Goal: Task Accomplishment & Management: Use online tool/utility

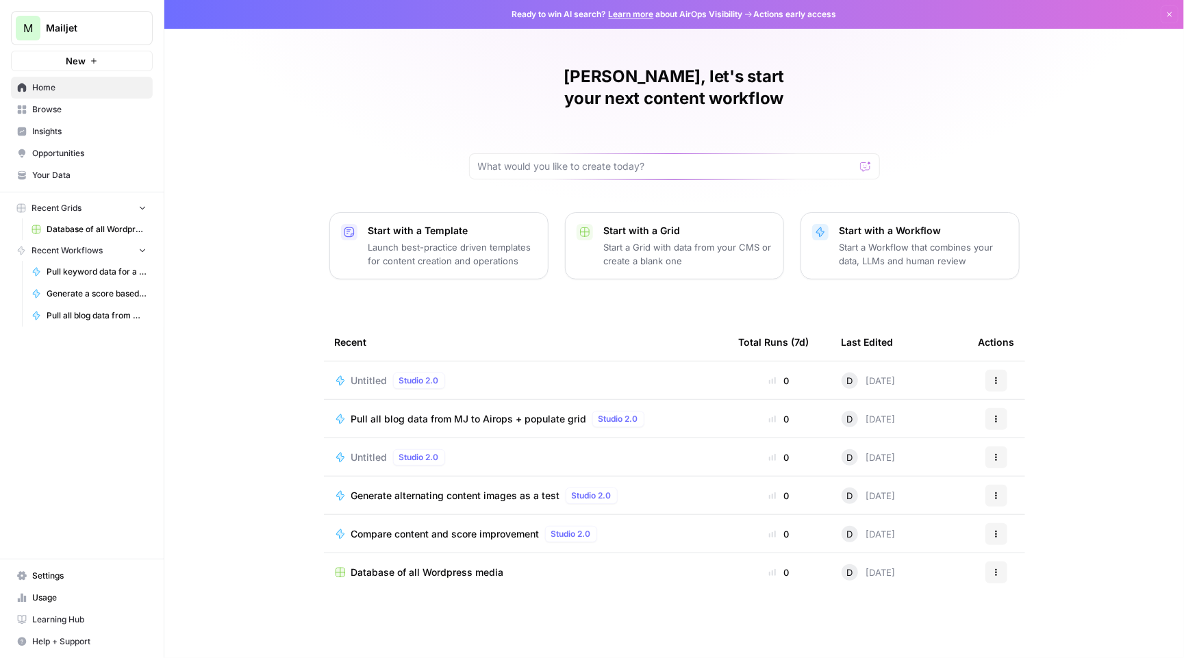
click at [57, 106] on span "Browse" at bounding box center [89, 109] width 114 height 12
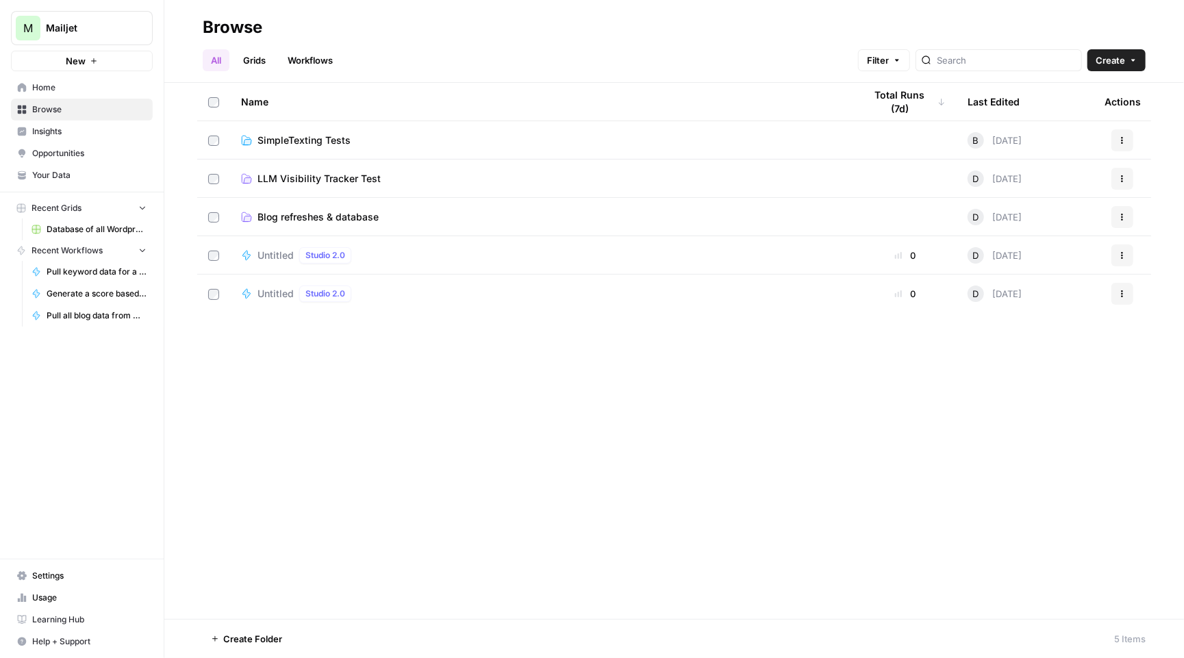
click at [67, 14] on button "M Mailjet" at bounding box center [82, 28] width 142 height 34
click at [110, 131] on span "Sinch" at bounding box center [132, 125] width 181 height 14
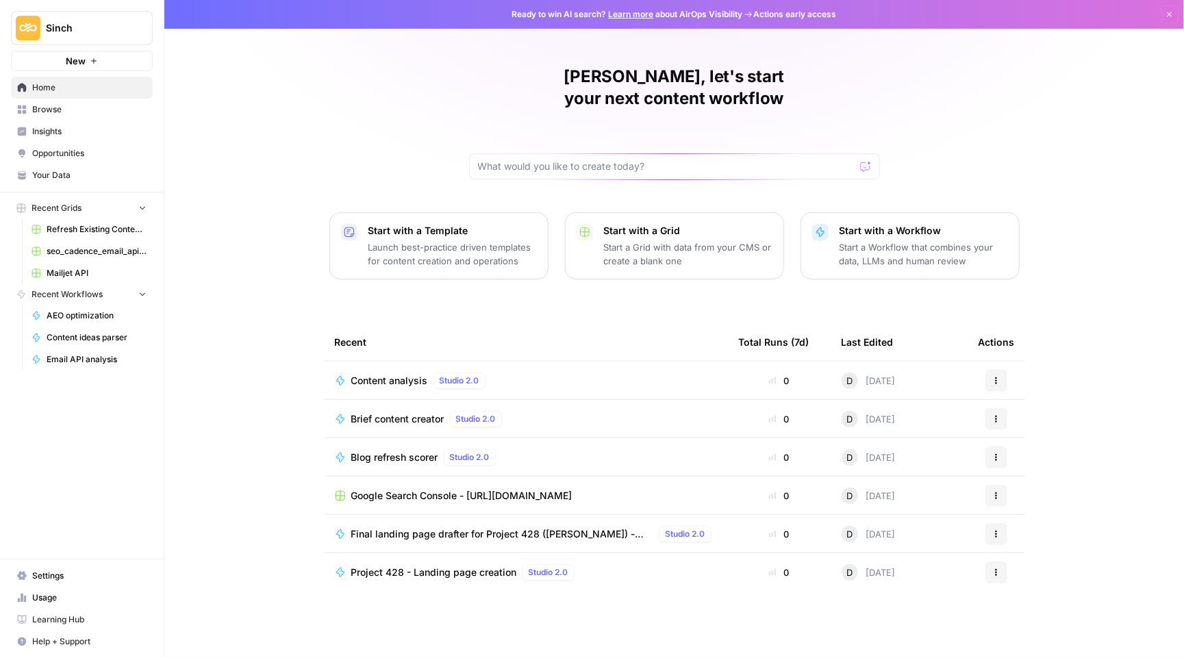
click at [386, 374] on span "Content analysis" at bounding box center [389, 381] width 77 height 14
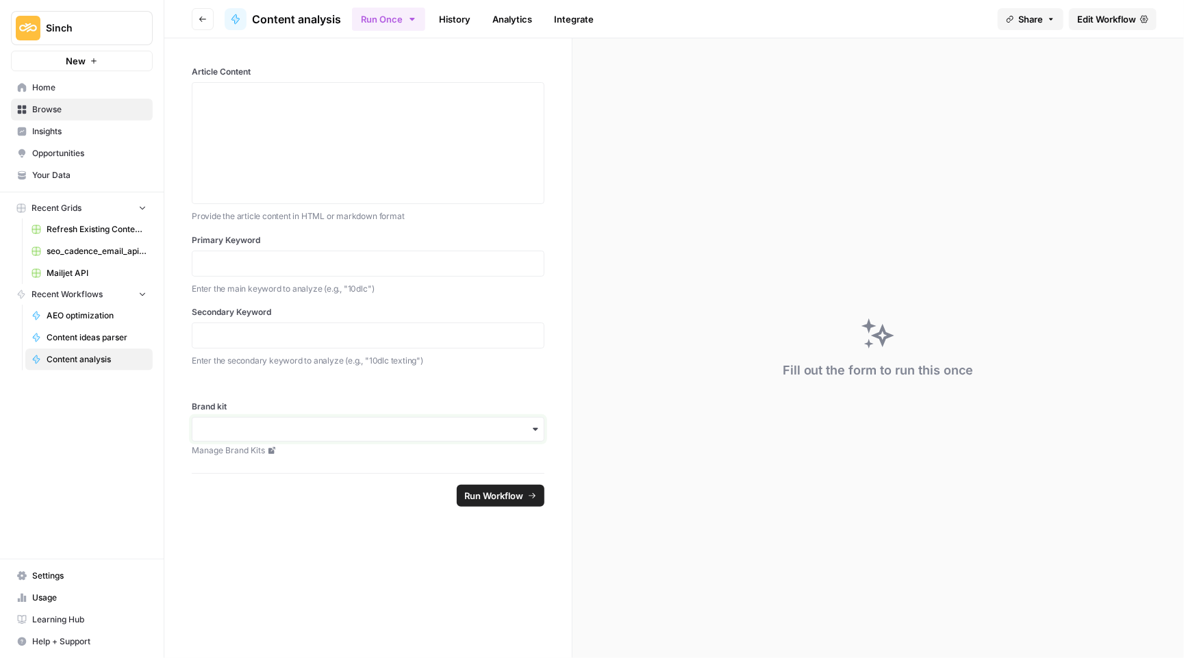
click at [272, 425] on input "Brand kit" at bounding box center [368, 430] width 335 height 14
click at [1106, 5] on header "Go back Content analysis Run Once History Analytics Integrate Share Edit Workfl…" at bounding box center [674, 19] width 1020 height 38
click at [1103, 14] on span "Edit Workflow" at bounding box center [1106, 19] width 59 height 14
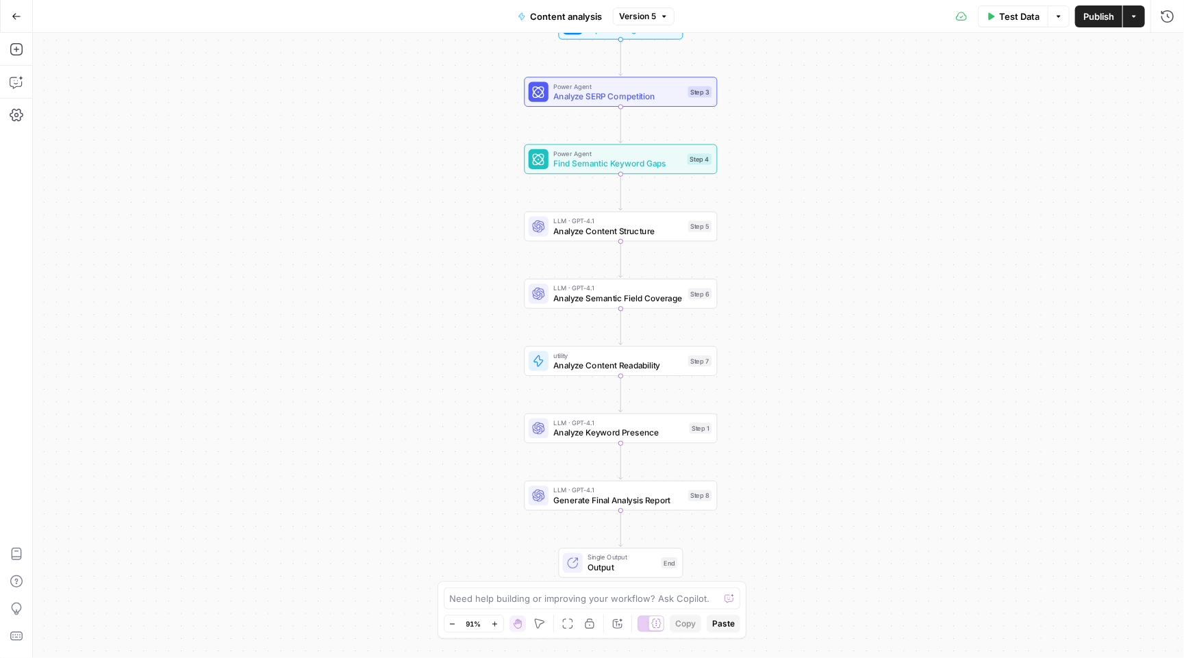
click at [1105, 29] on div "Test Data Options Publish Actions Run History" at bounding box center [930, 16] width 510 height 32
click at [1098, 17] on span "Publish" at bounding box center [1098, 17] width 31 height 14
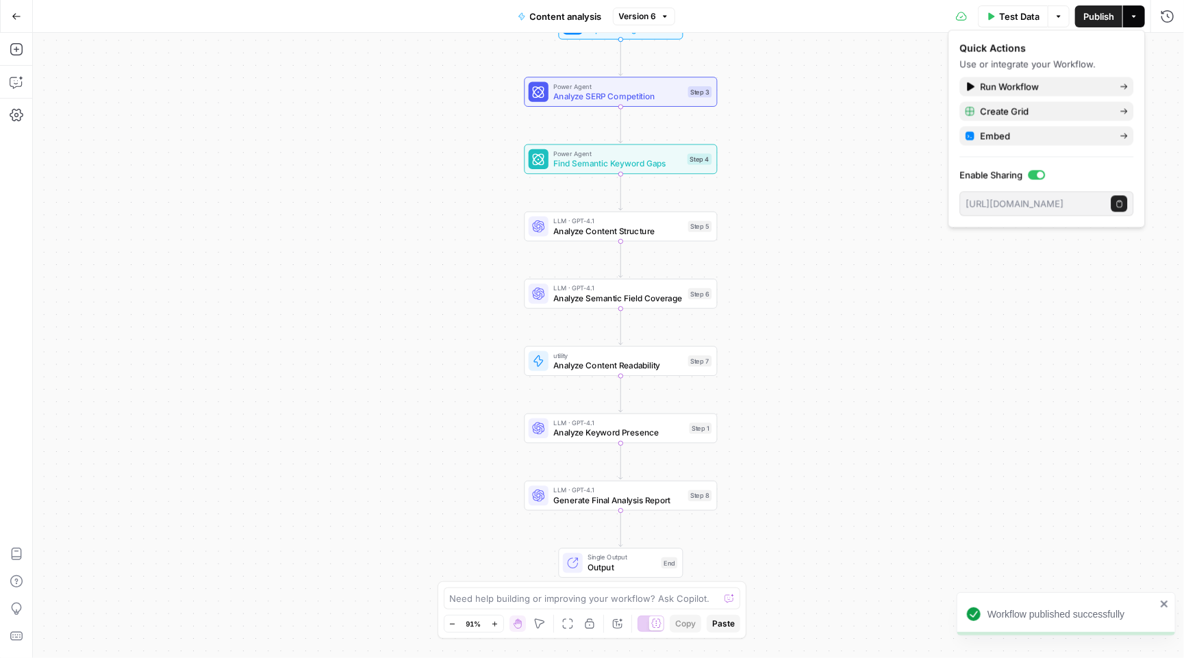
click at [1123, 199] on button "Copy public execute URL" at bounding box center [1120, 204] width 16 height 16
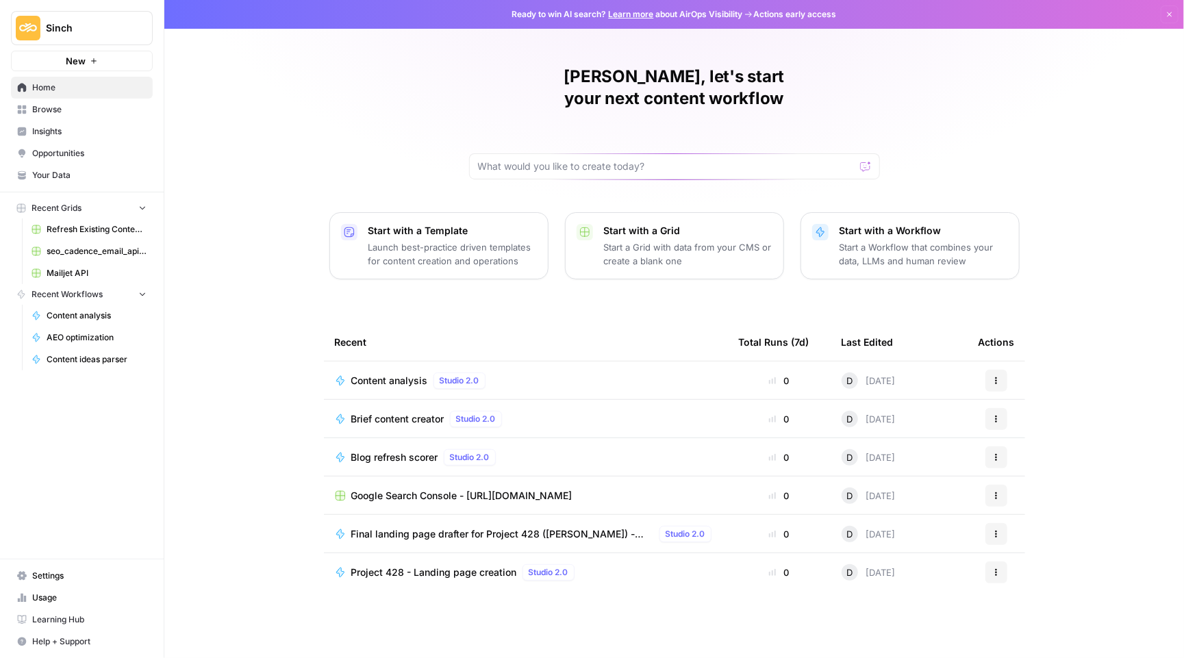
click at [98, 33] on span "Sinch" at bounding box center [87, 28] width 83 height 14
click at [99, 121] on span "Mailjet" at bounding box center [132, 125] width 181 height 14
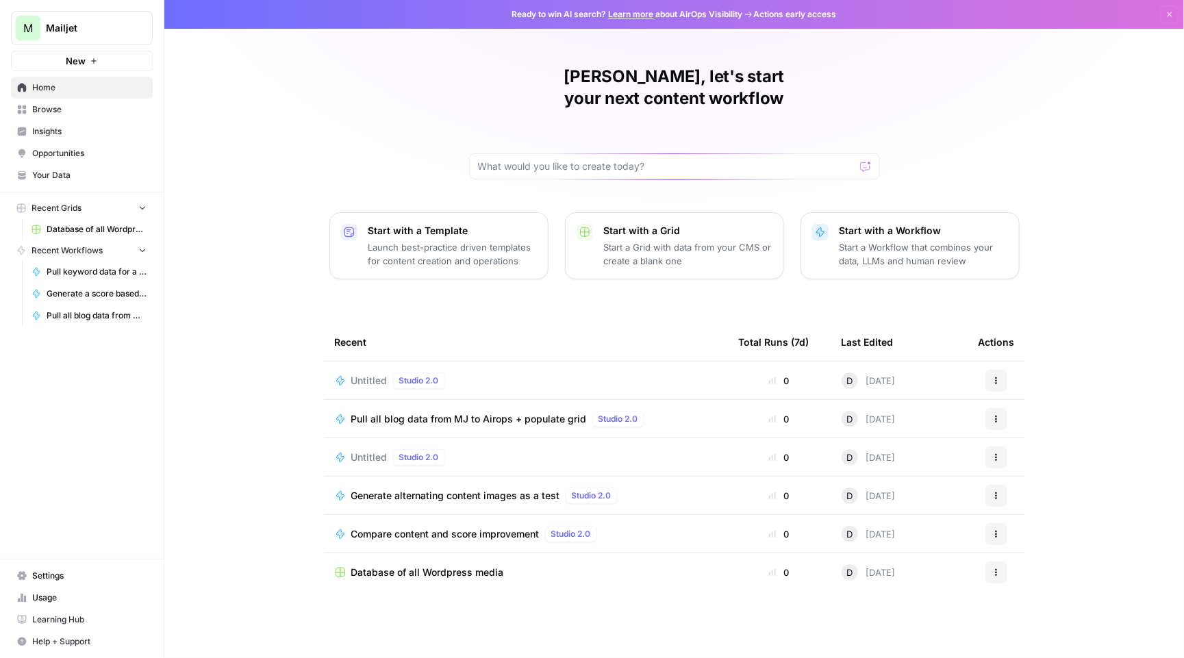
click at [431, 412] on span "Pull all blog data from MJ to Airops + populate grid" at bounding box center [469, 419] width 236 height 14
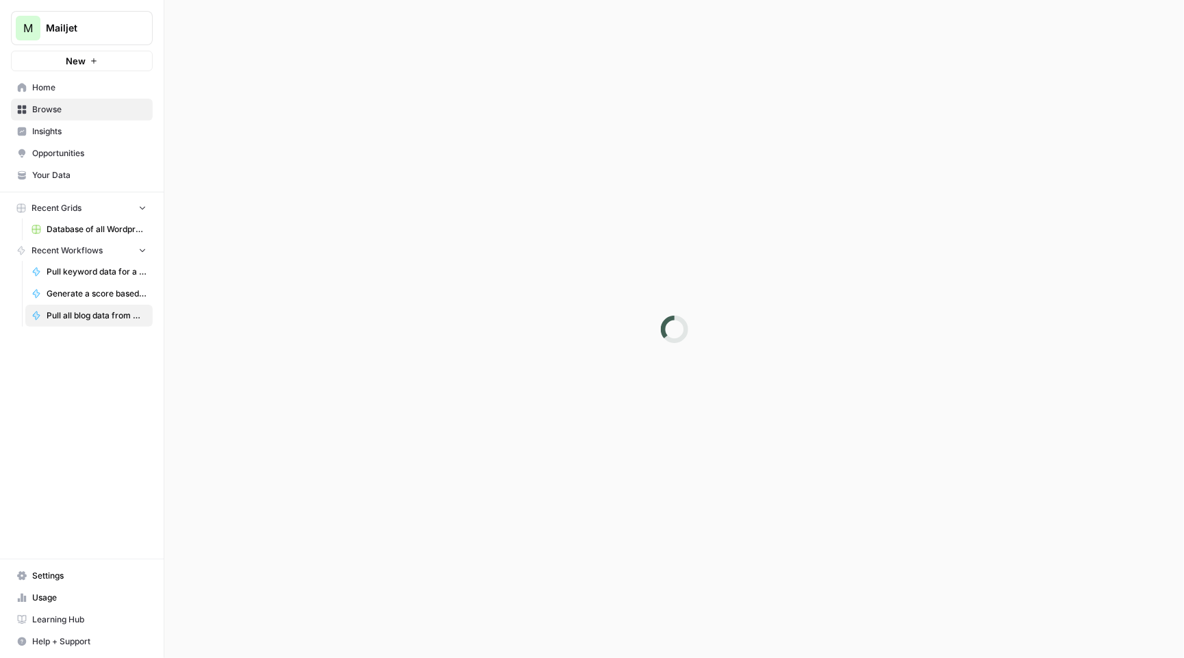
scroll to position [1, 0]
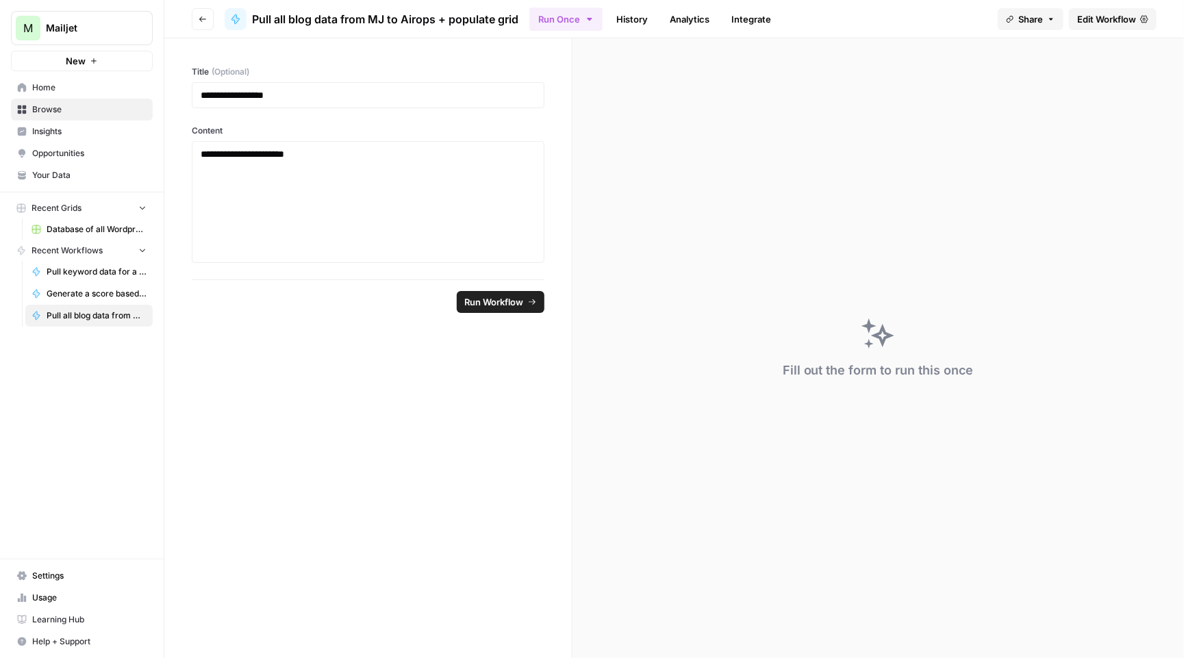
click at [1099, 12] on span "Edit Workflow" at bounding box center [1106, 19] width 59 height 14
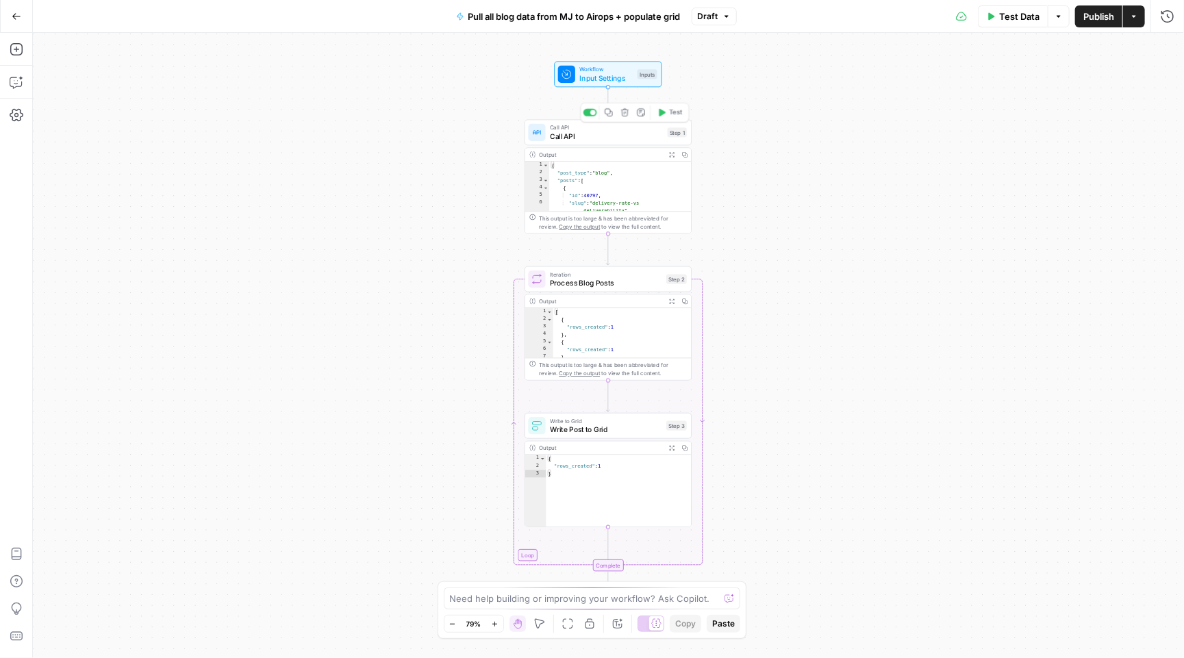
click at [631, 131] on span "Call API" at bounding box center [606, 136] width 113 height 11
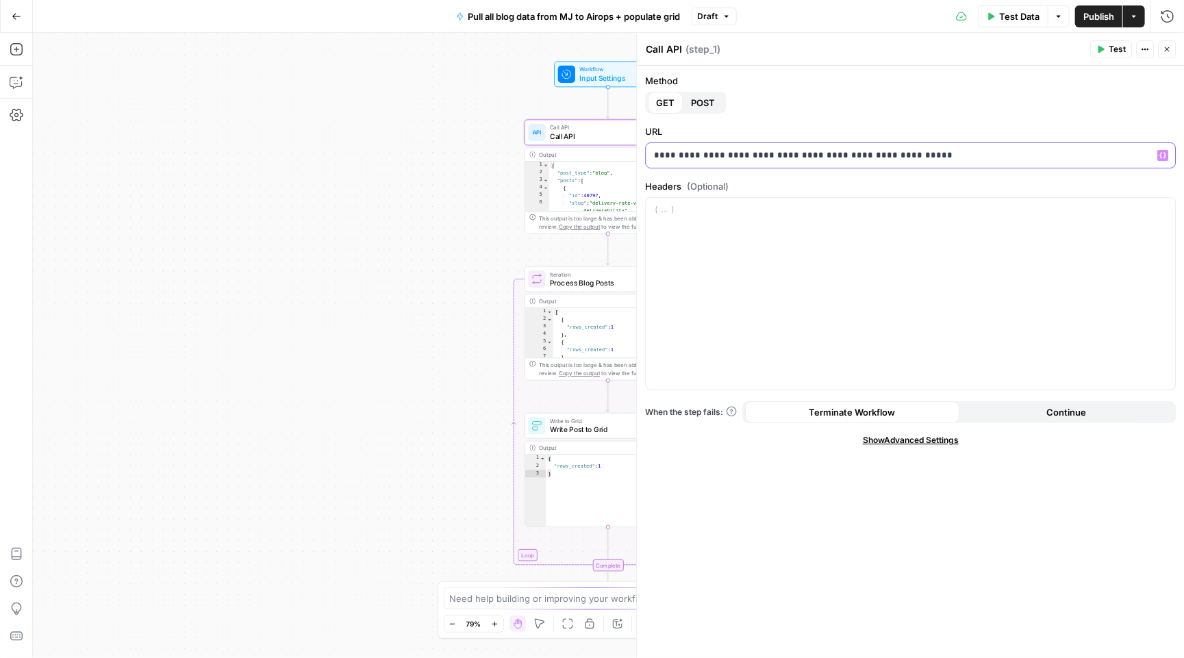
click at [852, 158] on p "**********" at bounding box center [910, 156] width 513 height 14
drag, startPoint x: 915, startPoint y: 153, endPoint x: 1097, endPoint y: 184, distance: 184.1
click at [0, 0] on form "**********" at bounding box center [0, 0] width 0 height 0
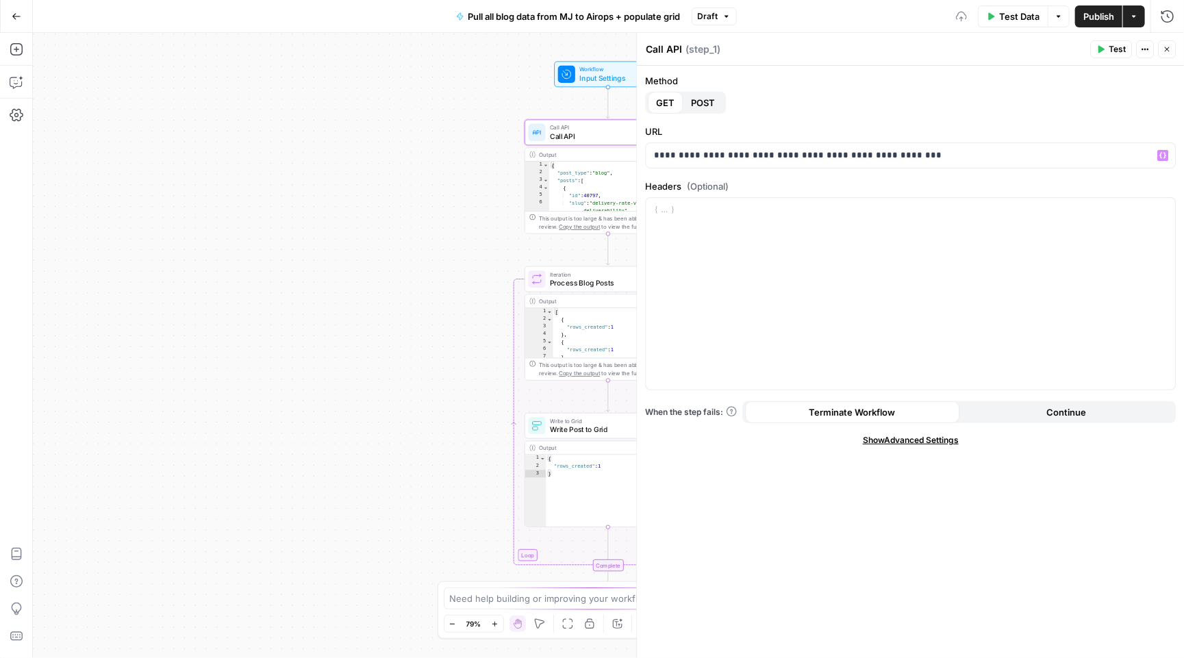
click at [1120, 43] on span "Test" at bounding box center [1117, 49] width 17 height 12
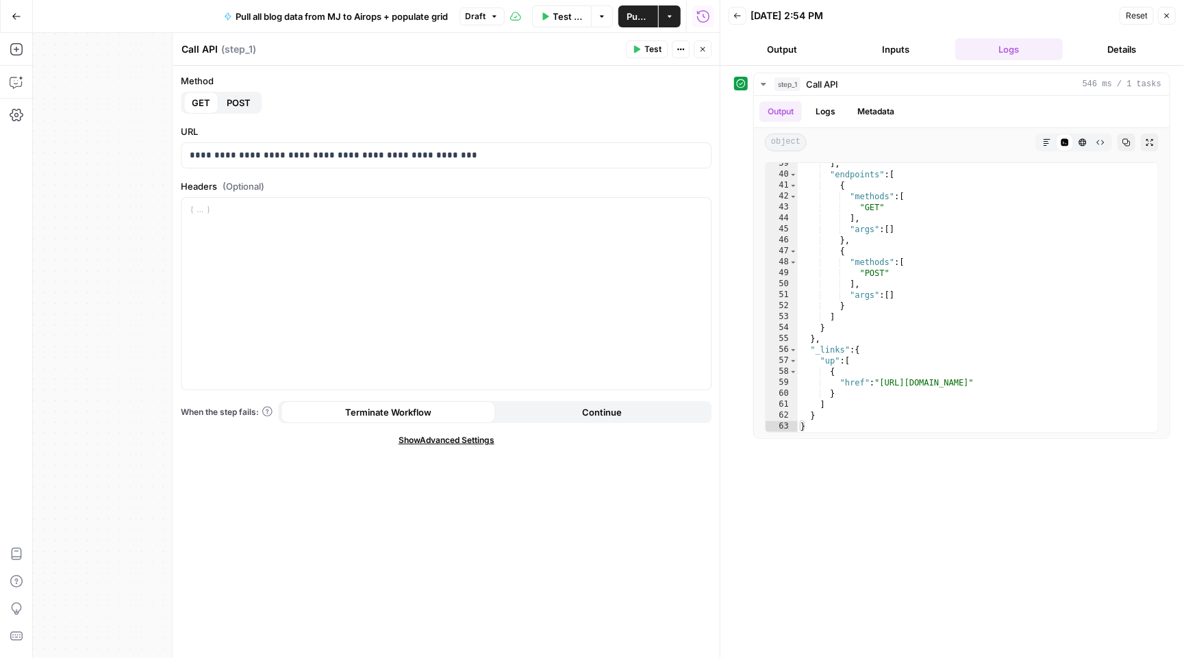
click at [1166, 5] on div "Reset Close" at bounding box center [1148, 15] width 56 height 21
click at [1166, 12] on icon "button" at bounding box center [1167, 16] width 8 height 8
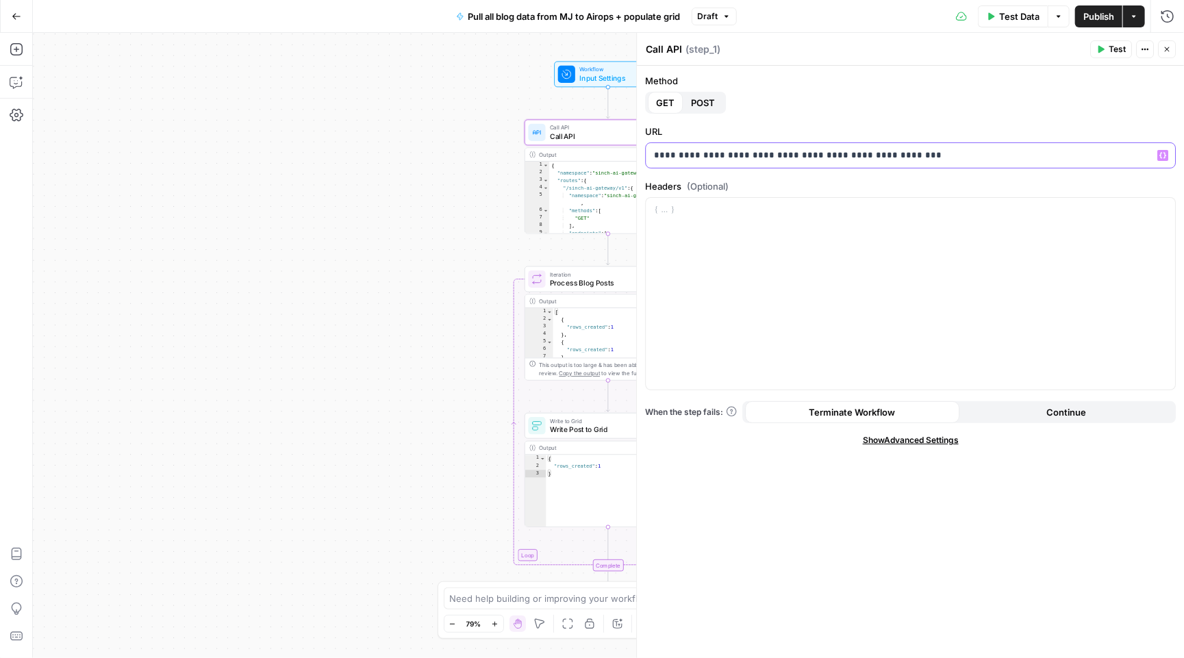
click at [974, 158] on p "**********" at bounding box center [910, 156] width 513 height 14
click at [933, 153] on p "**********" at bounding box center [910, 156] width 513 height 14
click at [1119, 52] on span "Test" at bounding box center [1117, 49] width 17 height 12
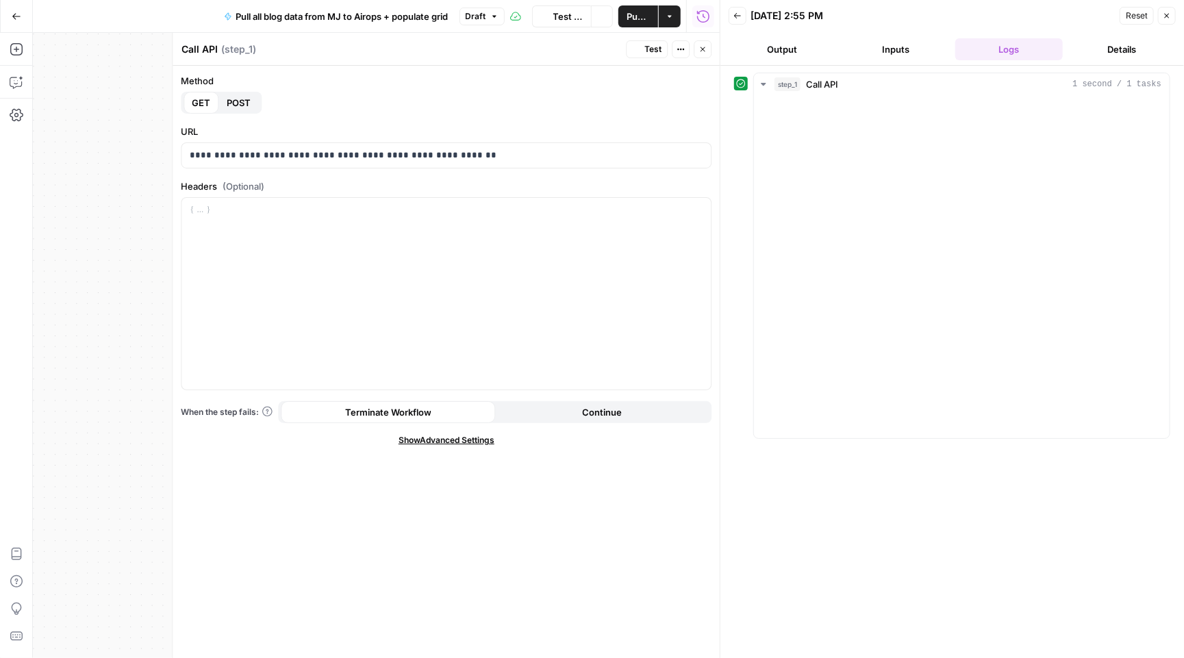
click at [760, 81] on icon "button" at bounding box center [763, 84] width 11 height 11
click at [760, 74] on button "step_1 Call API 1 second / 1 tasks" at bounding box center [962, 84] width 416 height 22
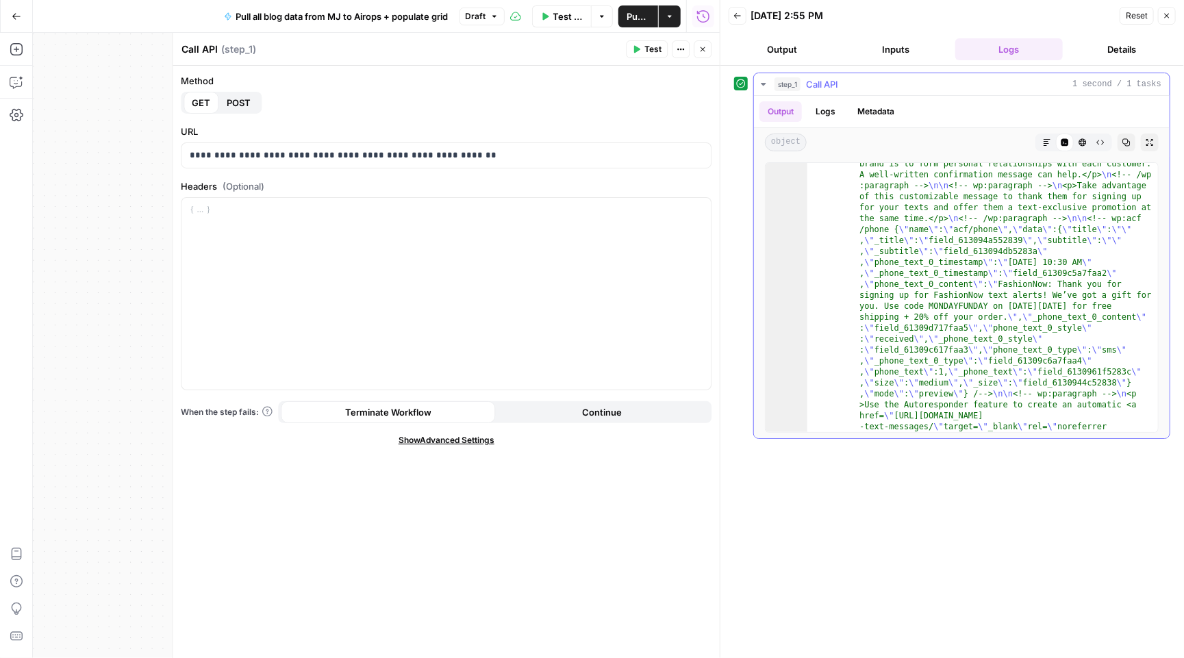
scroll to position [71, 0]
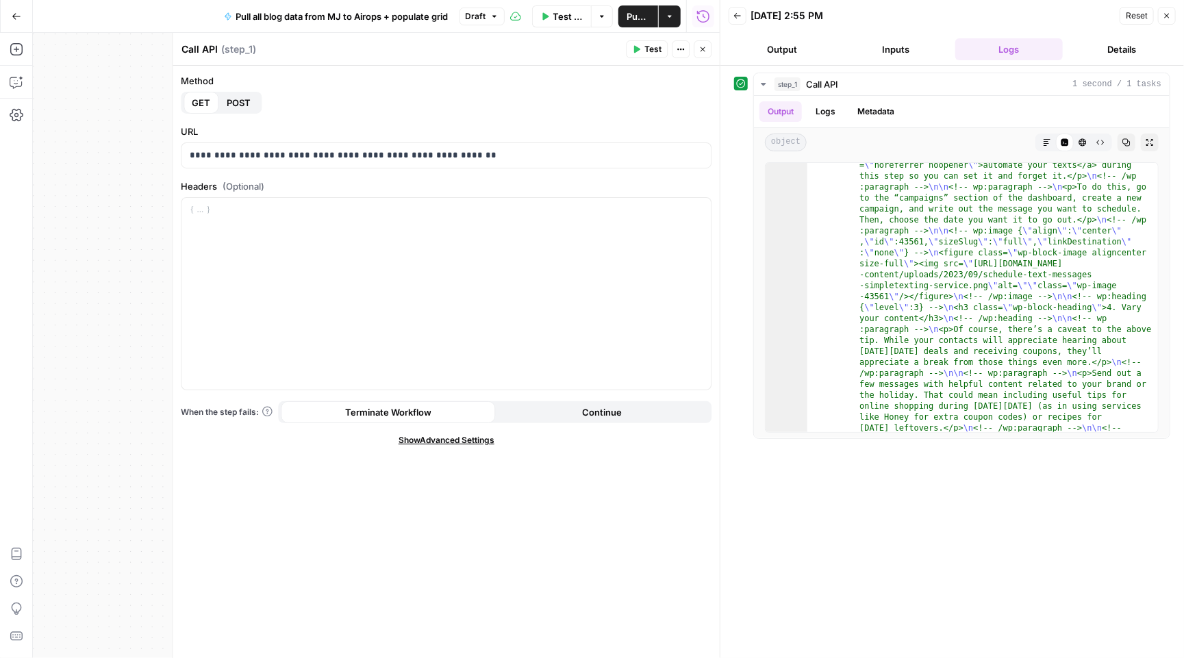
click at [1167, 12] on icon "button" at bounding box center [1167, 16] width 8 height 8
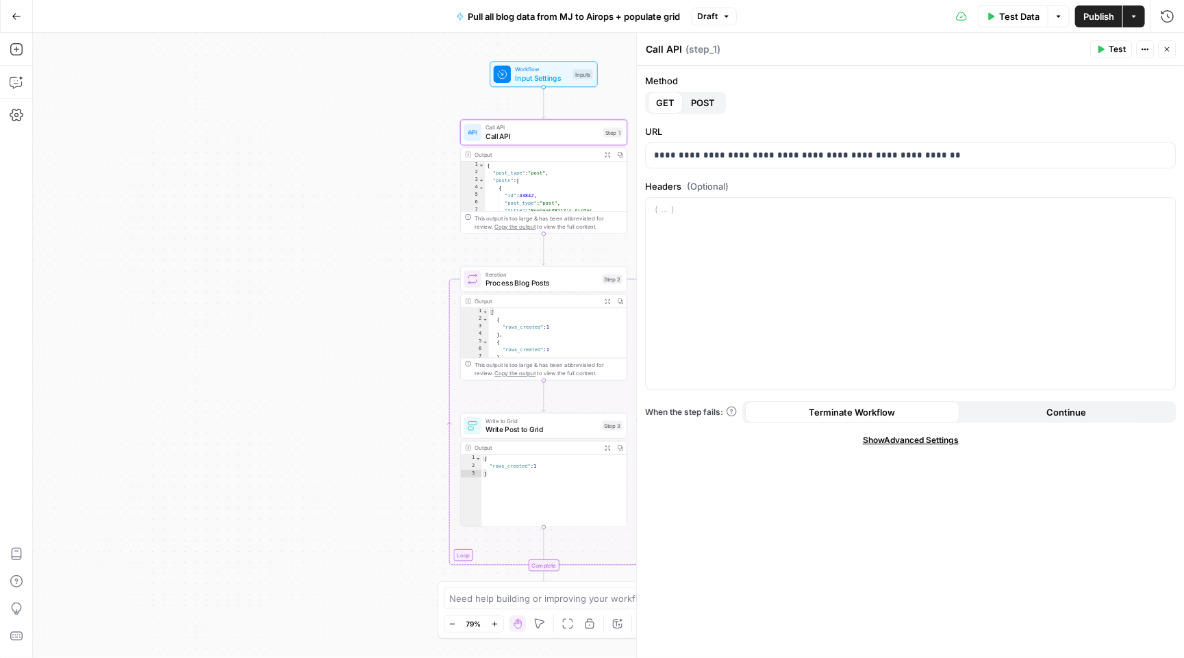
drag, startPoint x: 404, startPoint y: 352, endPoint x: 225, endPoint y: 351, distance: 179.4
click at [222, 351] on div "Workflow Input Settings Inputs Call API Call API Step 1 Output Expand Output Co…" at bounding box center [608, 345] width 1151 height 625
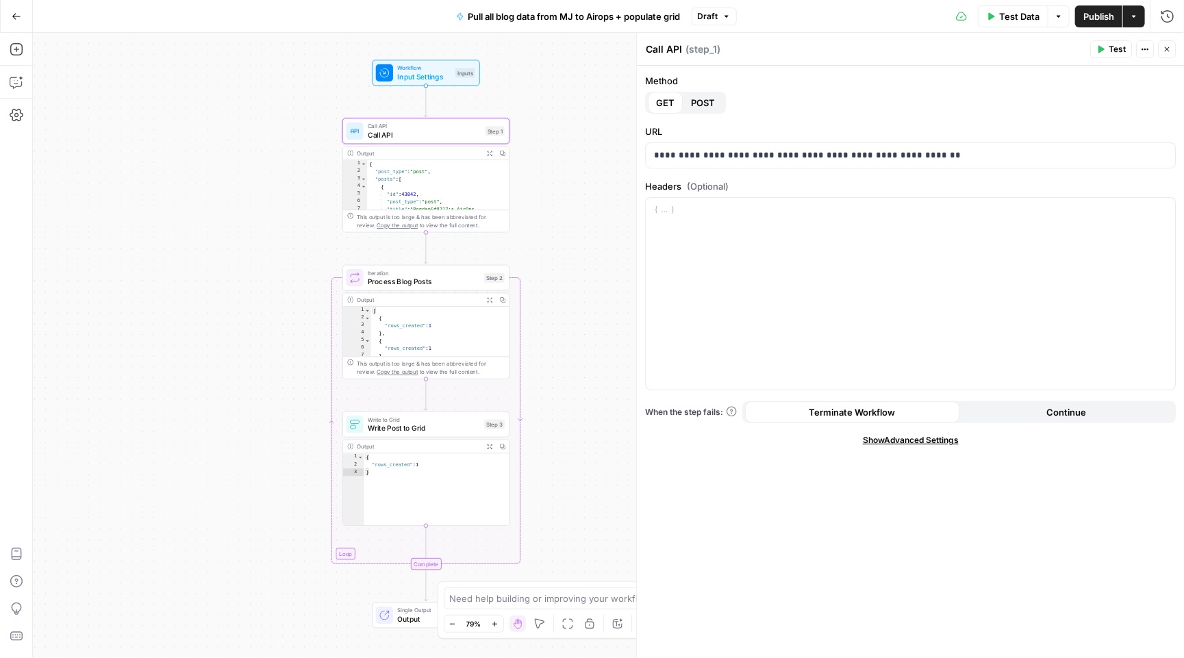
click at [1013, 15] on span "Test Data" at bounding box center [1019, 17] width 40 height 14
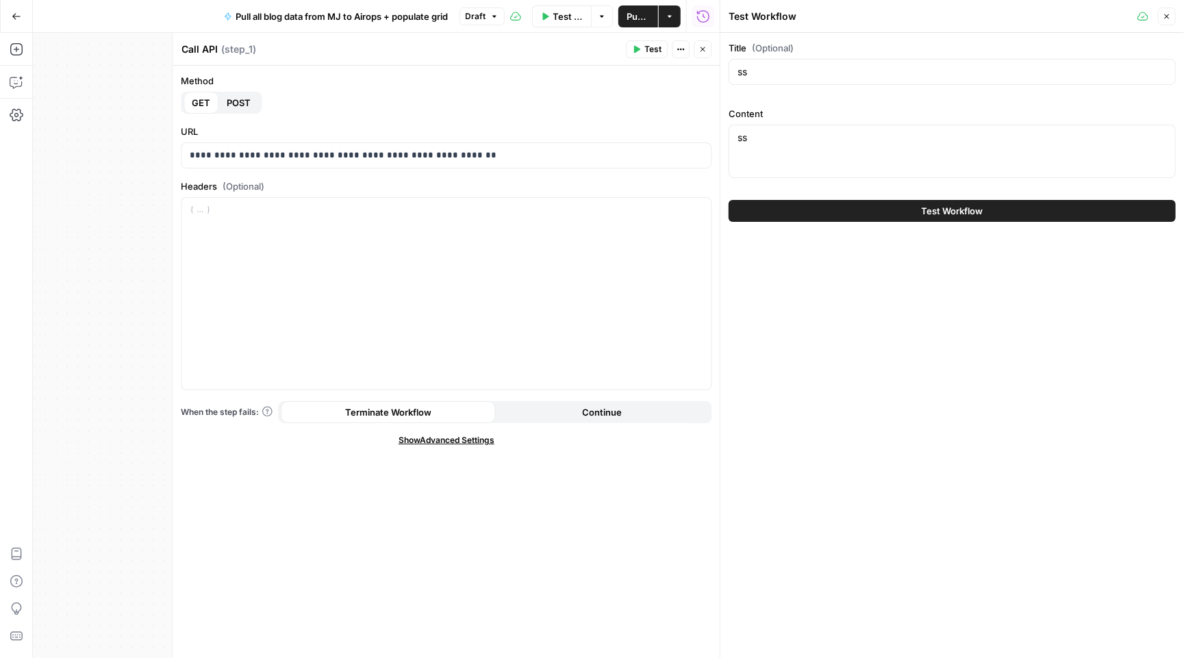
click at [994, 218] on button "Test Workflow" at bounding box center [952, 211] width 447 height 22
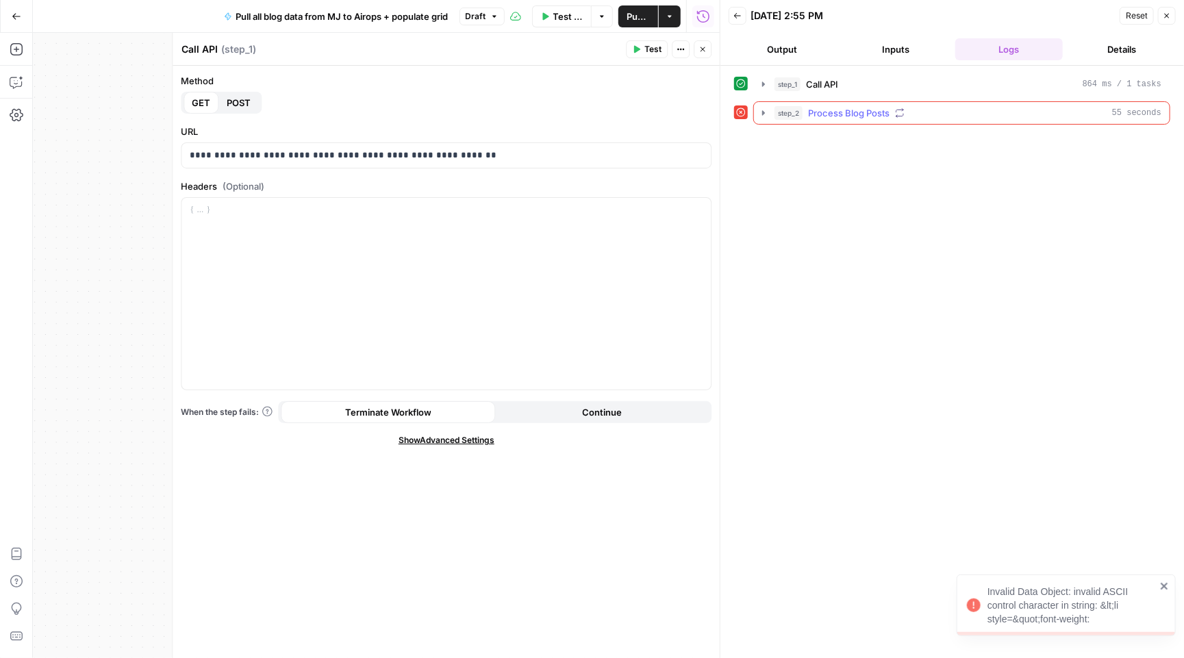
click at [764, 108] on icon "button" at bounding box center [763, 113] width 11 height 11
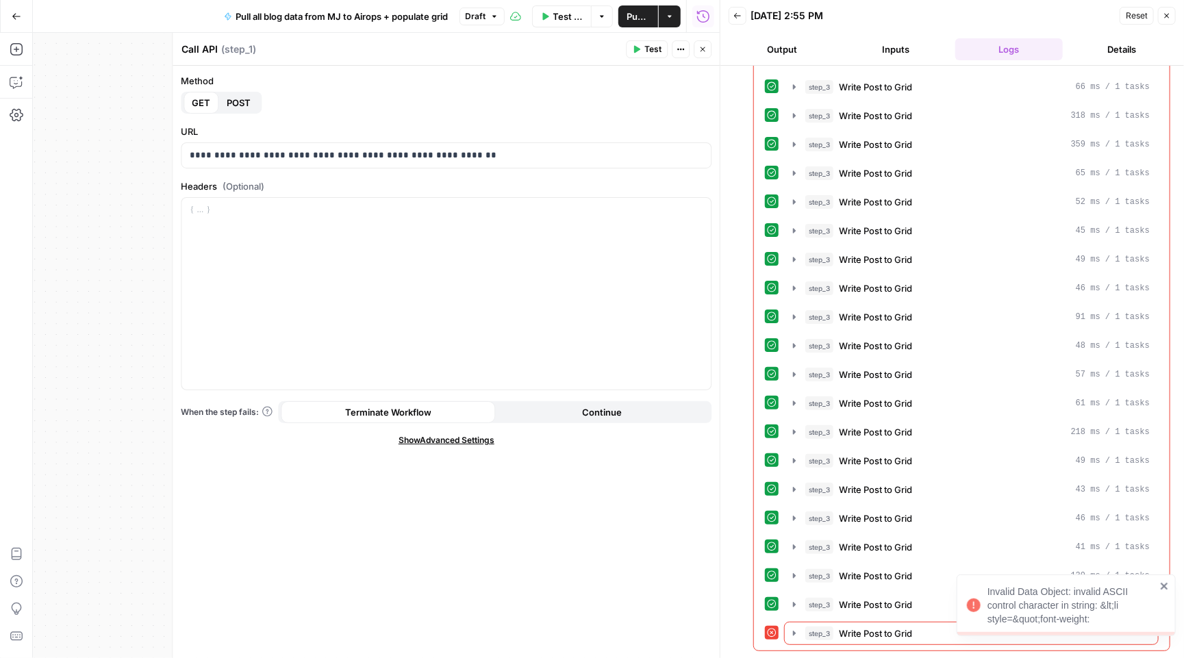
scroll to position [1887, 0]
click at [787, 636] on button "step_3 Write Post to Grid 65 ms" at bounding box center [971, 634] width 373 height 22
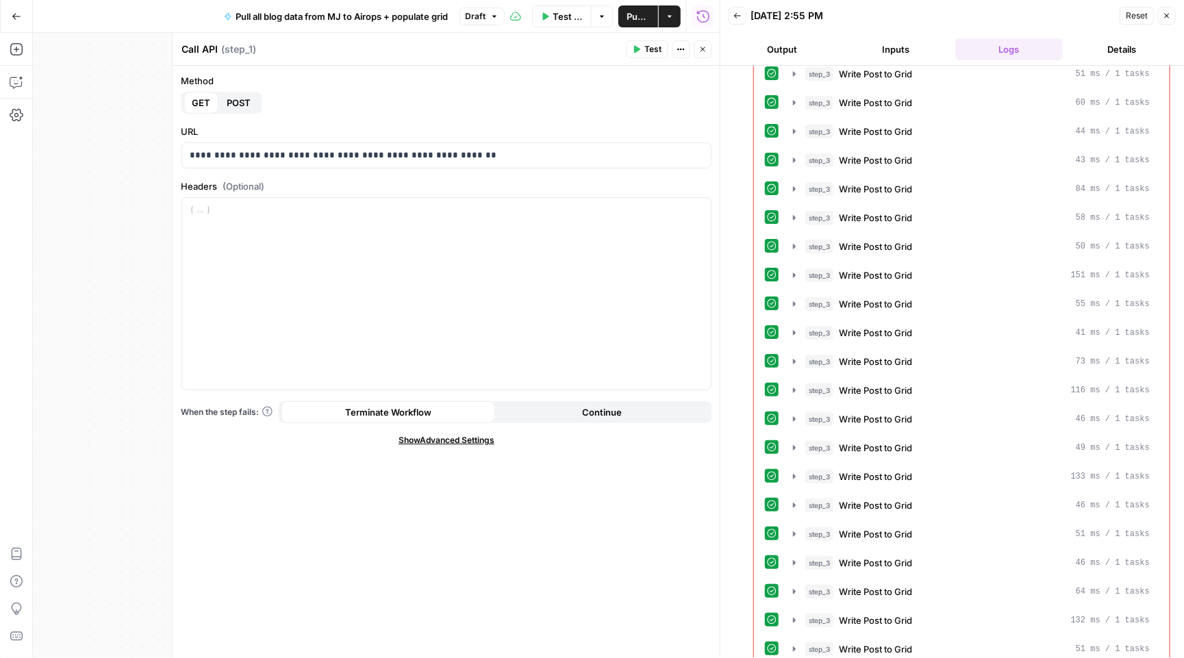
scroll to position [128, 0]
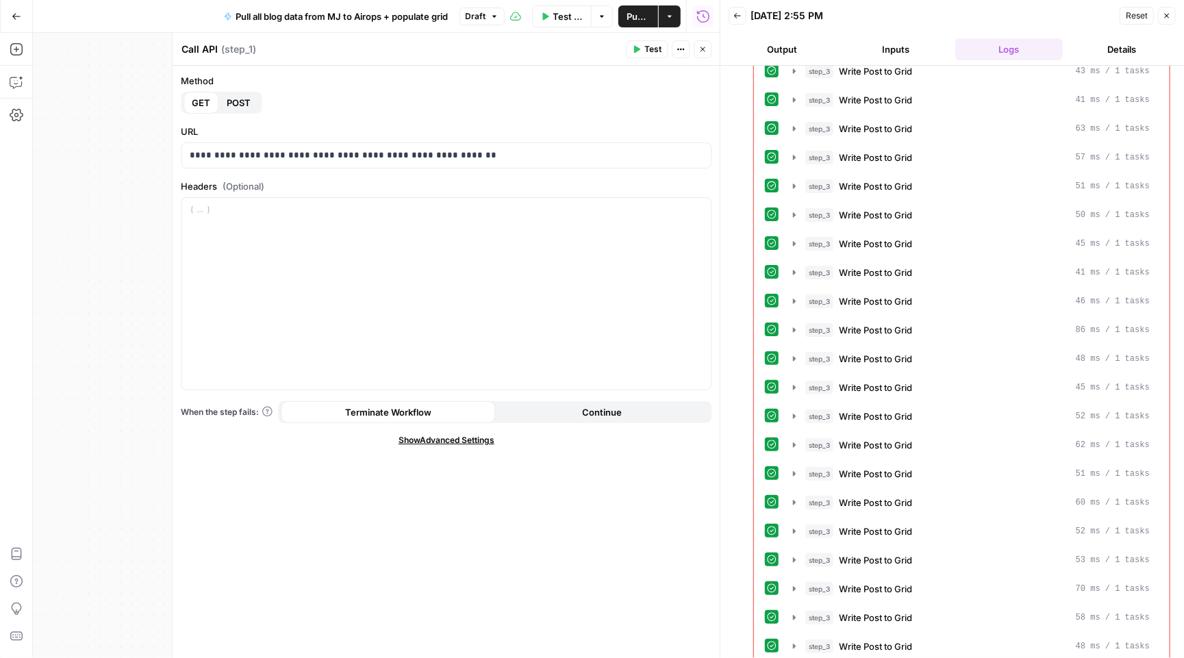
click at [1166, 21] on button "Close" at bounding box center [1167, 16] width 18 height 18
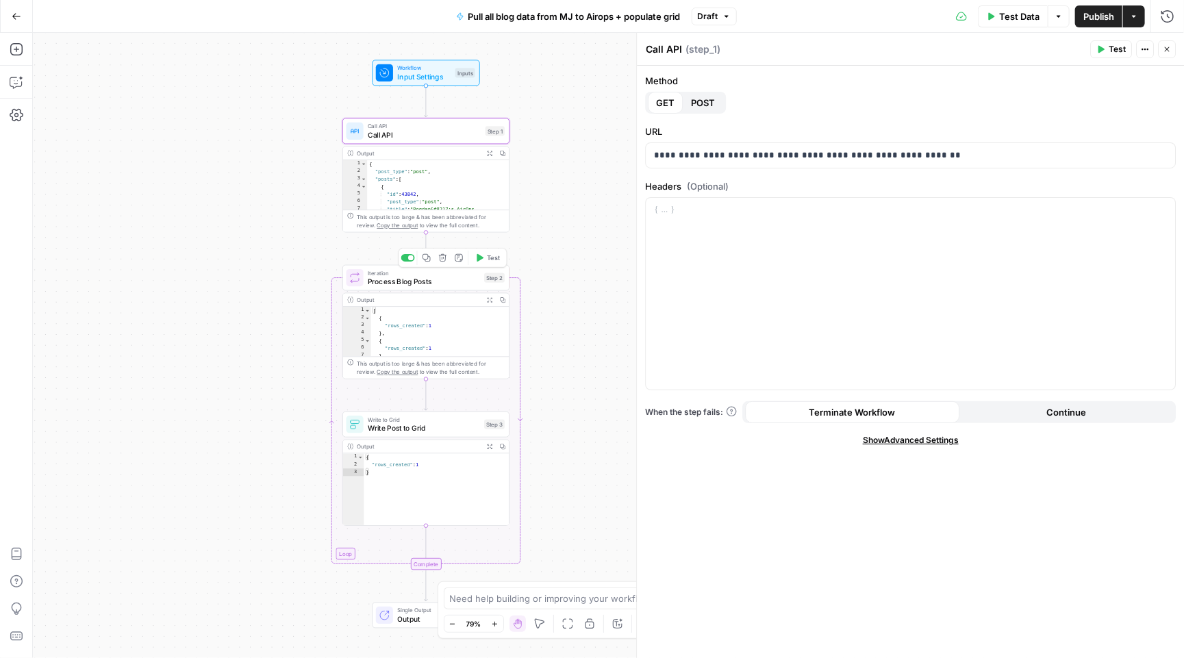
click at [439, 286] on span "Process Blog Posts" at bounding box center [424, 281] width 112 height 11
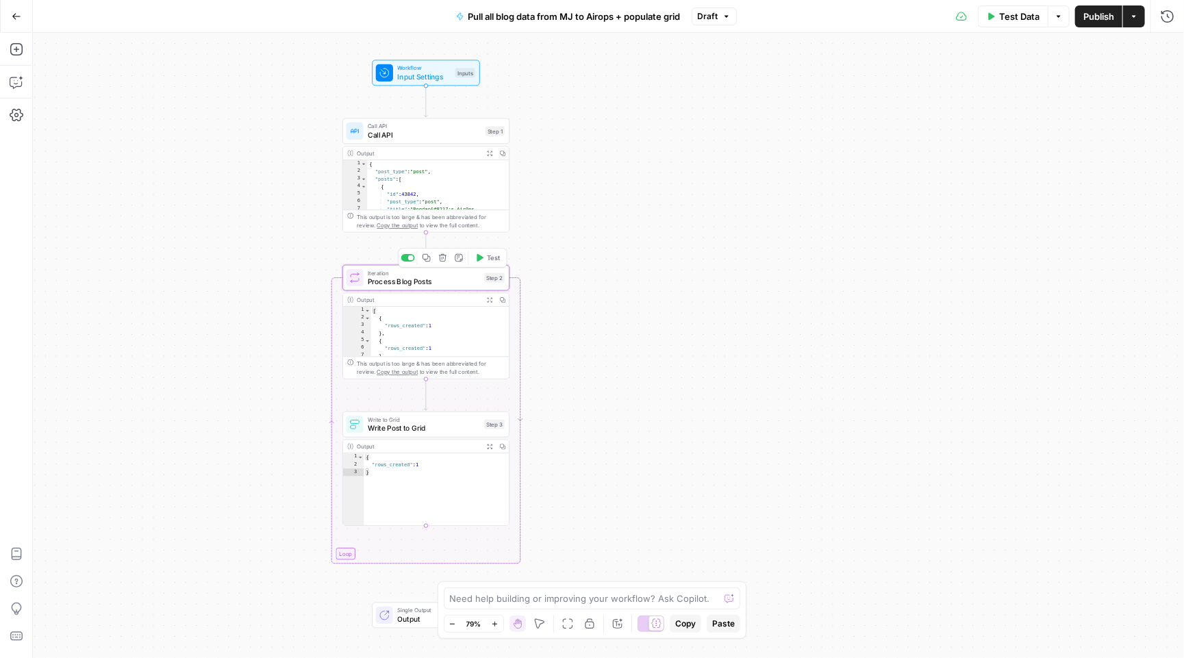
type textarea "Process Blog Posts"
click at [1149, 47] on button "Actions" at bounding box center [1145, 49] width 18 height 18
click at [883, 229] on div "Iterator 1 step_1 . output . posts XXXXXXXXXXXXXXXXXXXXXXXXXXXXXXXXXXXXXXXXXXXX…" at bounding box center [910, 362] width 547 height 592
click at [427, 428] on span "Write Post to Grid" at bounding box center [424, 428] width 112 height 11
type textarea "Write Post to Grid"
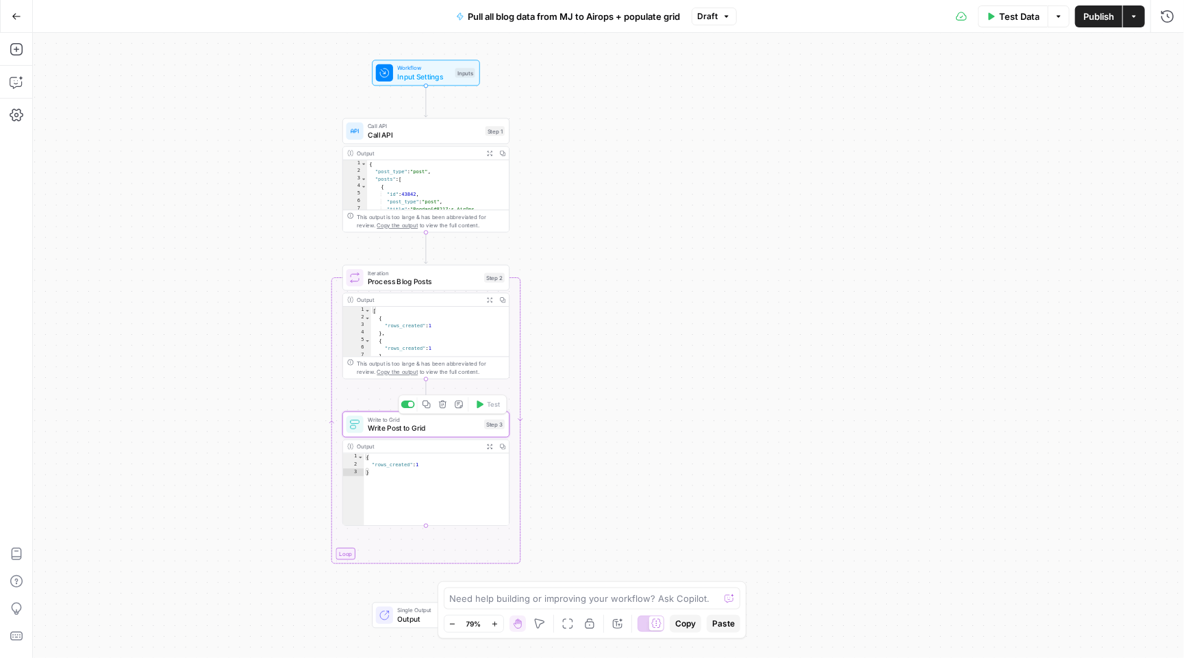
type input "New - URL"
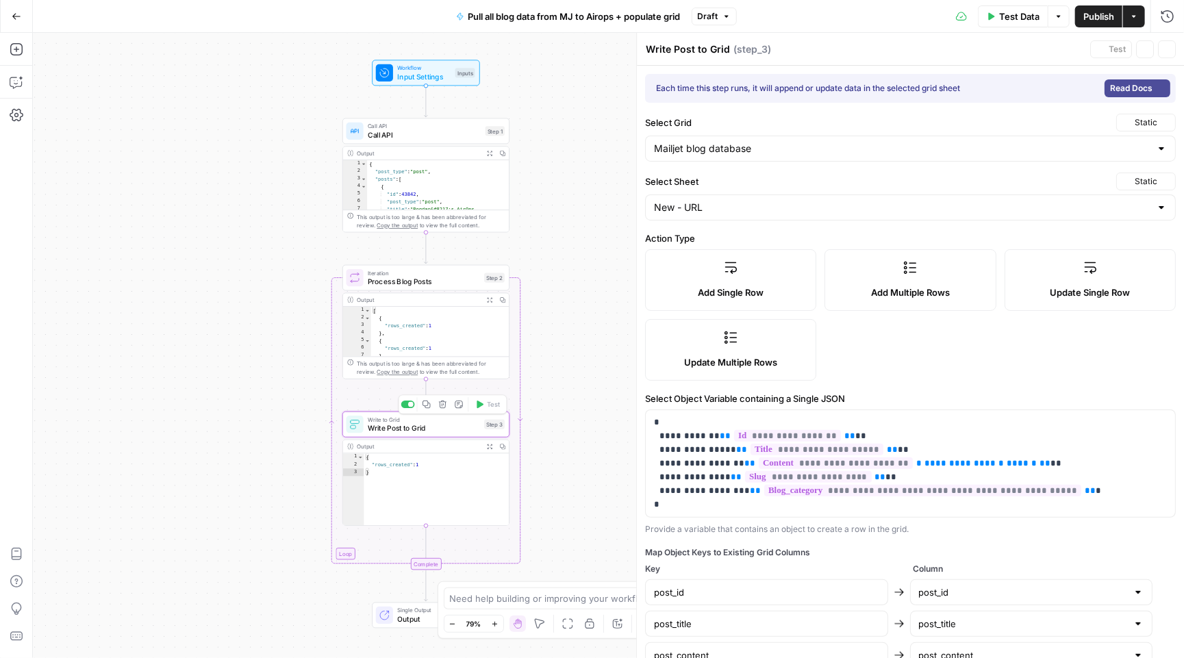
type input "Mailjet blog database"
type input "post_id"
type input "post_title"
type input "post_content"
type input "URL"
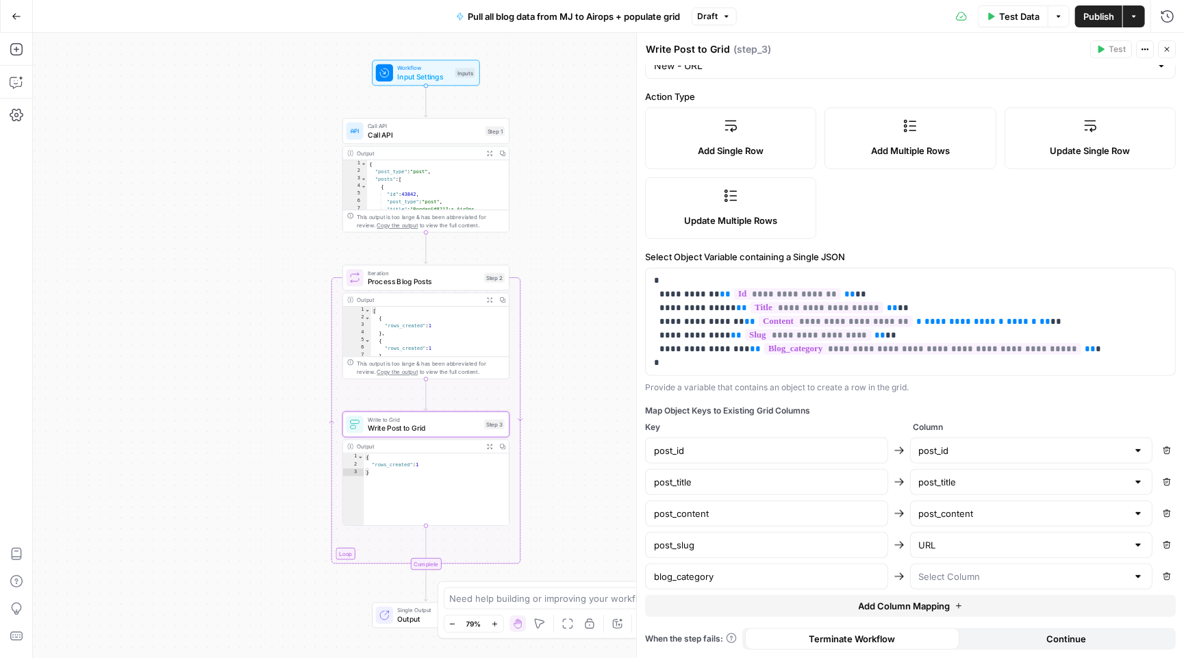
scroll to position [143, 0]
click at [1093, 647] on button "Continue" at bounding box center [1067, 639] width 214 height 22
click at [1022, 15] on span "Test Data" at bounding box center [1019, 17] width 40 height 14
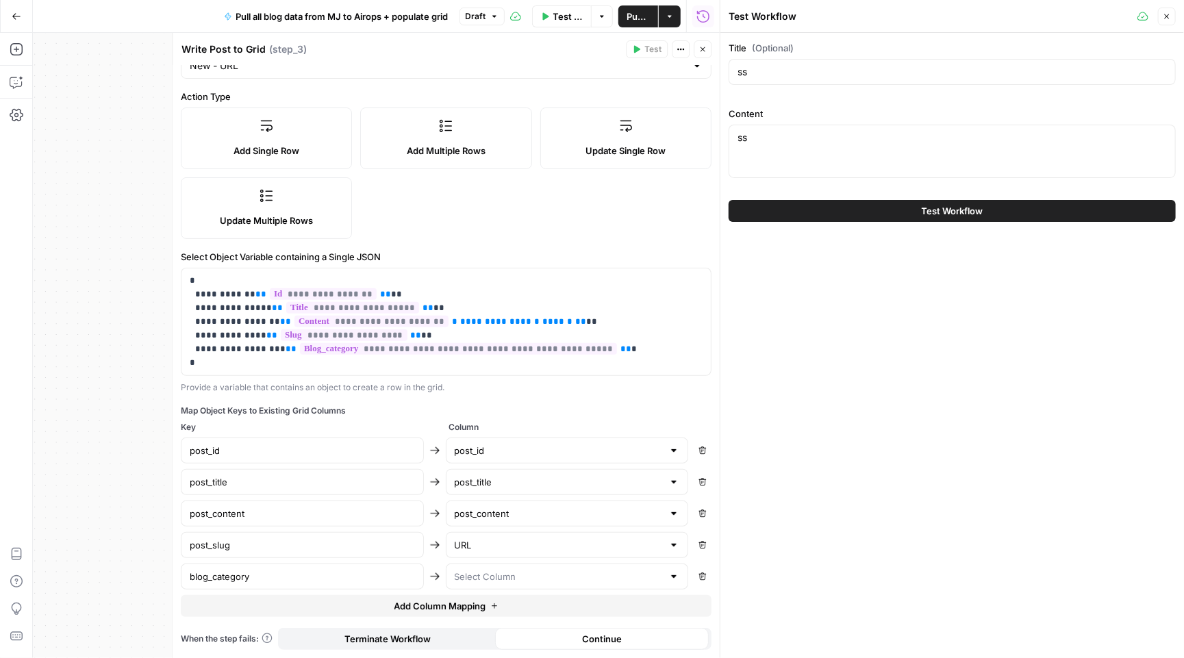
click at [933, 207] on span "Test Workflow" at bounding box center [953, 211] width 62 height 14
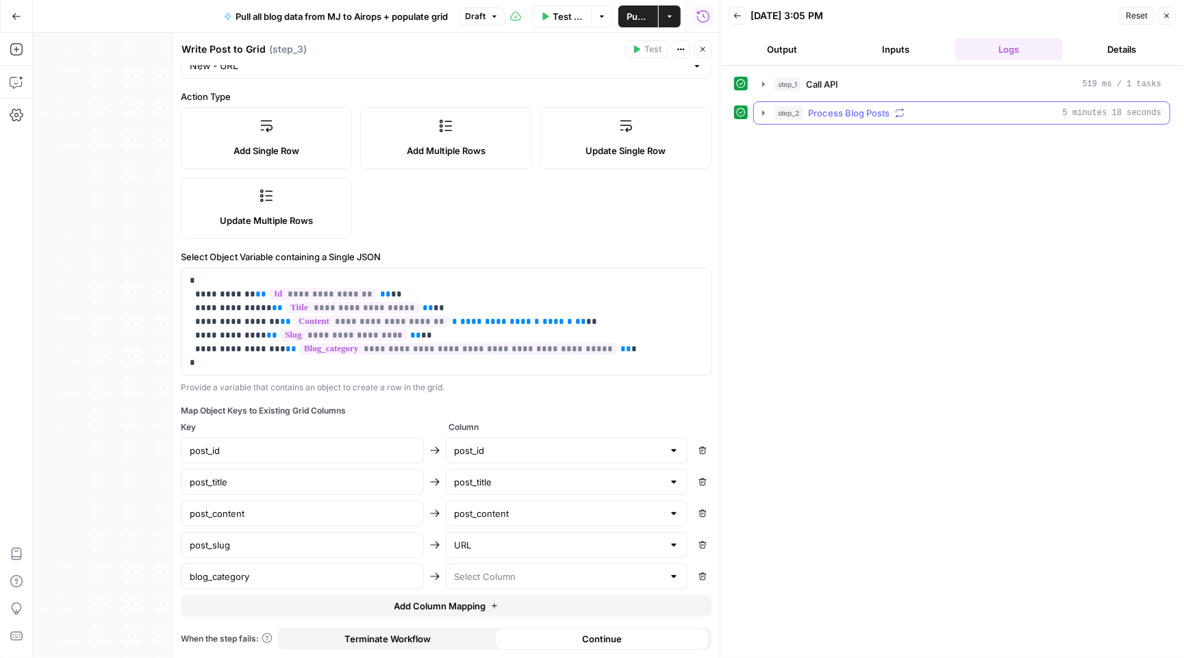
click at [762, 112] on icon "button" at bounding box center [763, 113] width 11 height 11
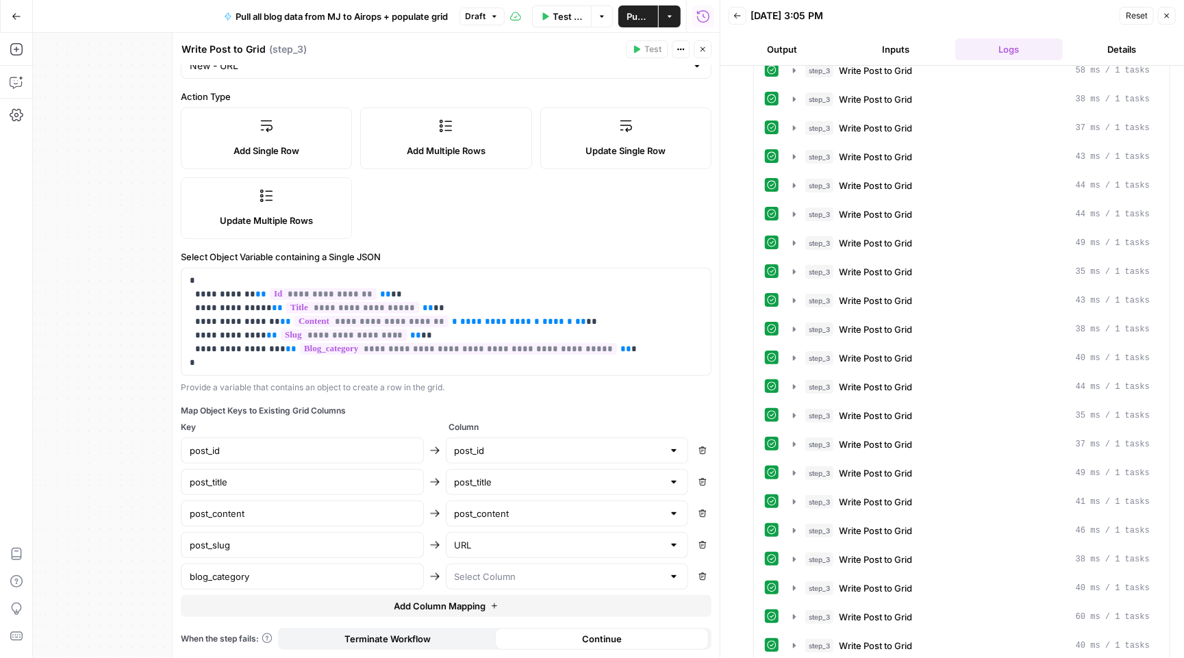
scroll to position [8989, 0]
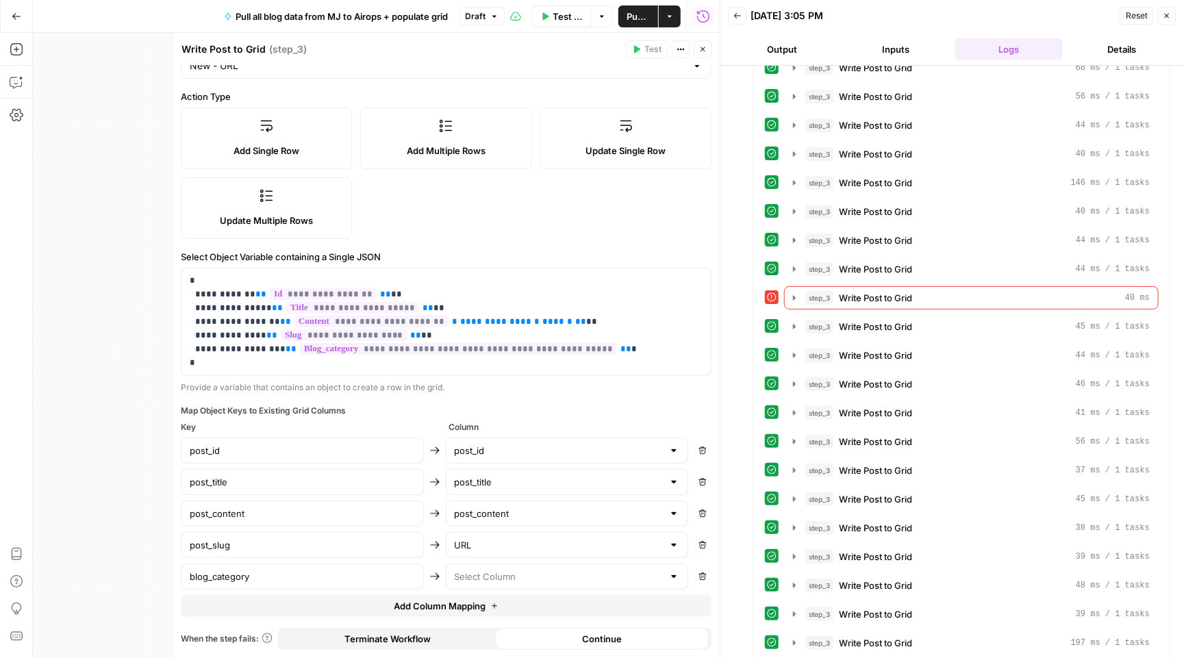
click at [739, 12] on icon "button" at bounding box center [738, 16] width 8 height 8
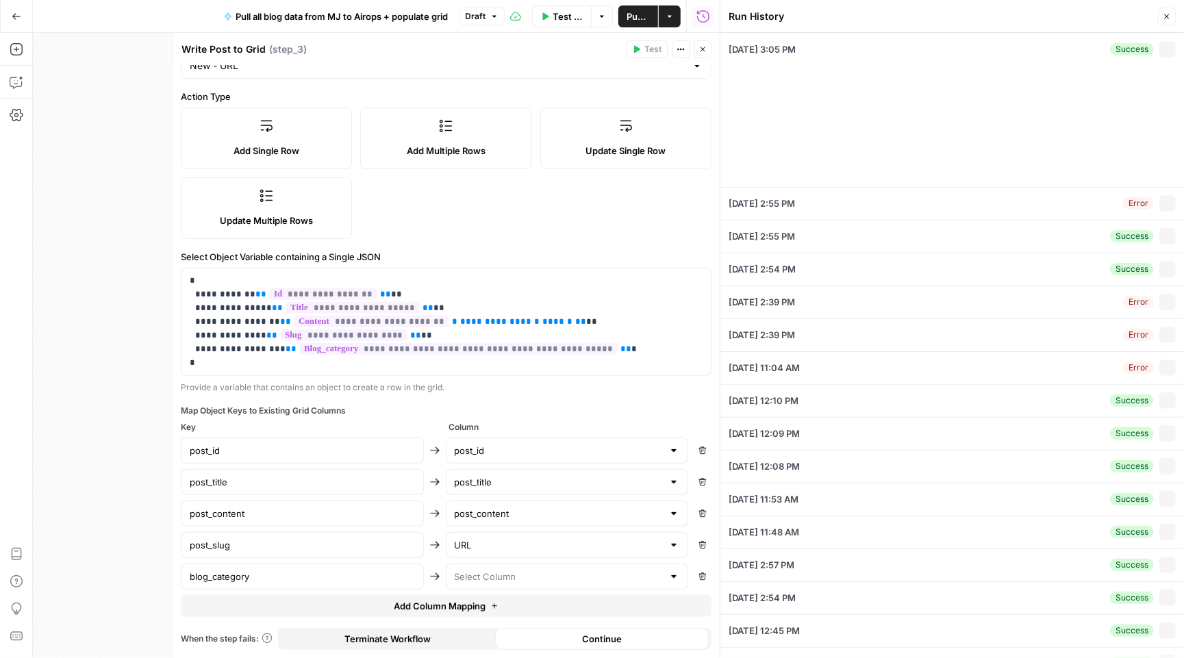
click at [0, 0] on div "Run History" at bounding box center [0, 0] width 0 height 0
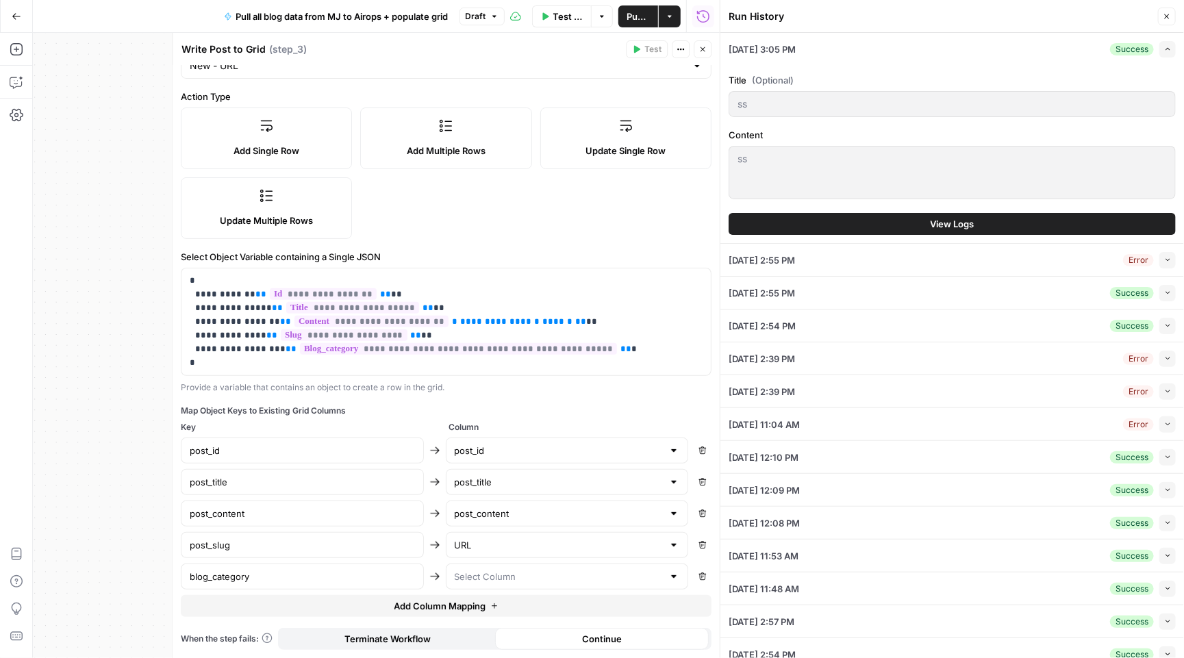
click at [1170, 10] on button "Close" at bounding box center [1167, 17] width 18 height 18
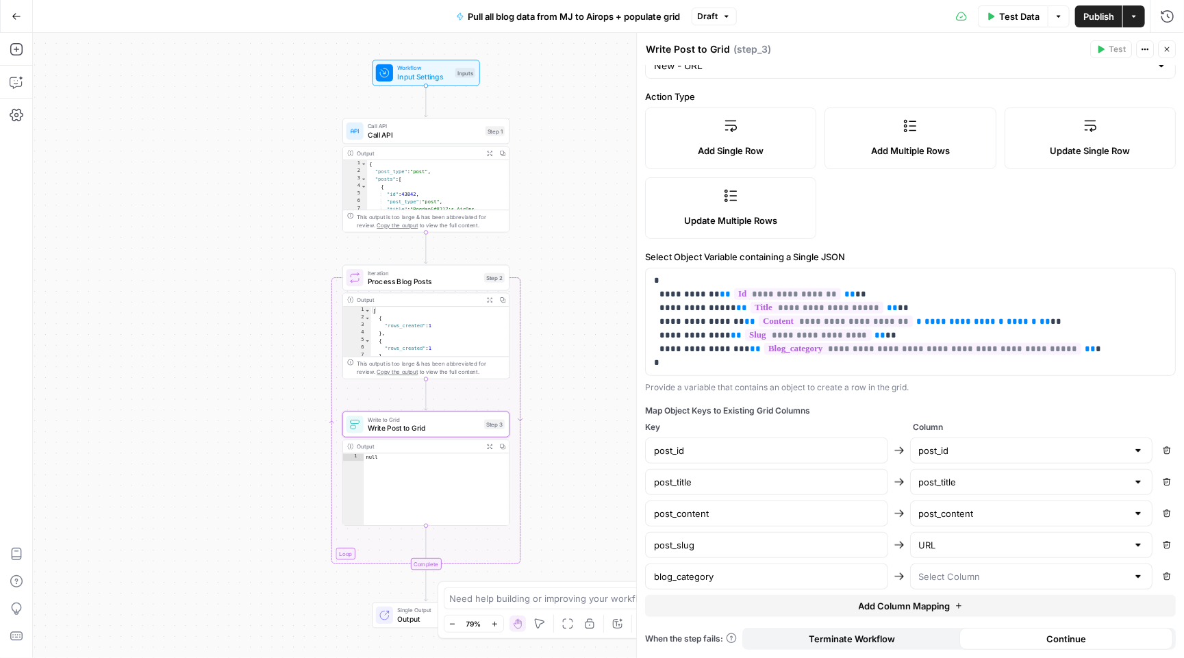
click at [14, 7] on button "Go Back" at bounding box center [16, 16] width 25 height 25
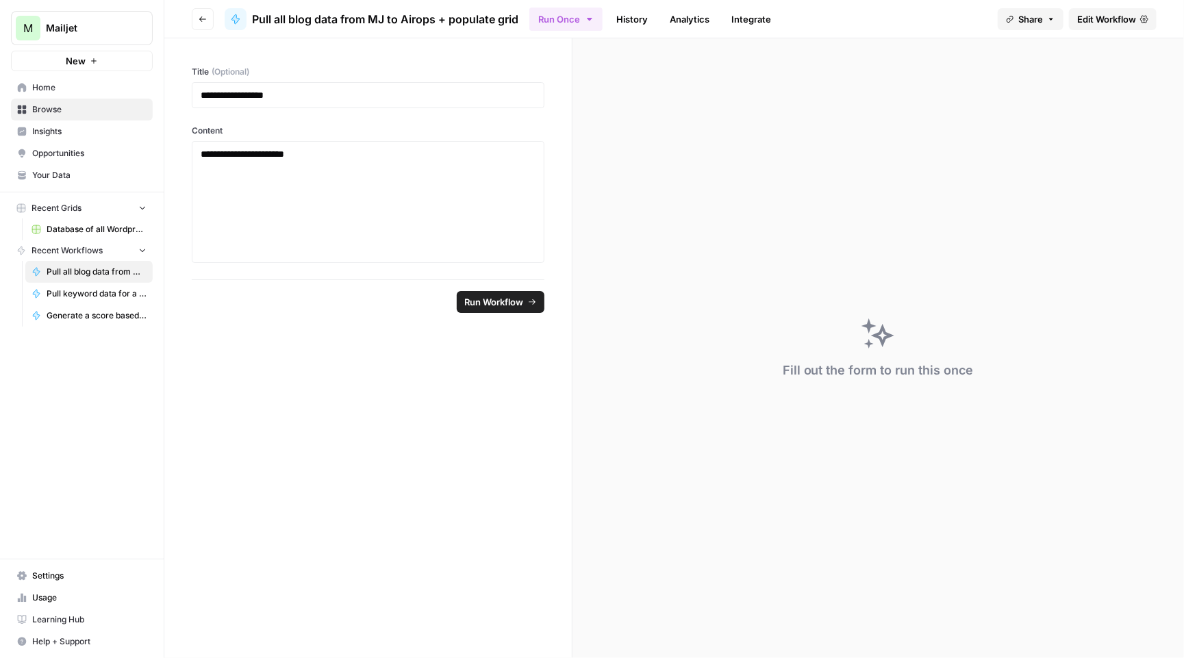
click at [69, 95] on link "Home" at bounding box center [82, 88] width 142 height 22
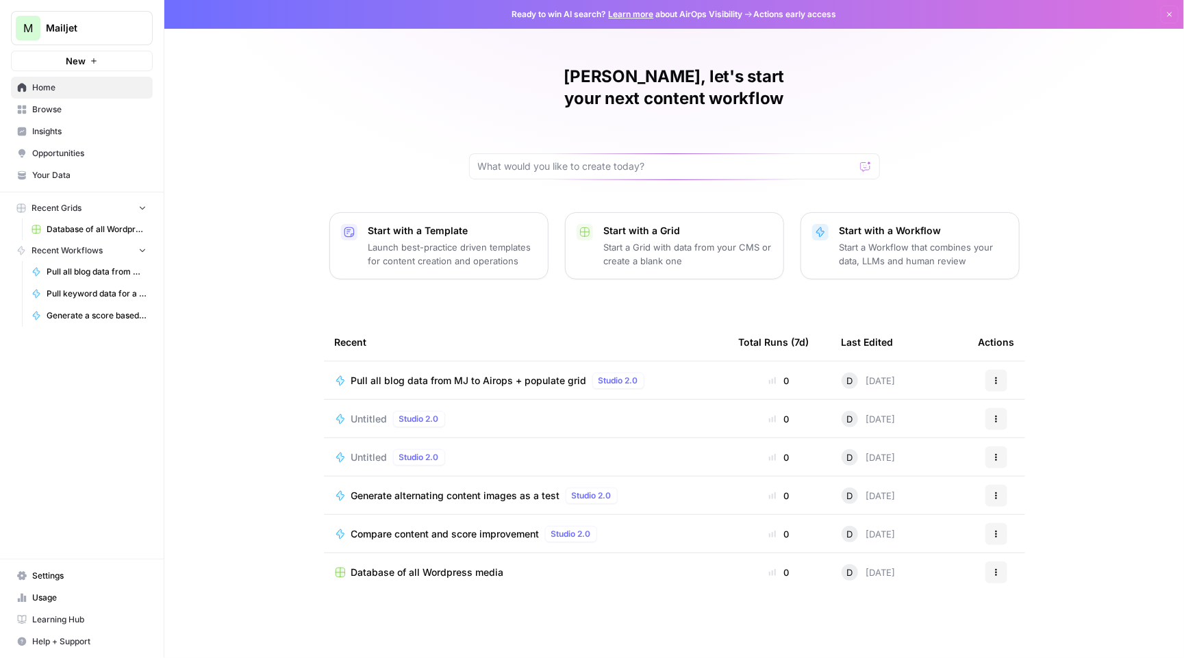
click at [443, 566] on span "Database of all Wordpress media" at bounding box center [427, 573] width 153 height 14
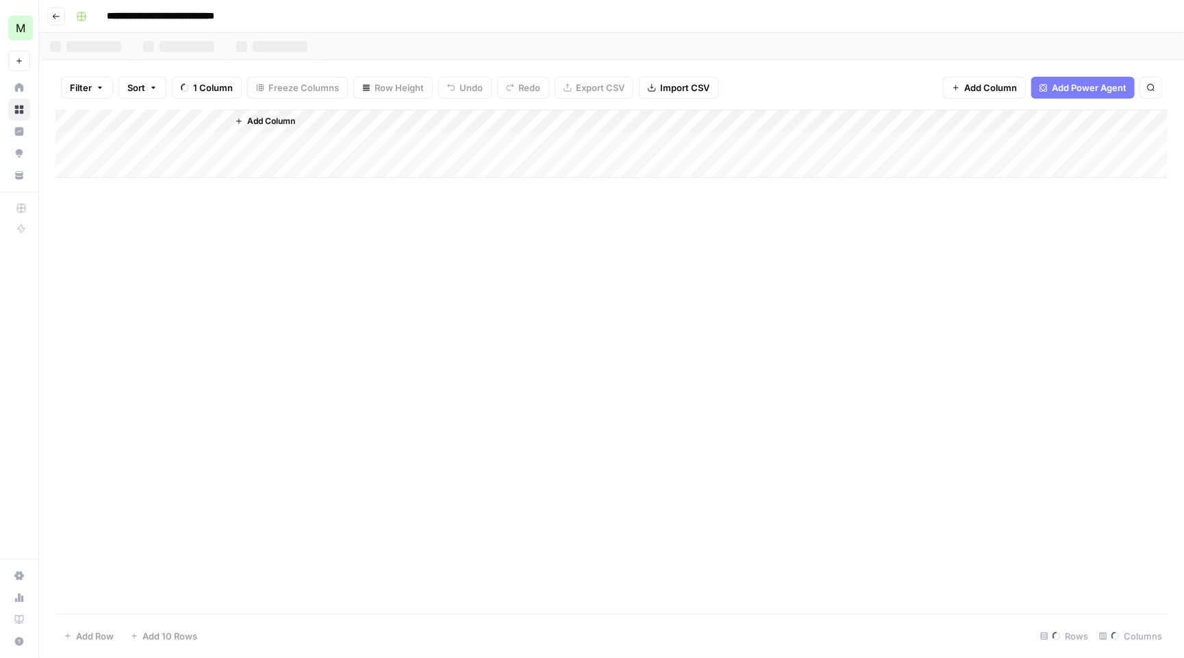
click at [55, 15] on icon "button" at bounding box center [56, 16] width 8 height 8
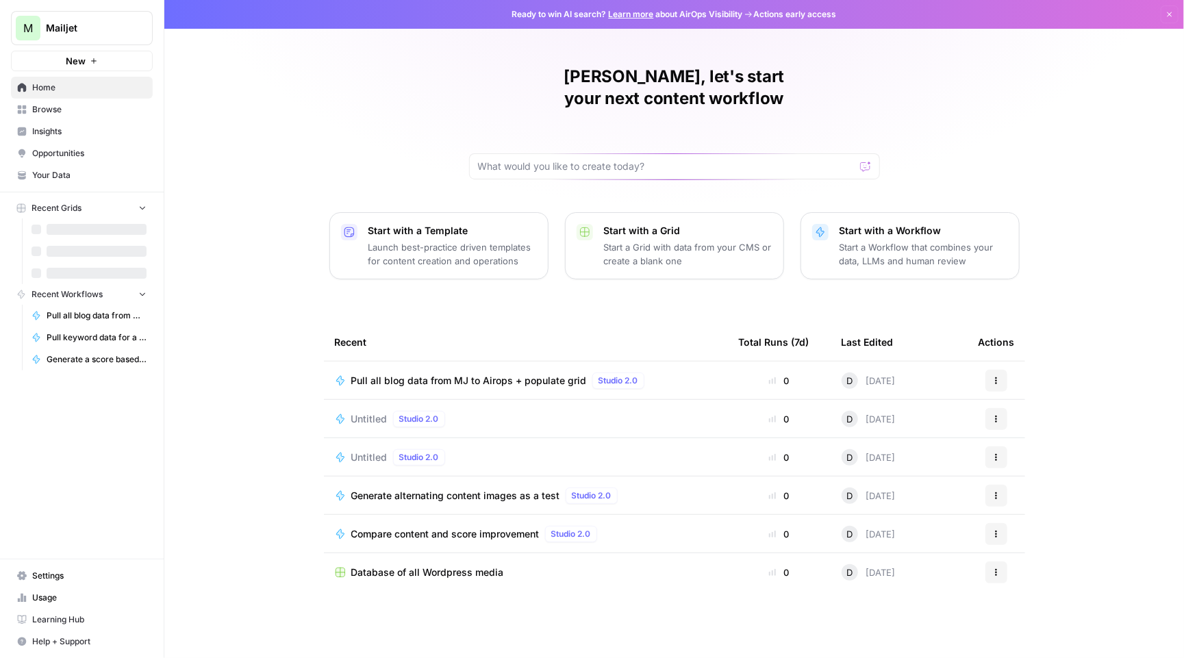
click at [76, 104] on span "Browse" at bounding box center [89, 109] width 114 height 12
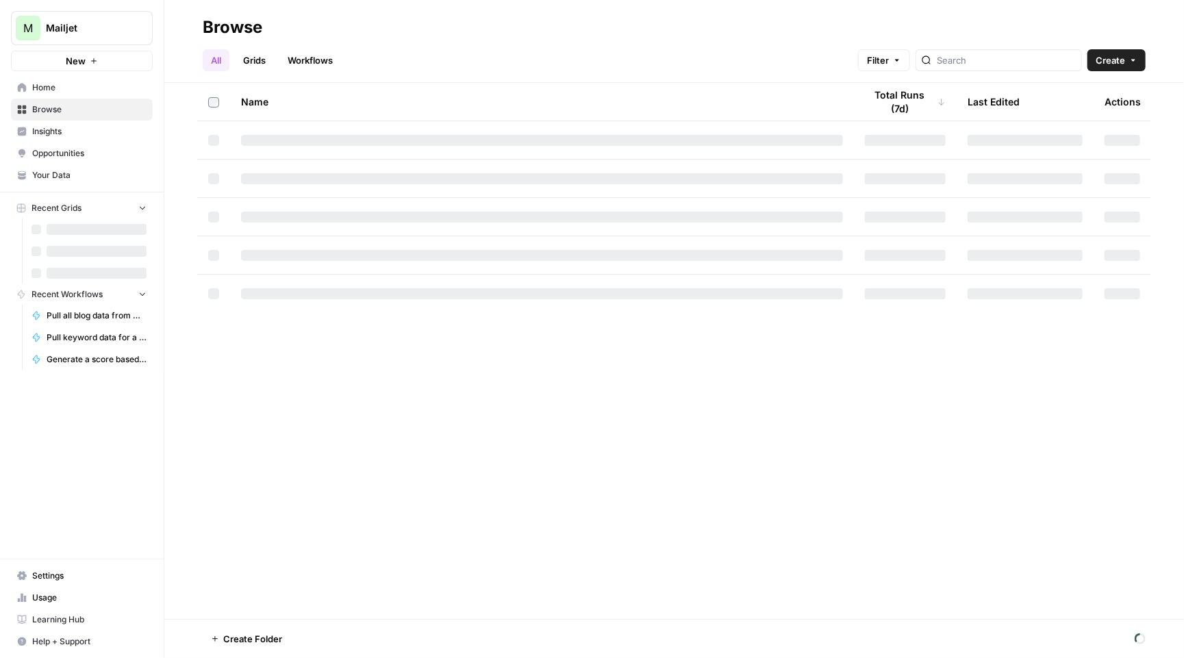
click at [261, 57] on link "Grids" at bounding box center [254, 60] width 39 height 22
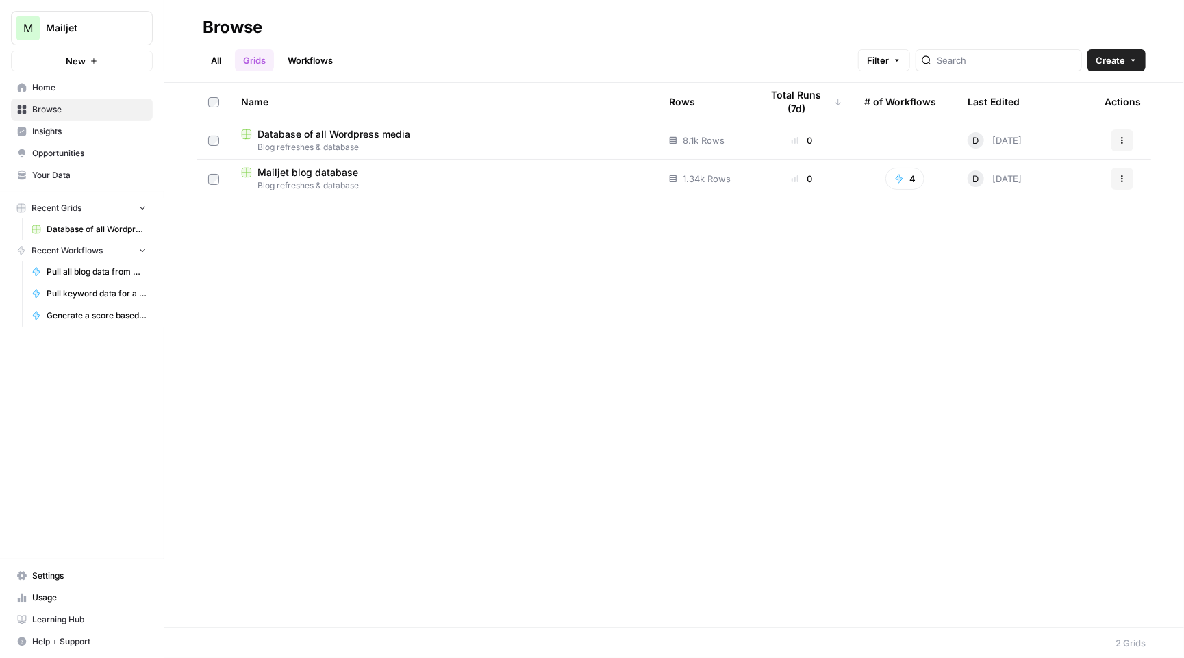
click at [321, 179] on span "Mailjet blog database" at bounding box center [308, 173] width 101 height 14
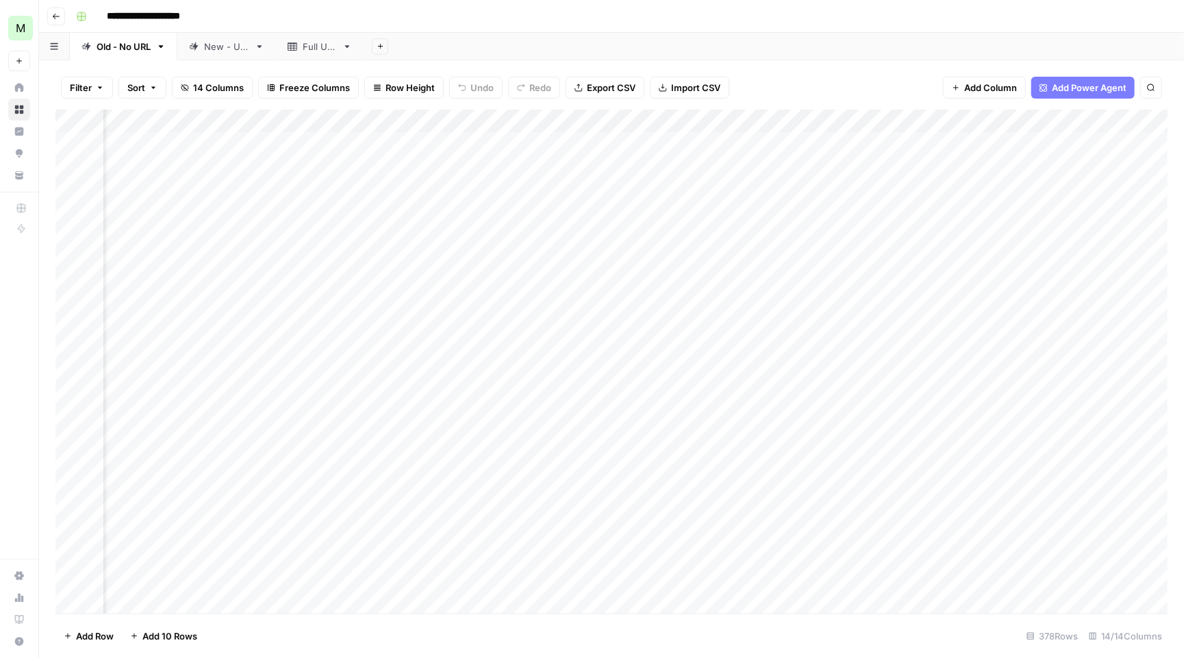
scroll to position [1, 60]
click at [650, 258] on div "Add Column" at bounding box center [611, 363] width 1112 height 507
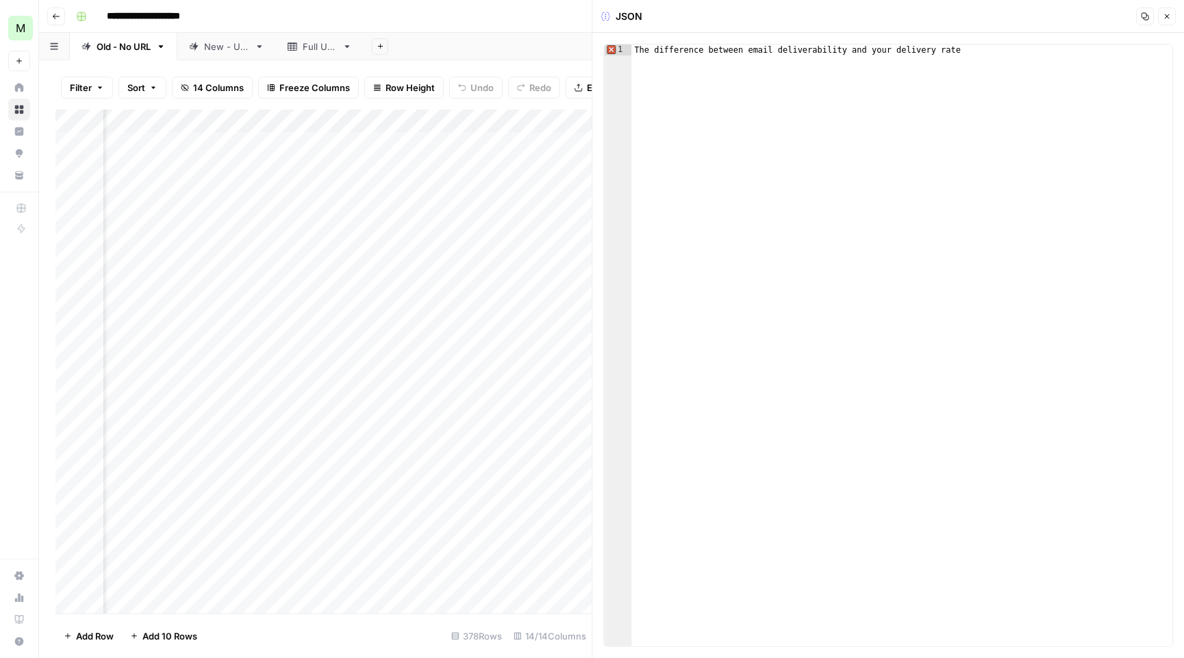
click at [498, 307] on div "Add Column" at bounding box center [323, 363] width 537 height 507
click at [1168, 13] on icon "button" at bounding box center [1167, 16] width 8 height 8
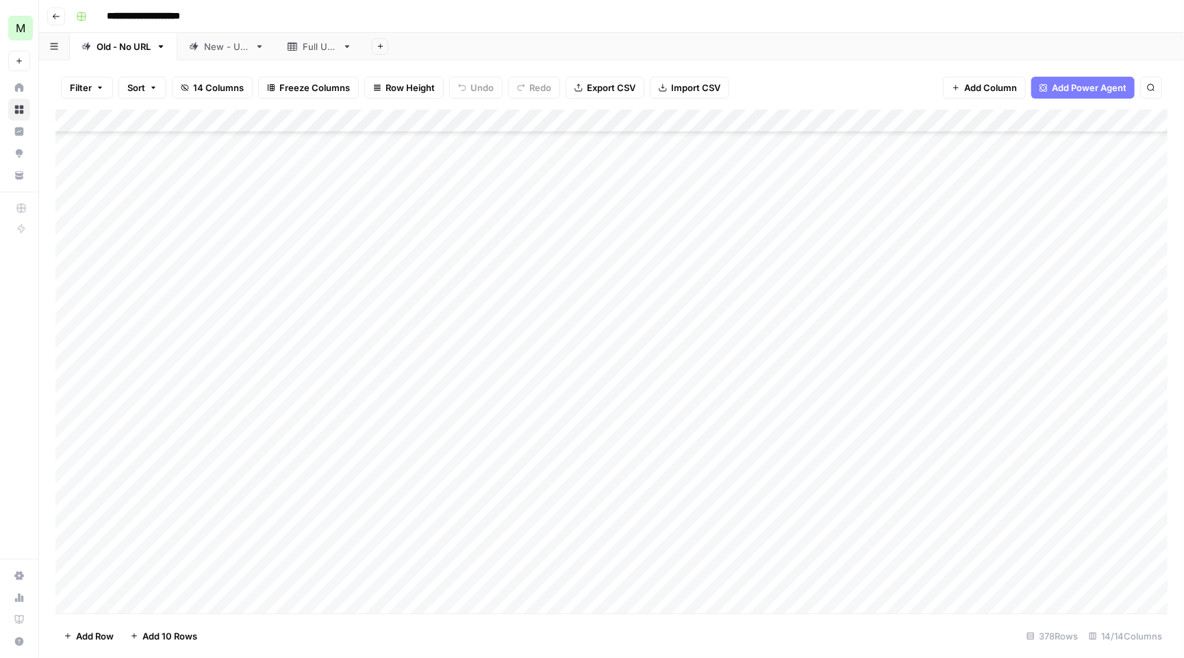
click at [322, 53] on link "Full URL" at bounding box center [320, 46] width 88 height 27
click at [246, 49] on div "New - URL" at bounding box center [226, 47] width 45 height 14
click at [323, 44] on div "Full URL" at bounding box center [320, 47] width 34 height 14
click at [109, 49] on div "Old - No URL" at bounding box center [124, 47] width 54 height 14
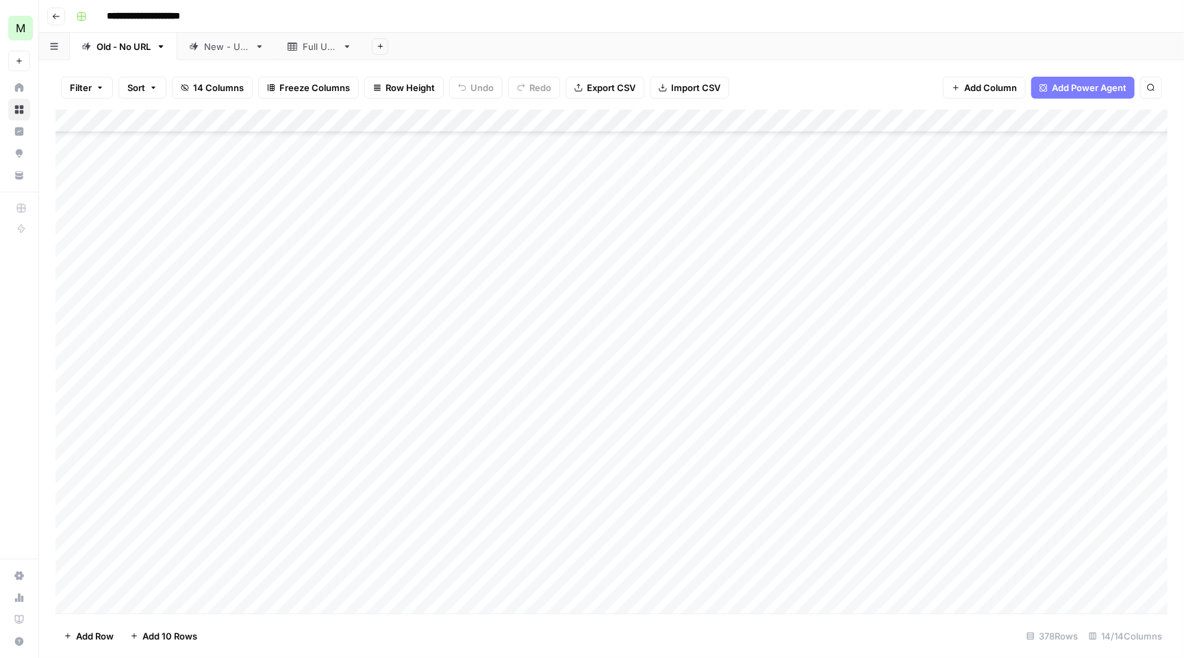
click at [216, 428] on div "Add Column" at bounding box center [611, 363] width 1112 height 507
click at [752, 439] on div "Add Column" at bounding box center [611, 363] width 1112 height 507
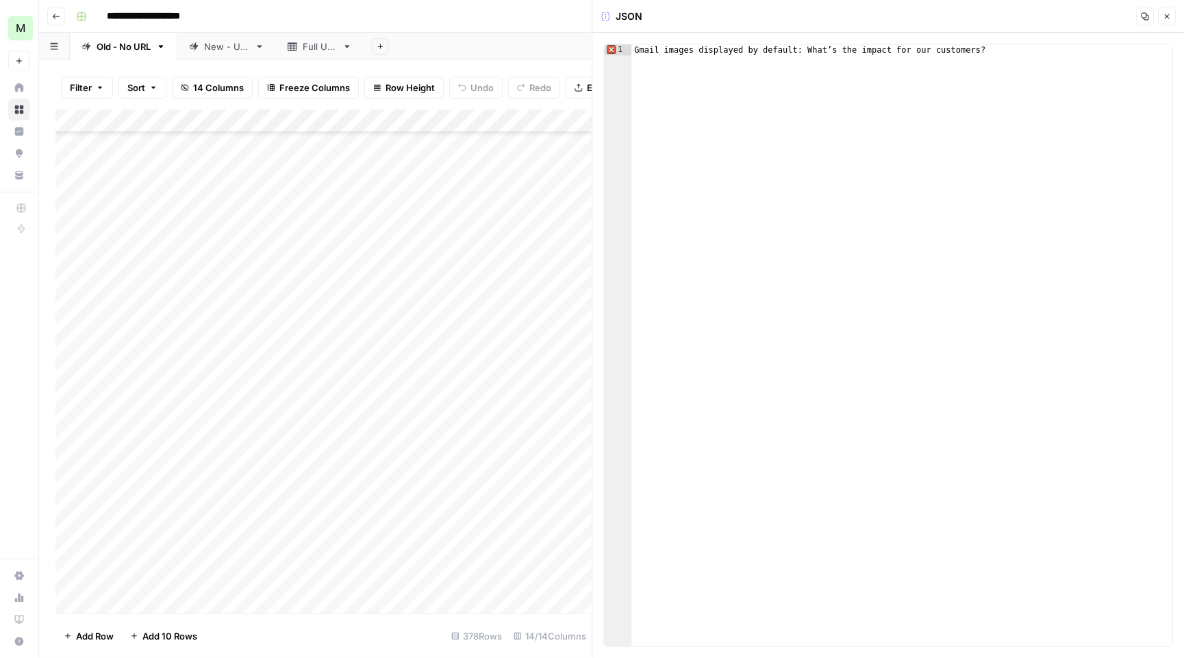
click at [323, 40] on div "Full URL" at bounding box center [320, 47] width 34 height 14
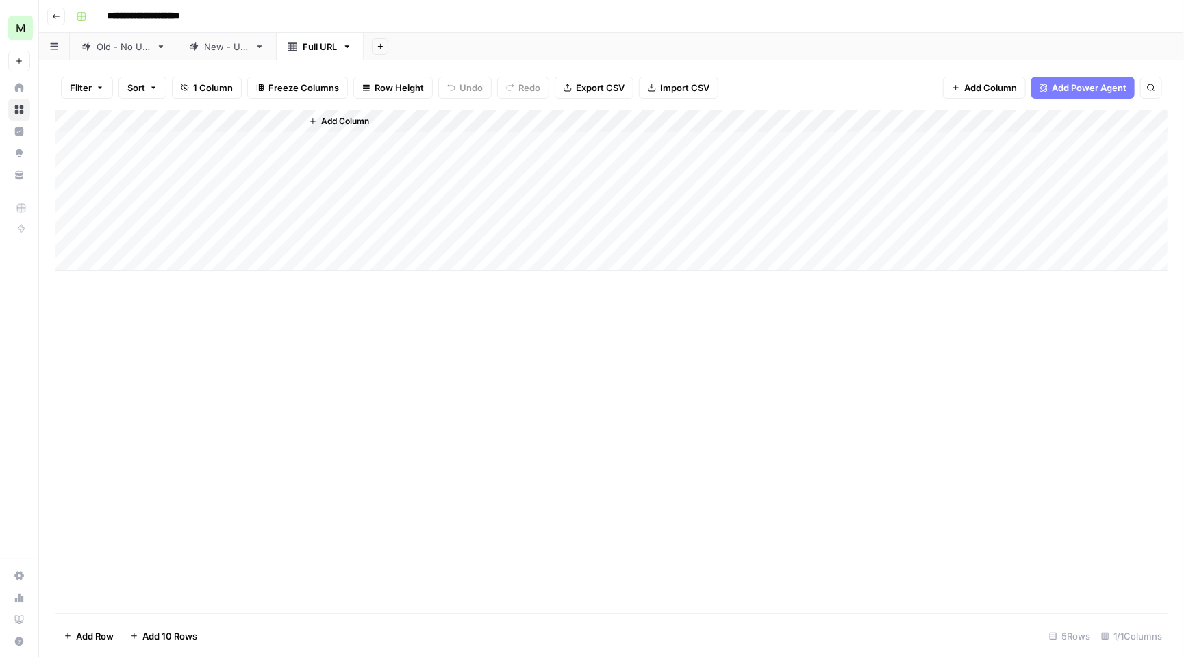
click at [245, 55] on link "New - URL" at bounding box center [226, 46] width 99 height 27
click at [131, 49] on div "Old - No URL" at bounding box center [124, 47] width 54 height 14
click at [84, 115] on div "Add Column" at bounding box center [611, 363] width 1112 height 507
click at [103, 636] on span "Delete 378 Rows" at bounding box center [99, 636] width 71 height 14
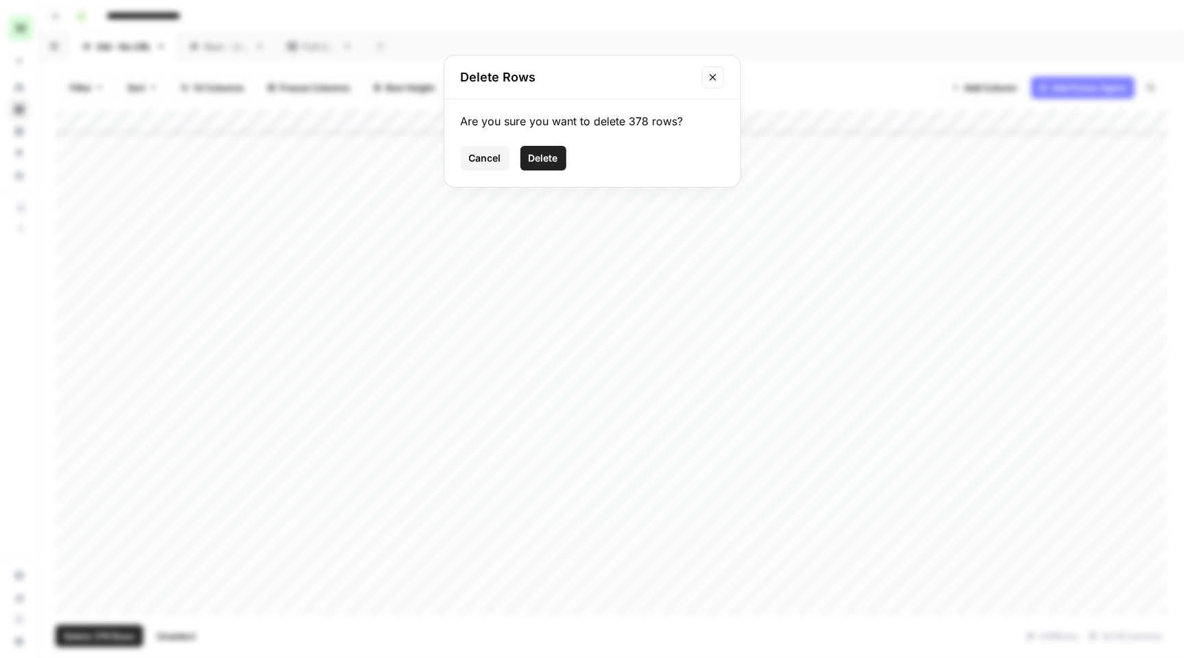
click at [542, 152] on span "Delete" at bounding box center [543, 158] width 29 height 14
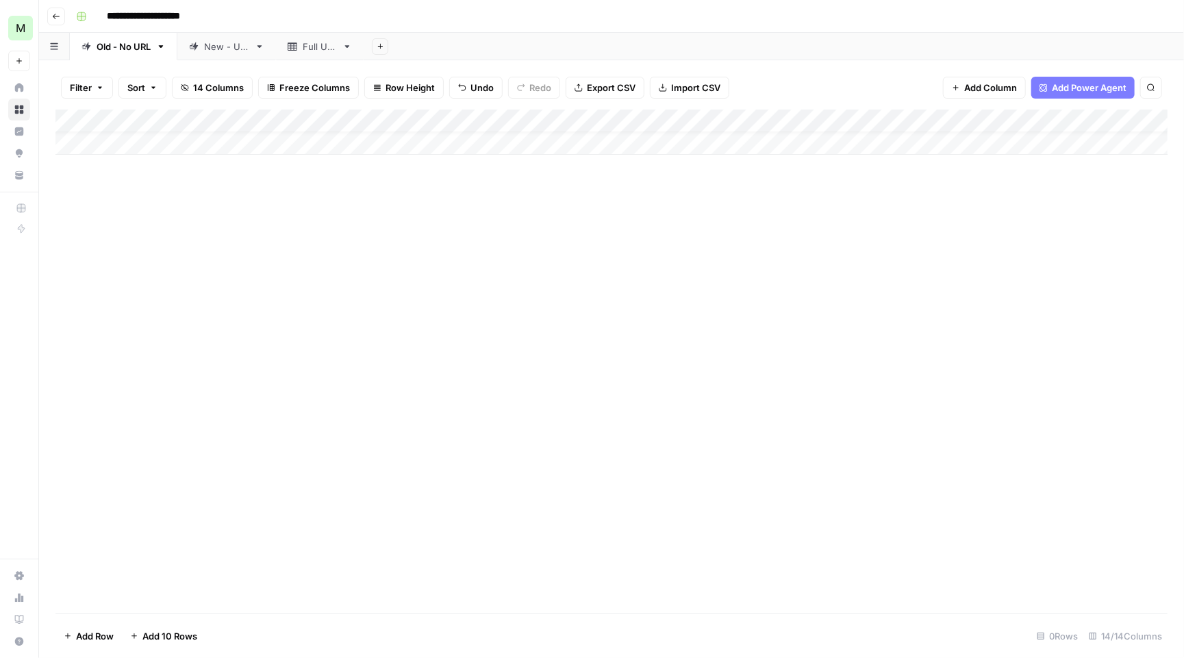
click at [211, 44] on div "New - URL" at bounding box center [226, 47] width 45 height 14
click at [79, 116] on div "Add Column" at bounding box center [611, 363] width 1112 height 507
click at [127, 638] on span "Delete 962 Rows" at bounding box center [100, 636] width 72 height 14
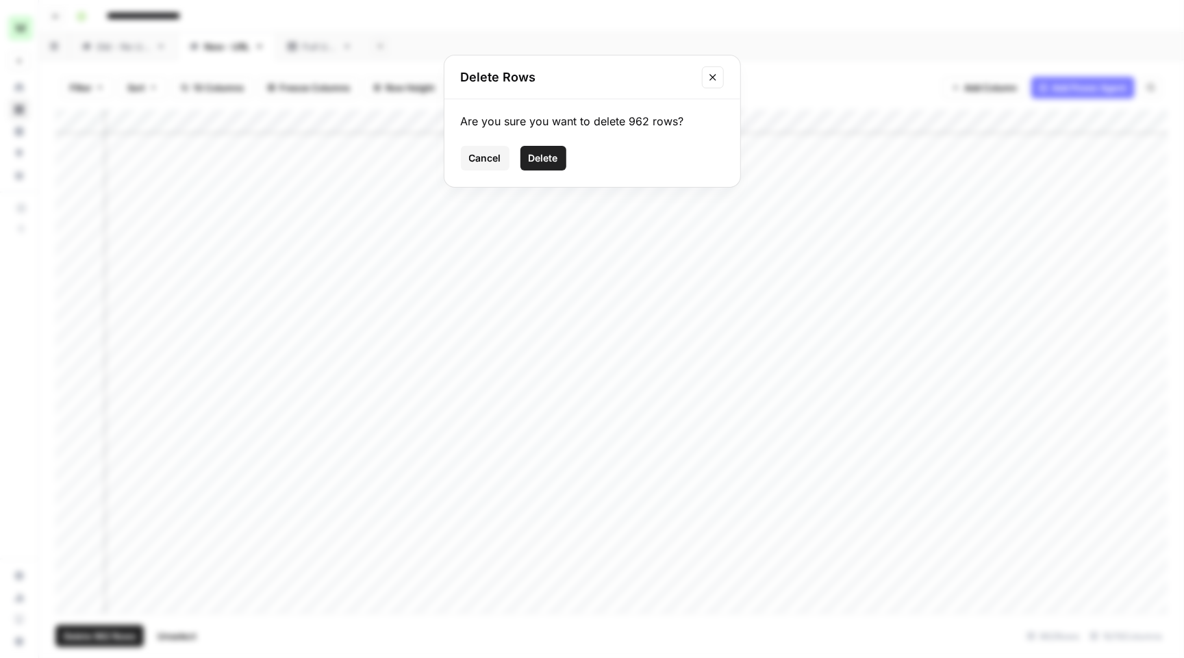
click at [553, 152] on span "Delete" at bounding box center [543, 158] width 29 height 14
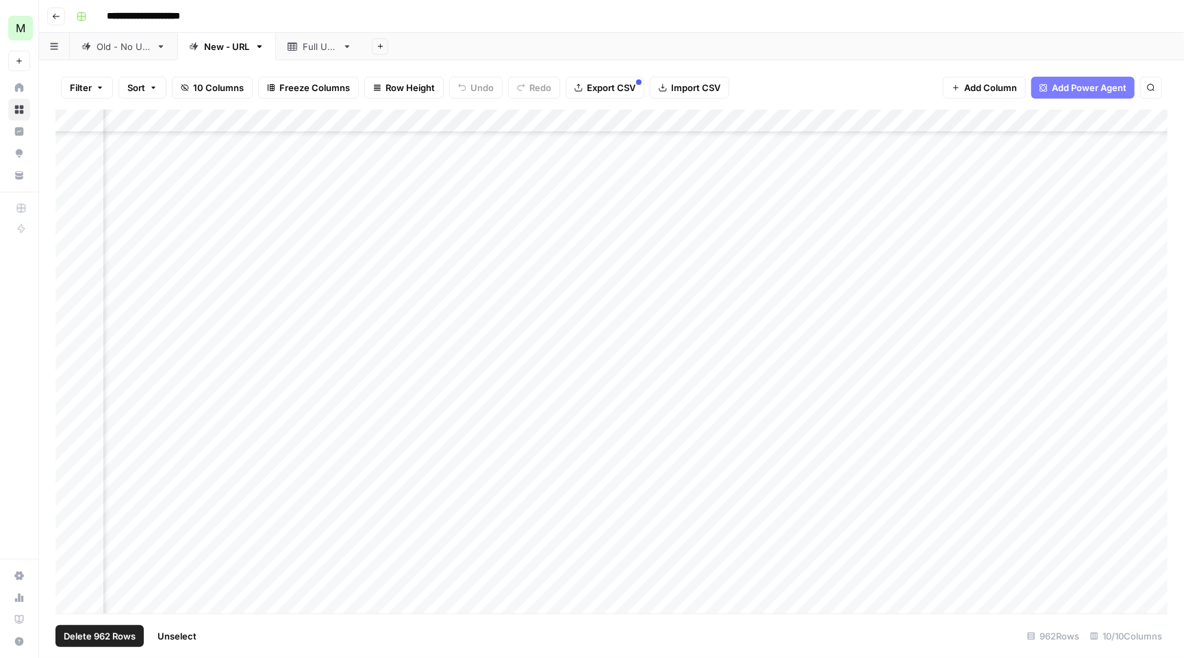
click at [104, 635] on span "Delete 962 Rows" at bounding box center [100, 636] width 72 height 14
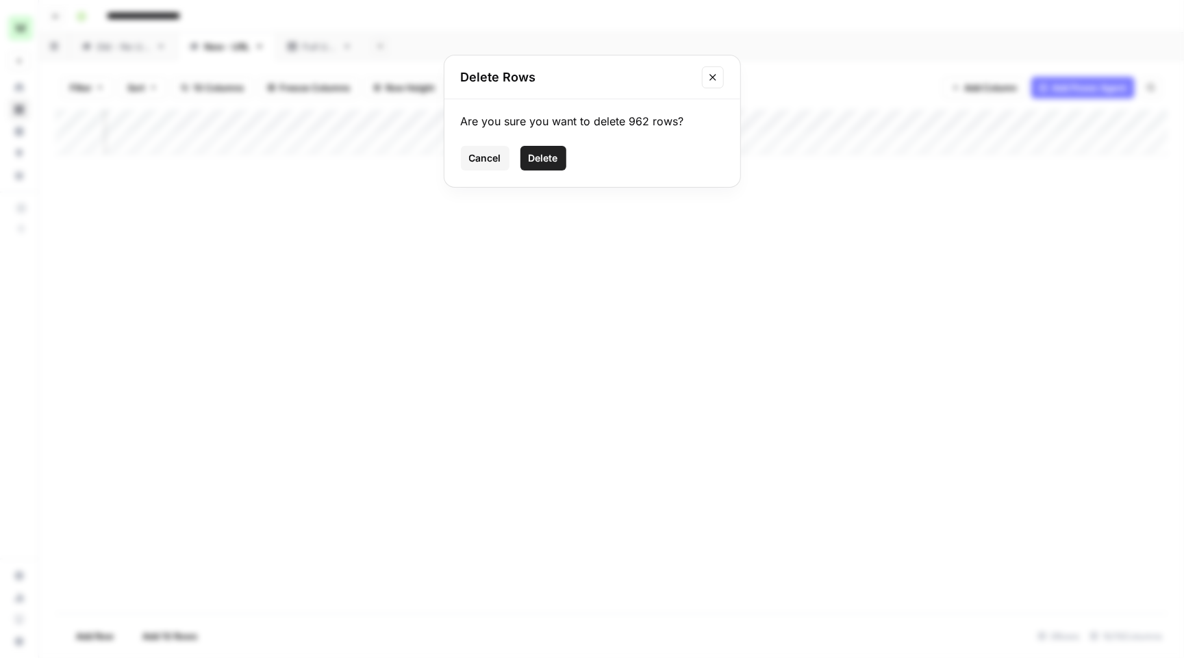
scroll to position [0, 131]
click at [535, 159] on span "Delete" at bounding box center [543, 158] width 29 height 14
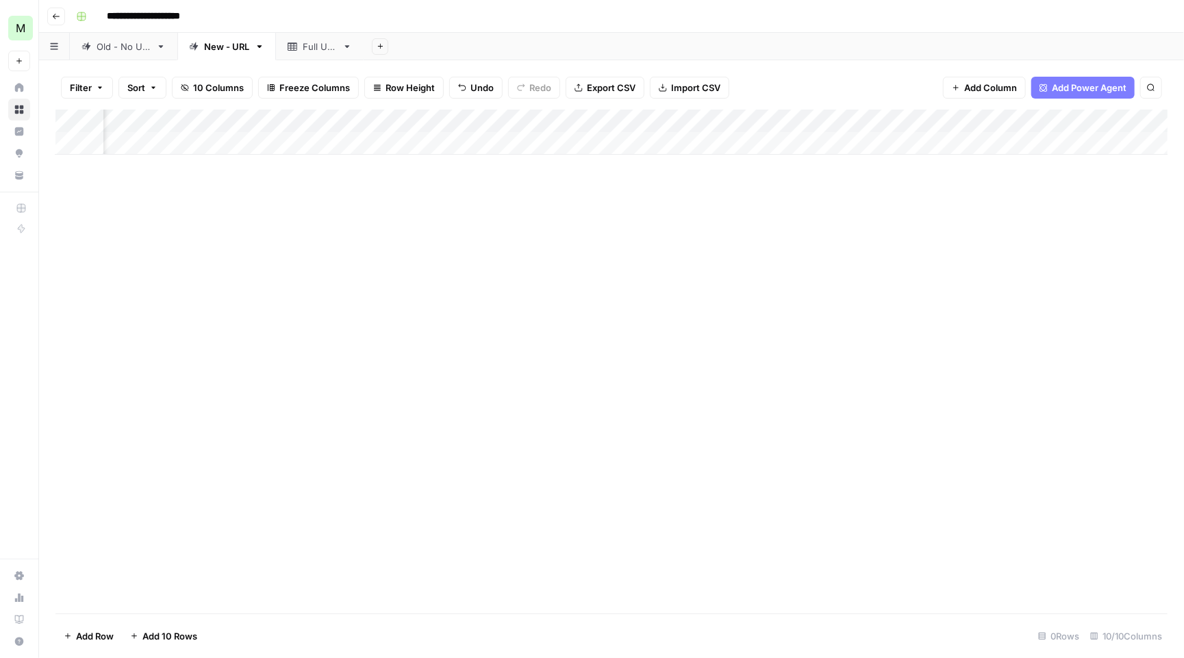
click at [327, 49] on div "Full URL" at bounding box center [320, 47] width 34 height 14
click at [240, 45] on div "New - URL" at bounding box center [226, 47] width 45 height 14
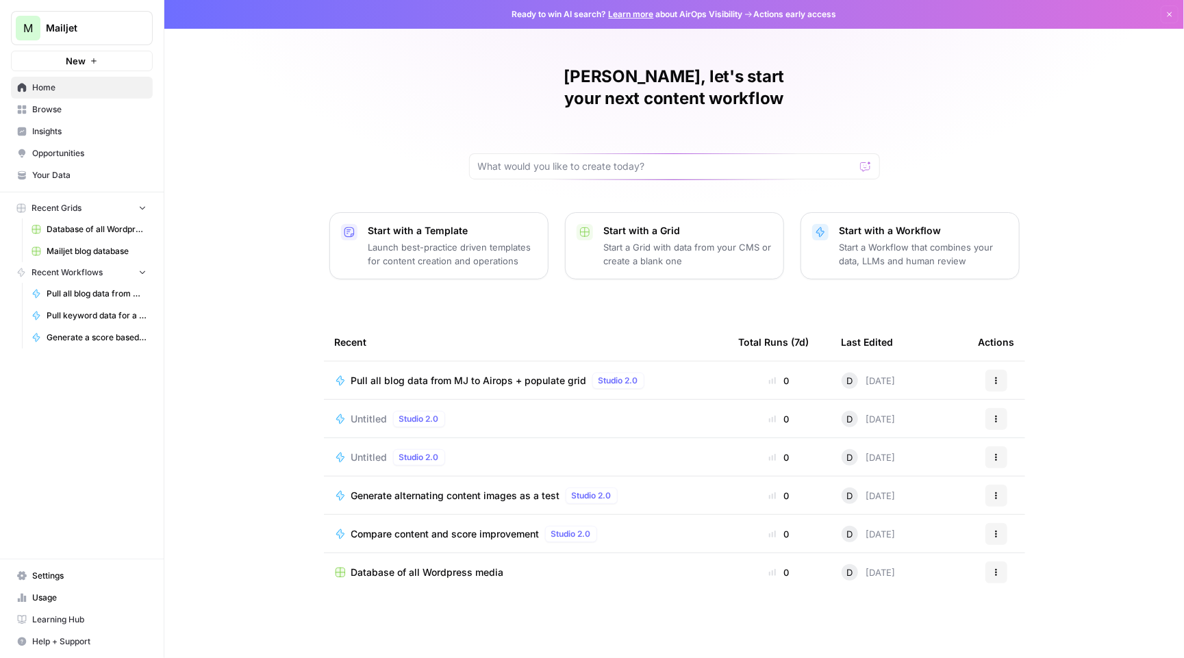
click at [514, 374] on span "Pull all blog data from MJ to Airops + populate grid" at bounding box center [469, 381] width 236 height 14
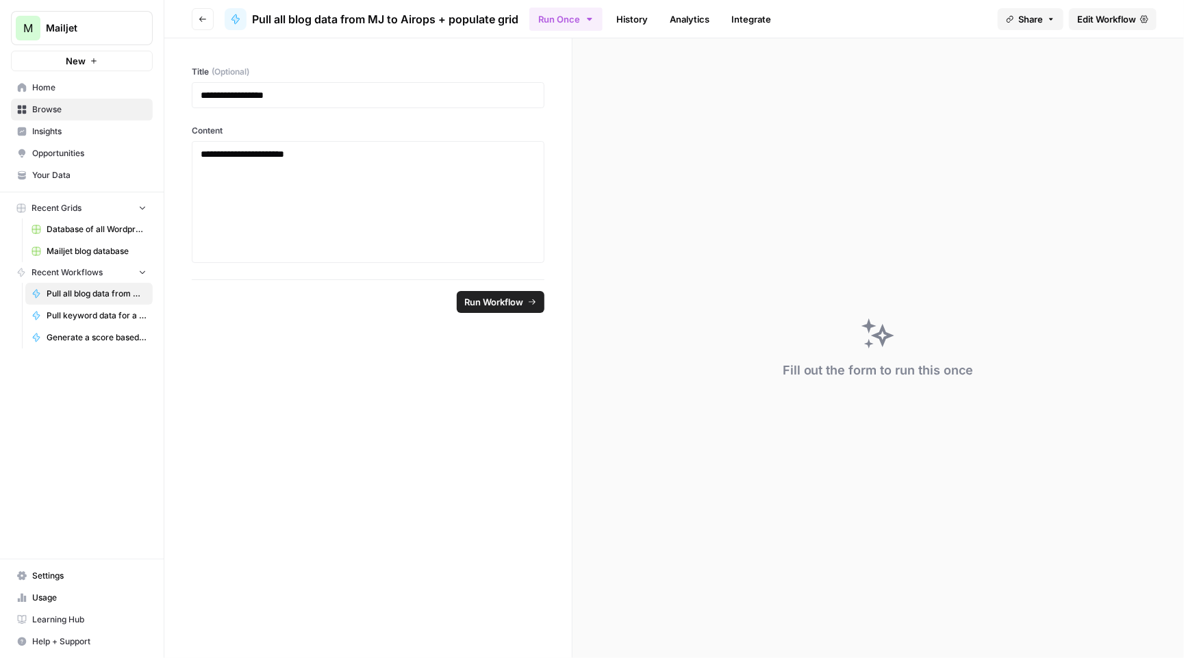
click at [516, 298] on span "Run Workflow" at bounding box center [494, 302] width 59 height 14
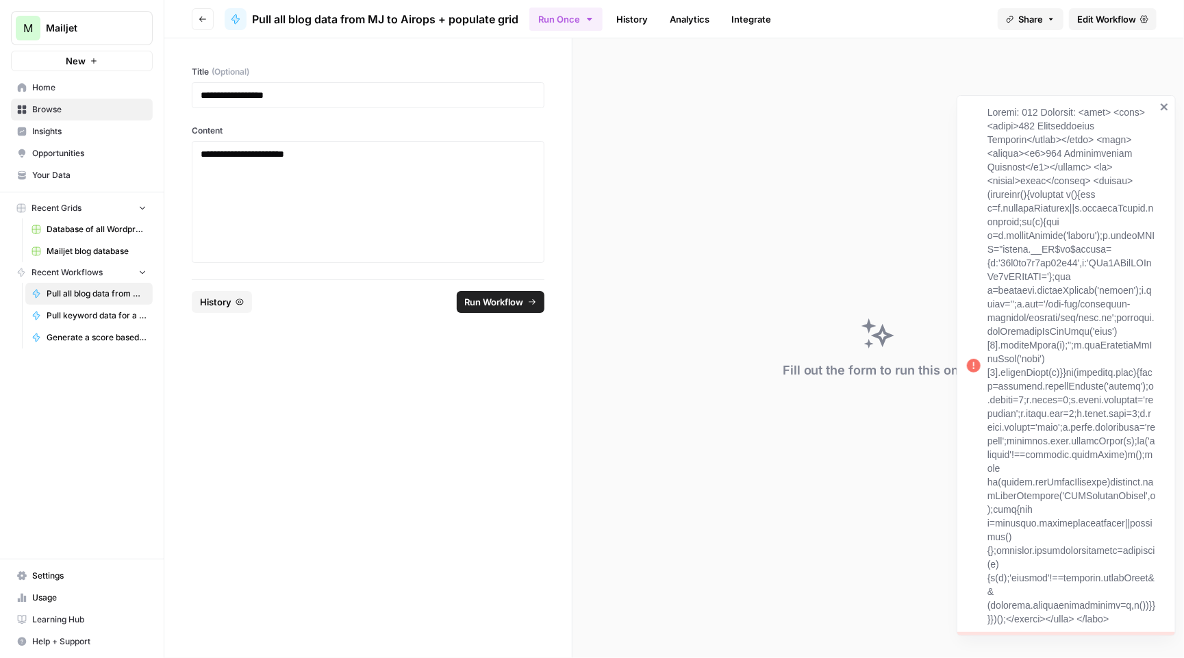
click at [1166, 103] on icon "close" at bounding box center [1165, 106] width 10 height 11
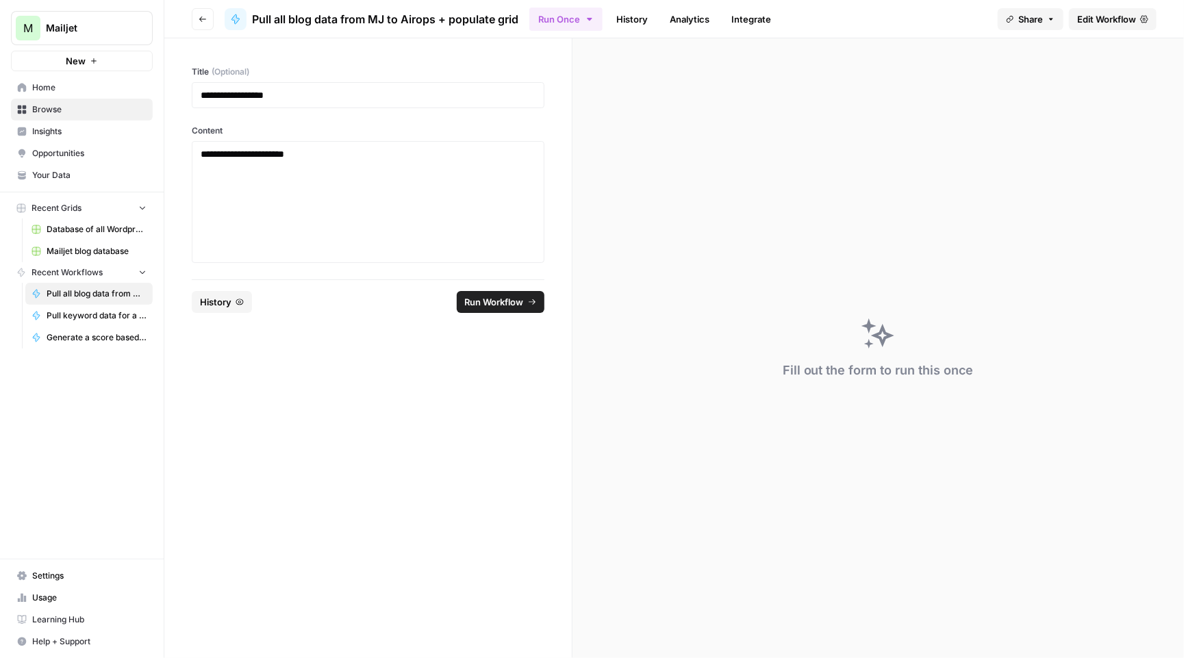
click at [1111, 8] on link "Edit Workflow" at bounding box center [1113, 19] width 88 height 22
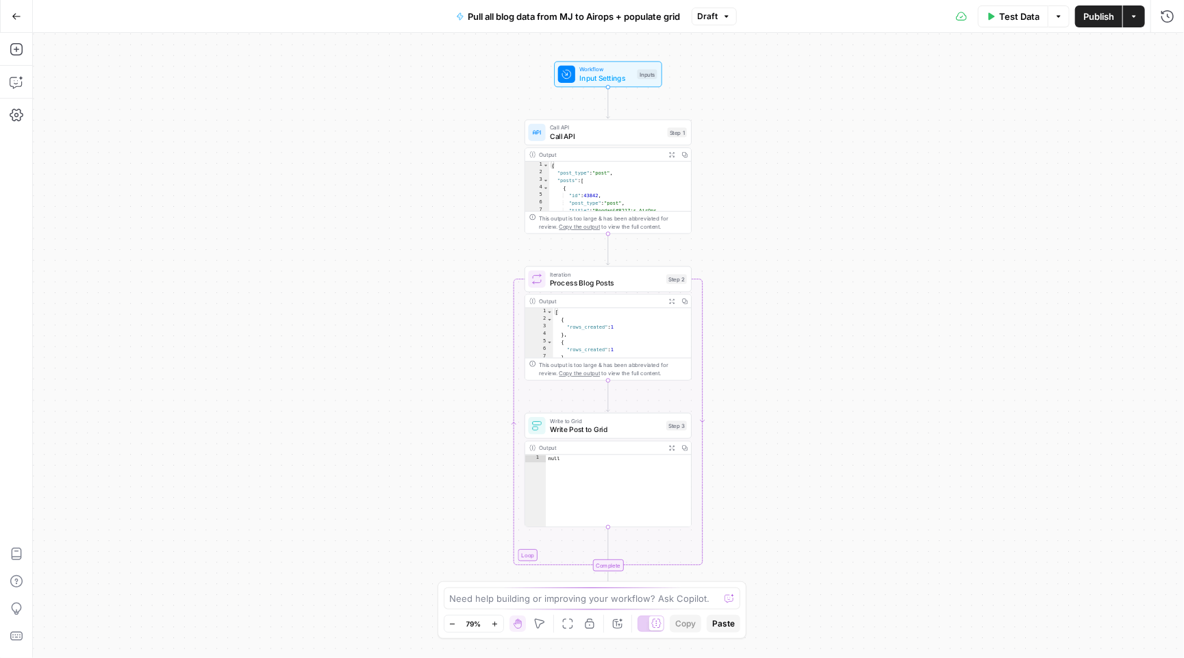
click at [999, 21] on span "Test Data" at bounding box center [1019, 17] width 40 height 14
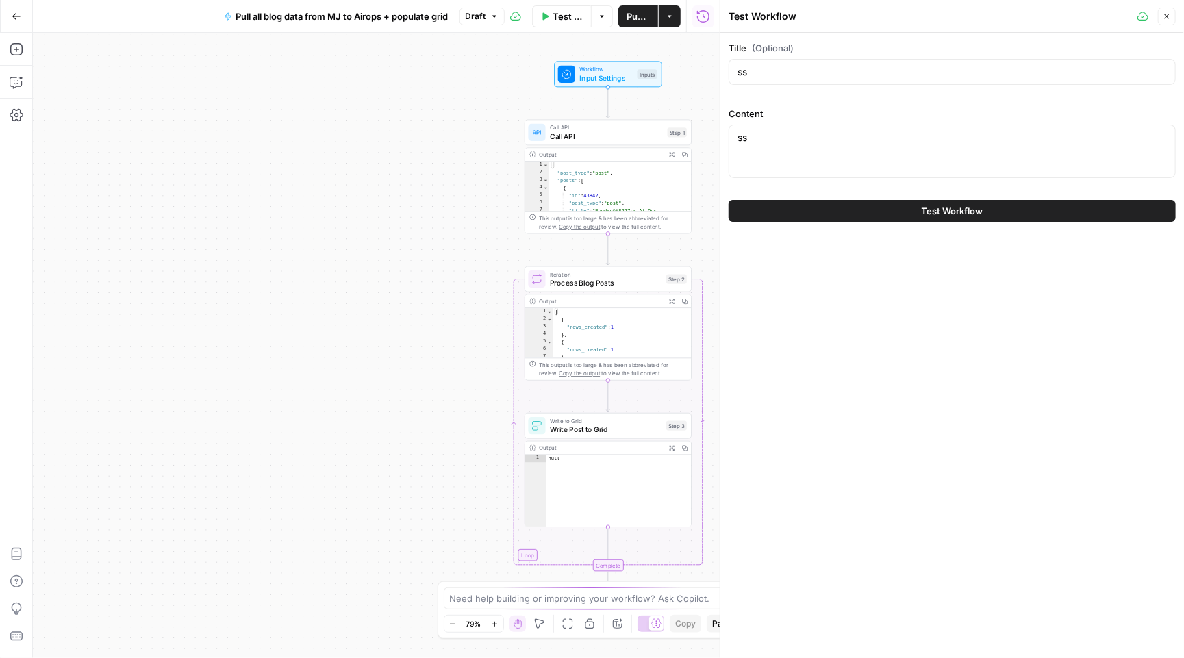
click at [1166, 10] on button "Close" at bounding box center [1167, 17] width 18 height 18
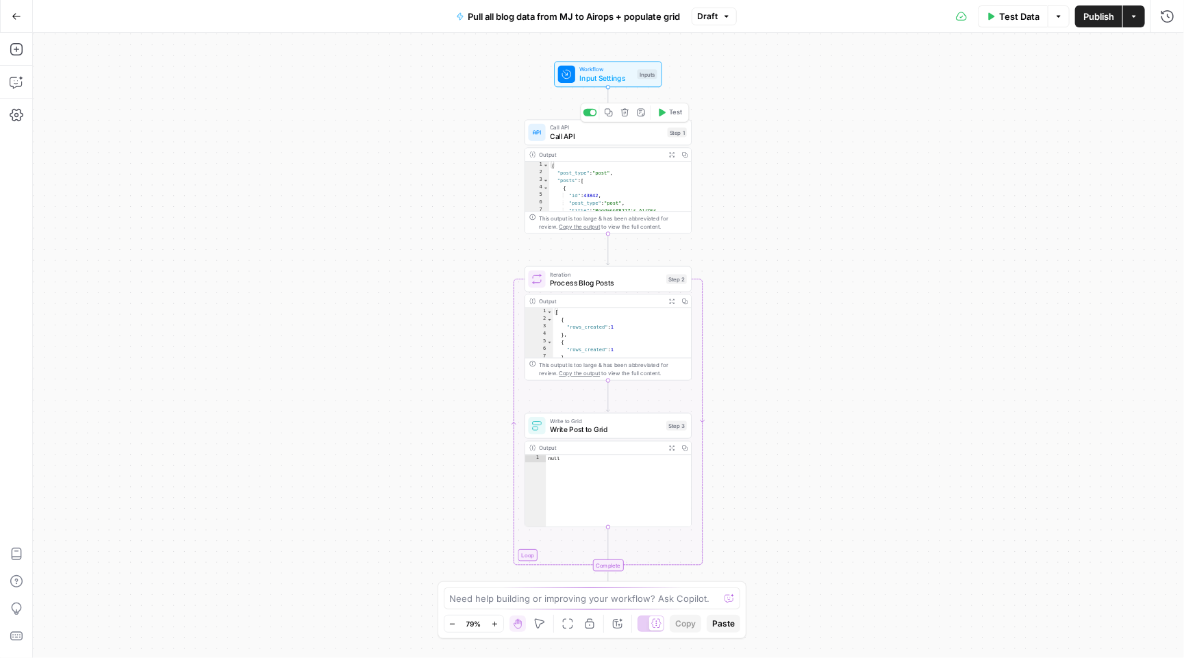
click at [642, 136] on span "Call API" at bounding box center [606, 136] width 113 height 11
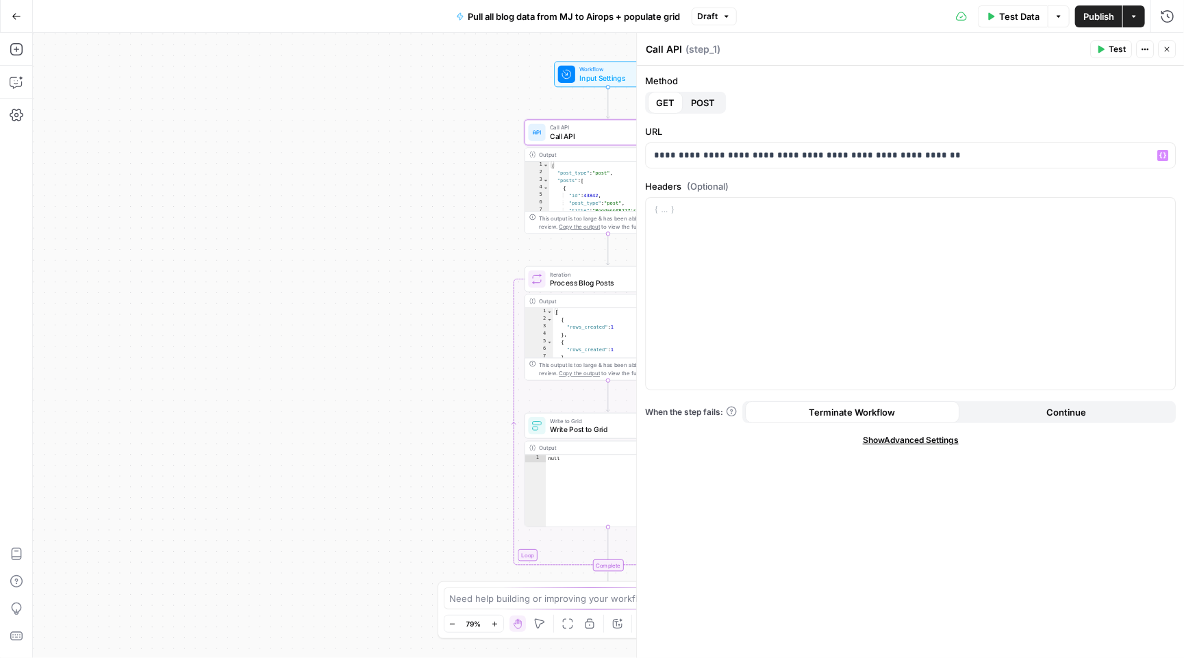
click at [417, 279] on div "Workflow Input Settings Inputs Call API Call API Step 1 Output Expand Output Co…" at bounding box center [608, 345] width 1151 height 625
click at [591, 285] on span "Process Blog Posts" at bounding box center [606, 282] width 112 height 11
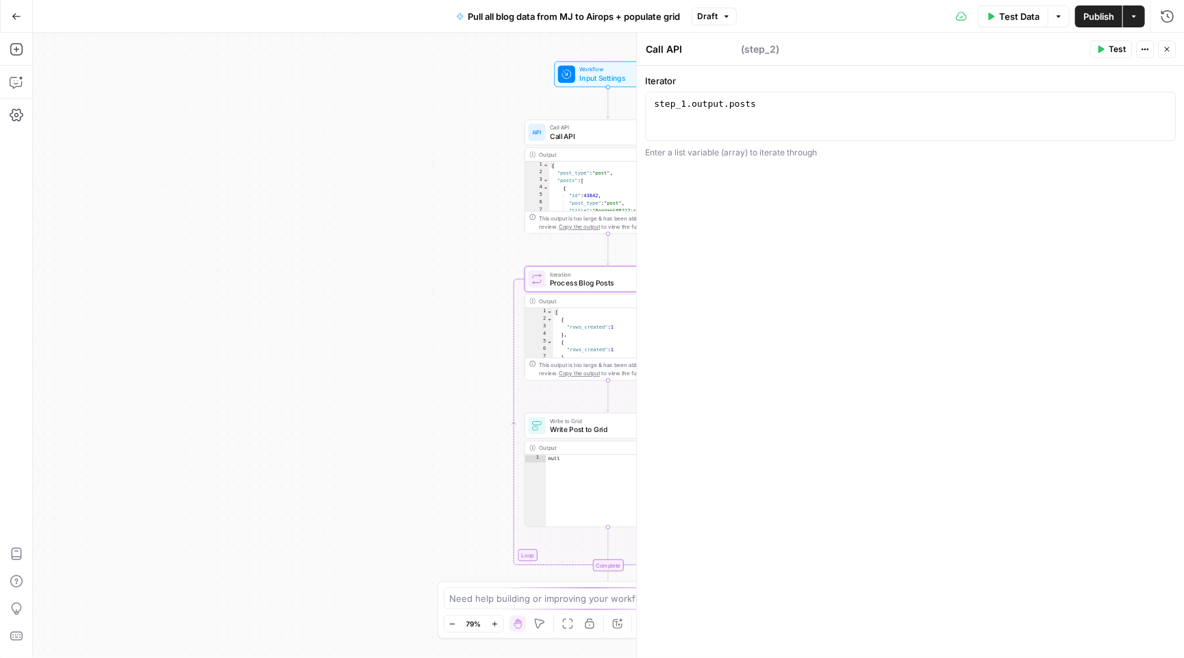
click at [458, 280] on div "Workflow Input Settings Inputs Call API Call API Step 1 Output Expand Output Co…" at bounding box center [608, 345] width 1151 height 625
click at [605, 433] on span "Write Post to Grid" at bounding box center [606, 429] width 112 height 11
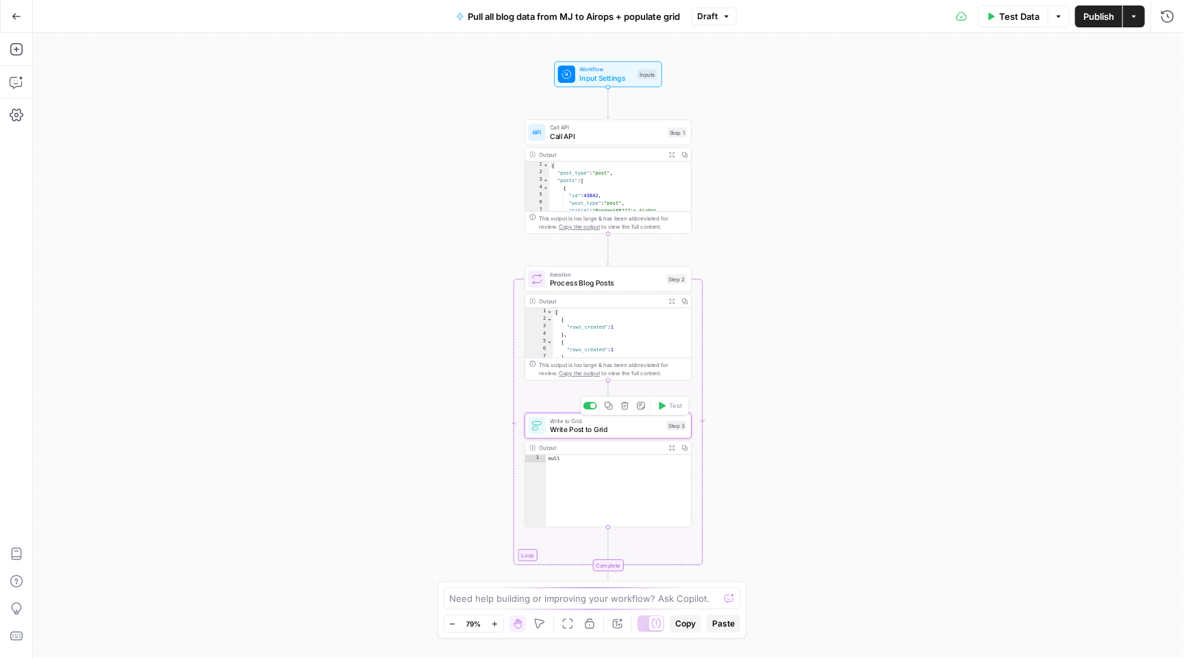
type input "Mailjet blog database"
type input "post_id"
type input "post_title"
type input "post_content"
type input "URL"
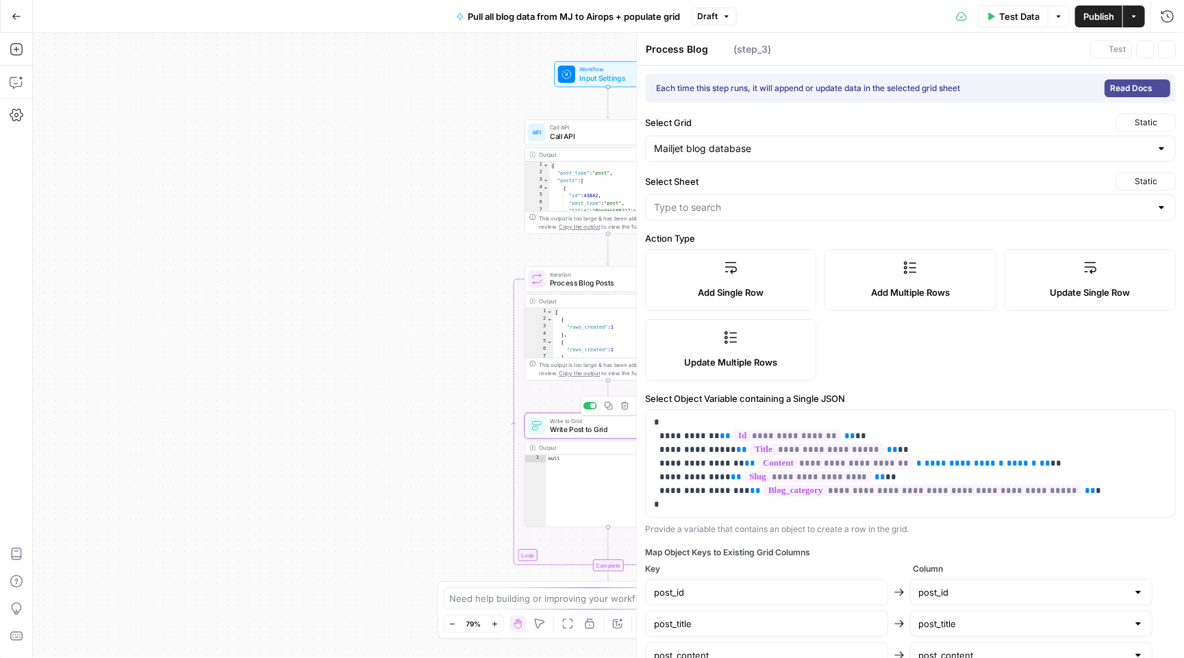
type input "New - URL"
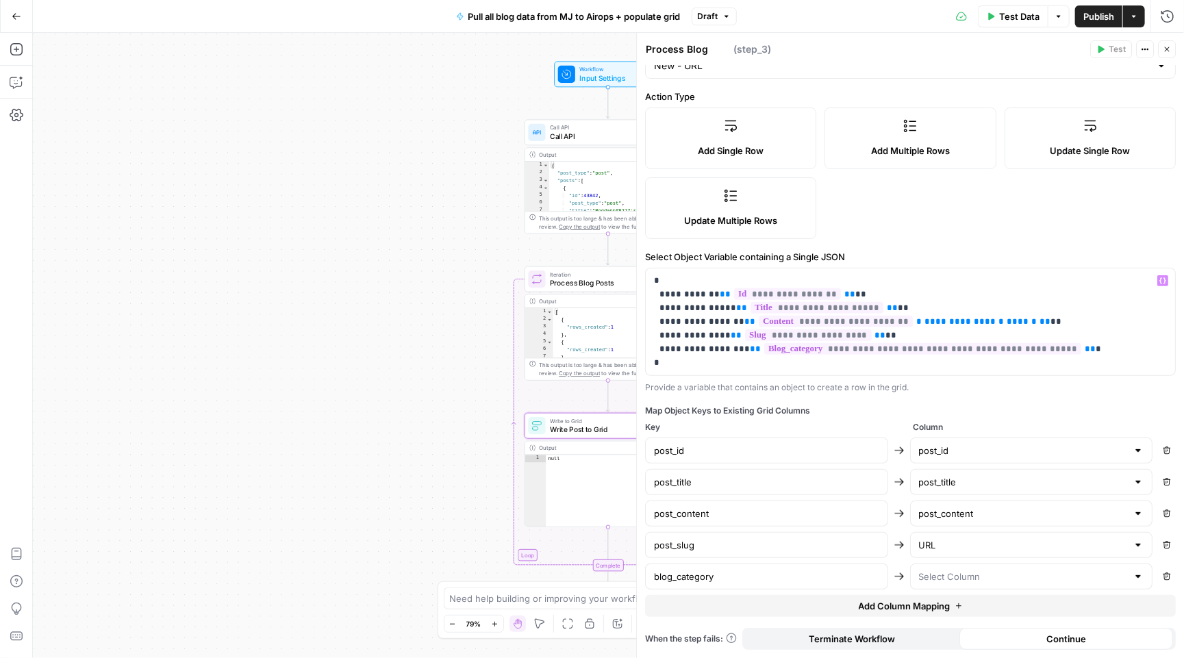
scroll to position [143, 0]
click at [1017, 16] on span "Test Data" at bounding box center [1019, 17] width 40 height 14
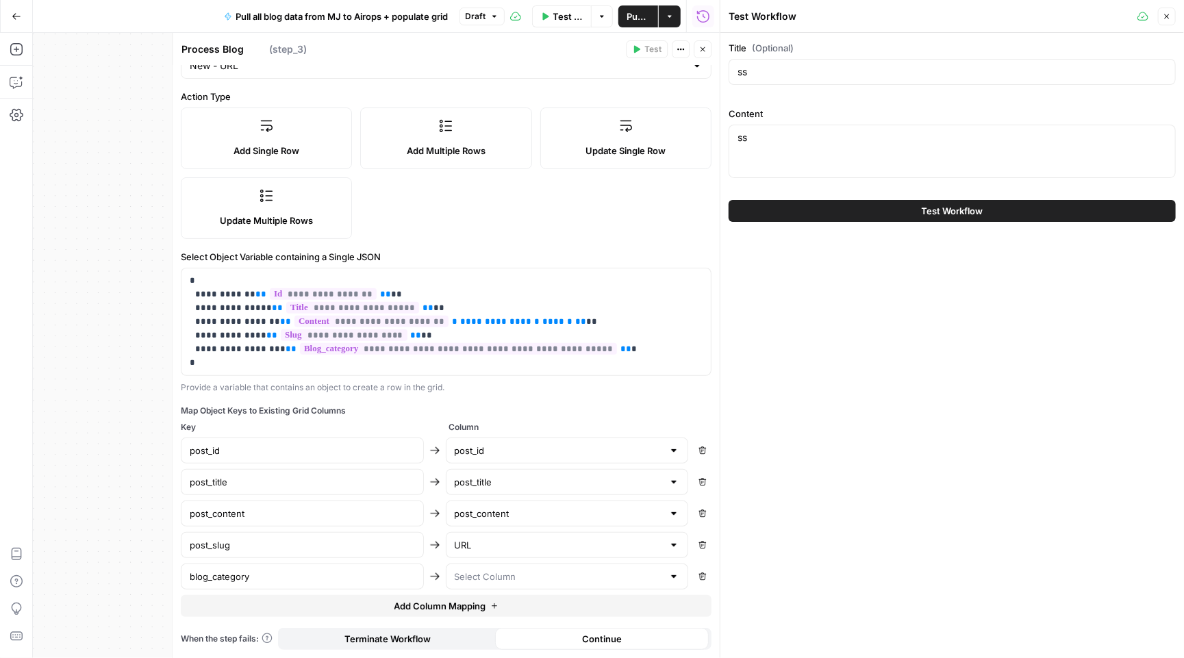
click at [895, 203] on button "Test Workflow" at bounding box center [952, 211] width 447 height 22
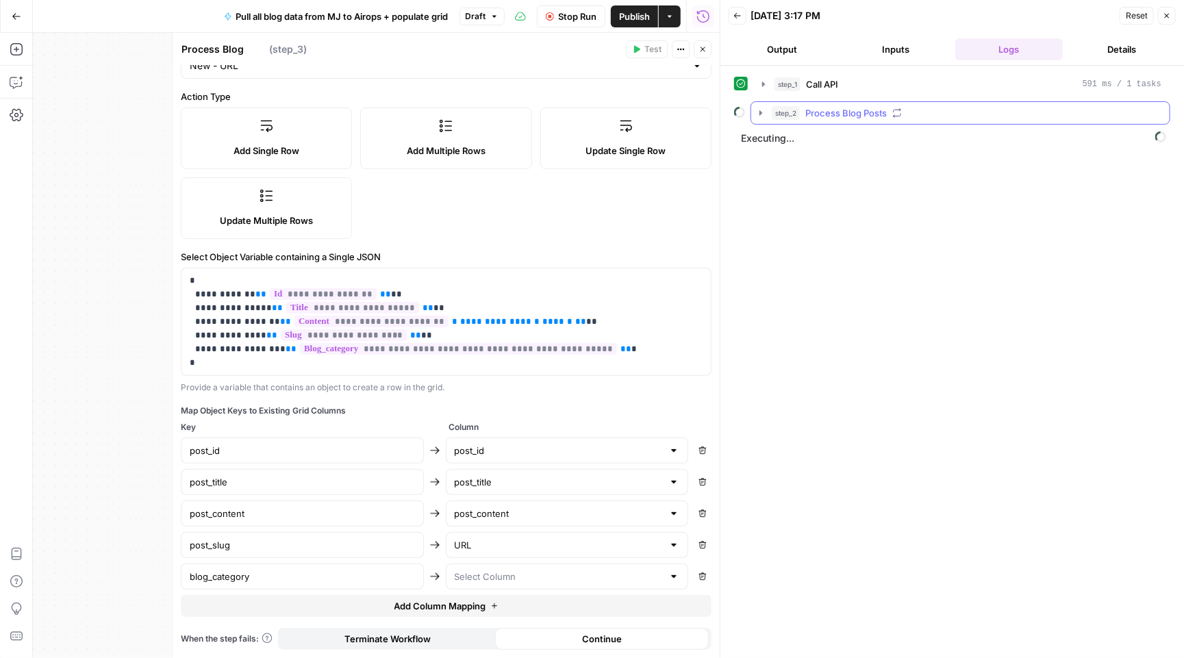
click at [761, 117] on icon "button" at bounding box center [760, 113] width 11 height 11
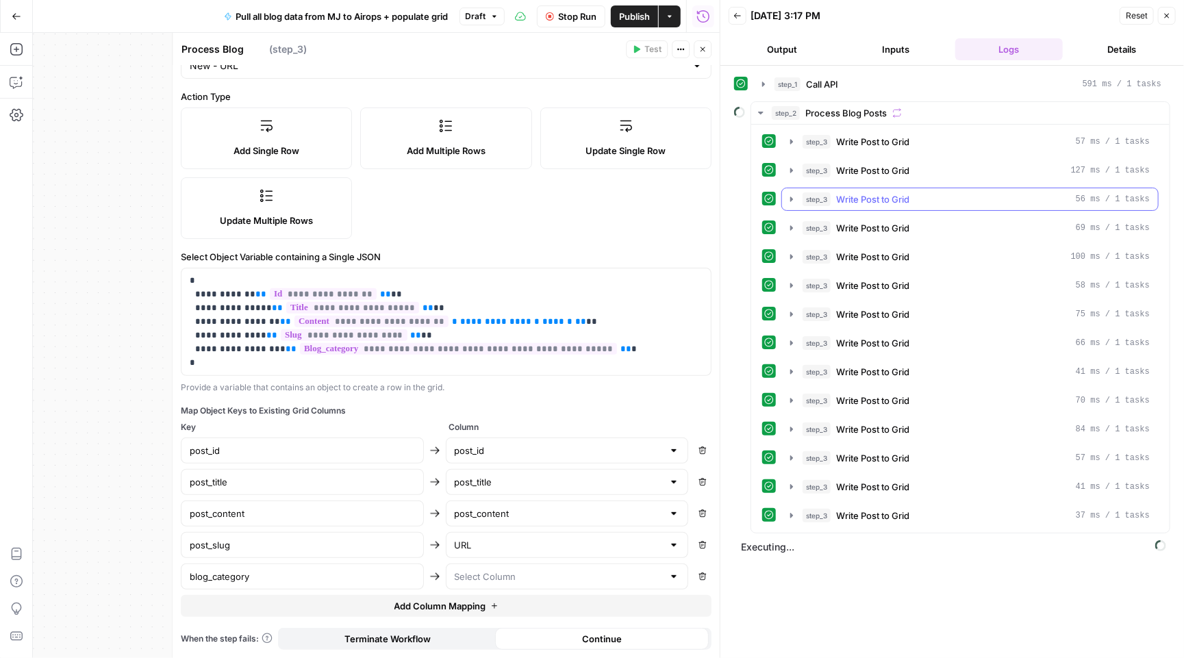
click at [794, 199] on icon "button" at bounding box center [791, 199] width 11 height 11
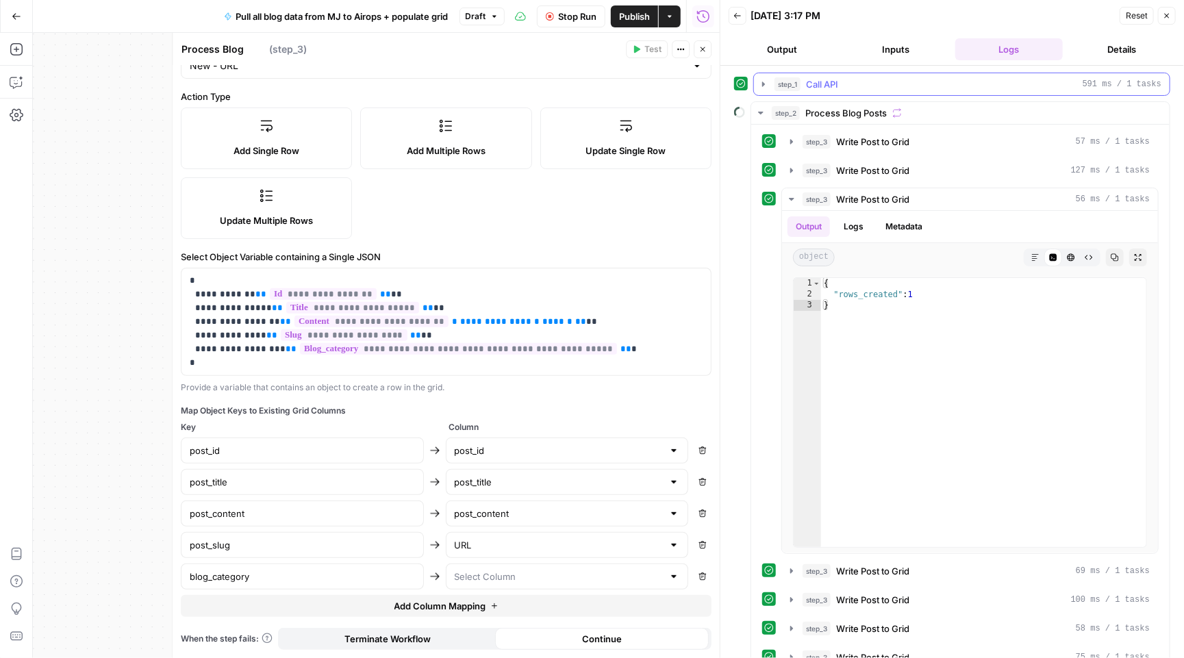
click at [764, 78] on button "step_1 Call API 591 ms / 1 tasks" at bounding box center [962, 84] width 416 height 22
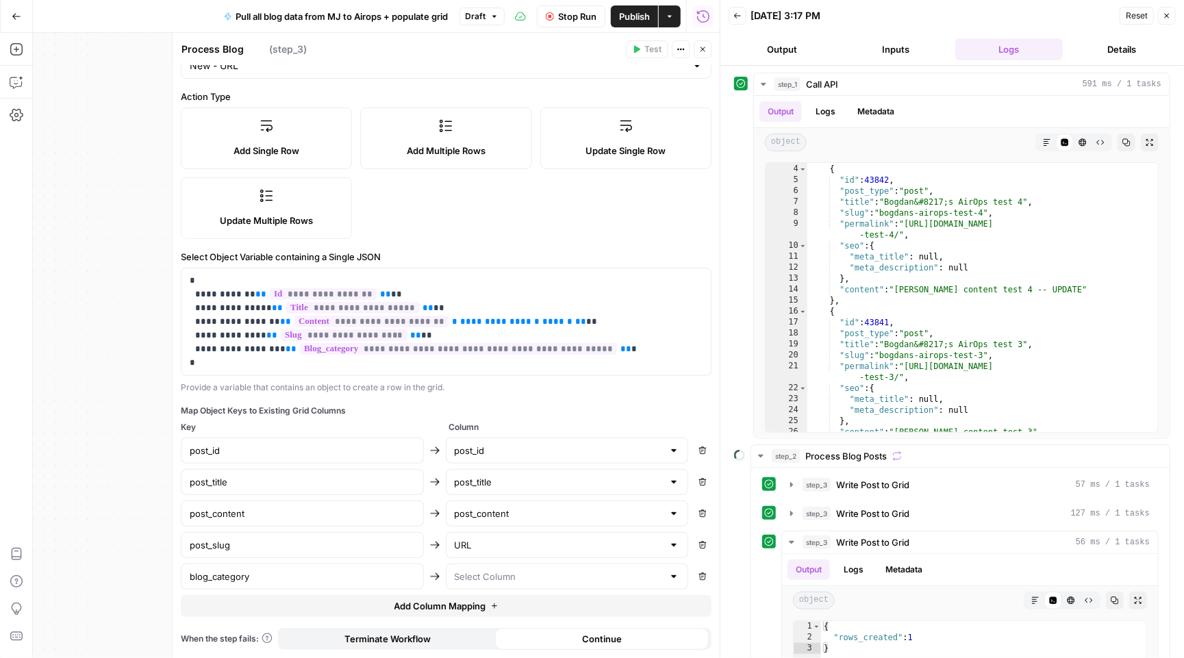
click at [575, 18] on span "Stop Run" at bounding box center [577, 17] width 38 height 14
click at [21, 12] on button "Go Back" at bounding box center [16, 16] width 25 height 25
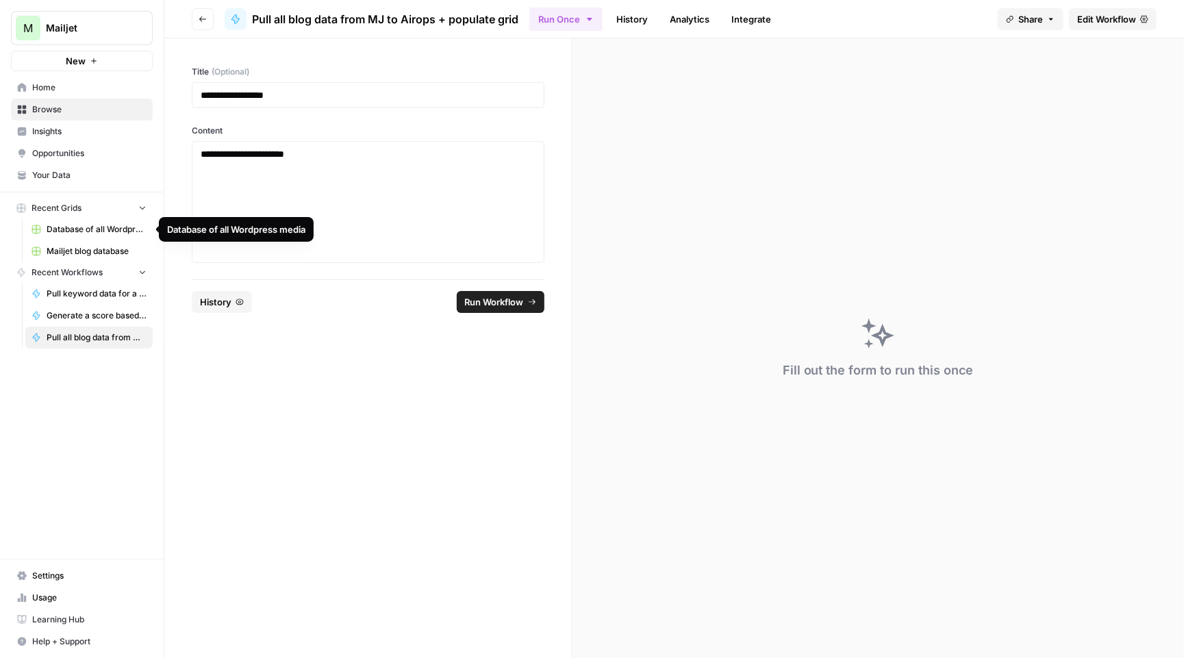
click at [103, 254] on span "Mailjet blog database" at bounding box center [97, 251] width 100 height 12
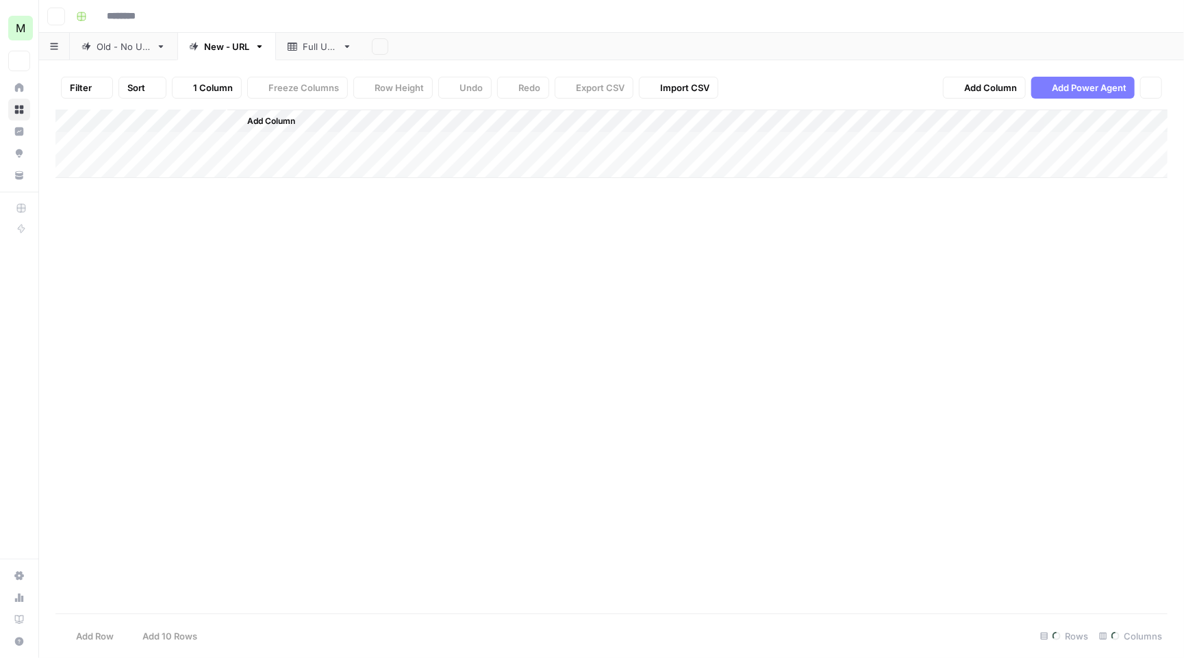
type input "**********"
click at [299, 34] on link "Full URL" at bounding box center [320, 46] width 88 height 27
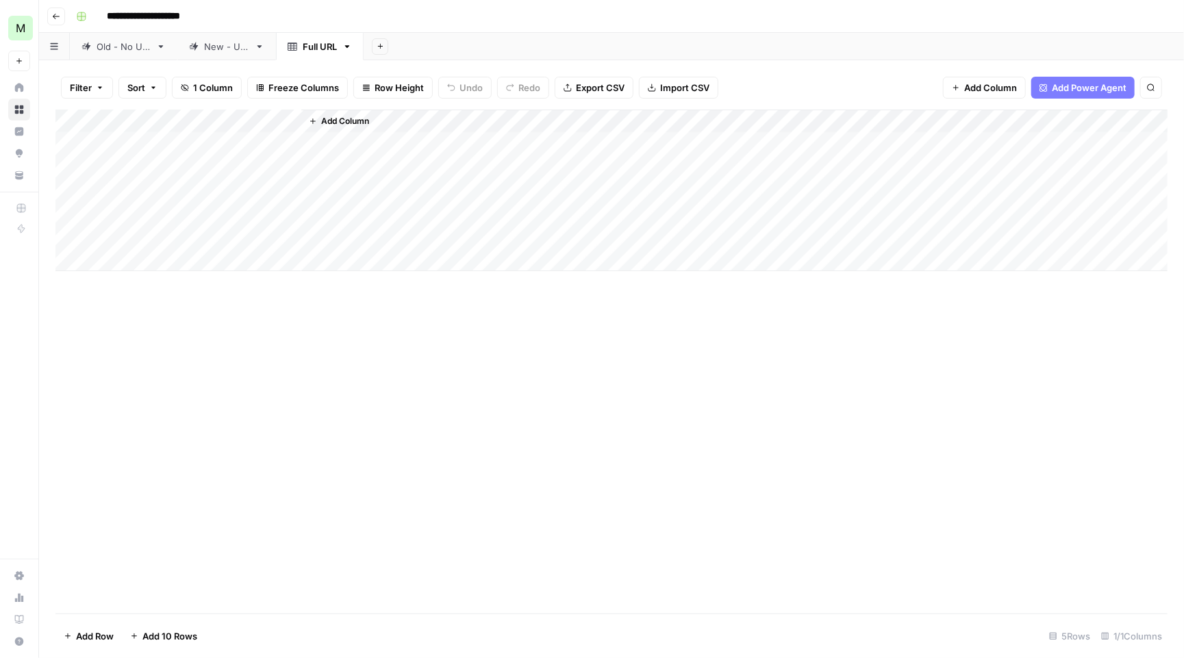
click at [244, 51] on div "New - URL" at bounding box center [226, 47] width 45 height 14
click at [79, 115] on div "Add Column" at bounding box center [611, 363] width 1112 height 507
click at [101, 637] on span "Delete 544 Rows" at bounding box center [100, 636] width 73 height 14
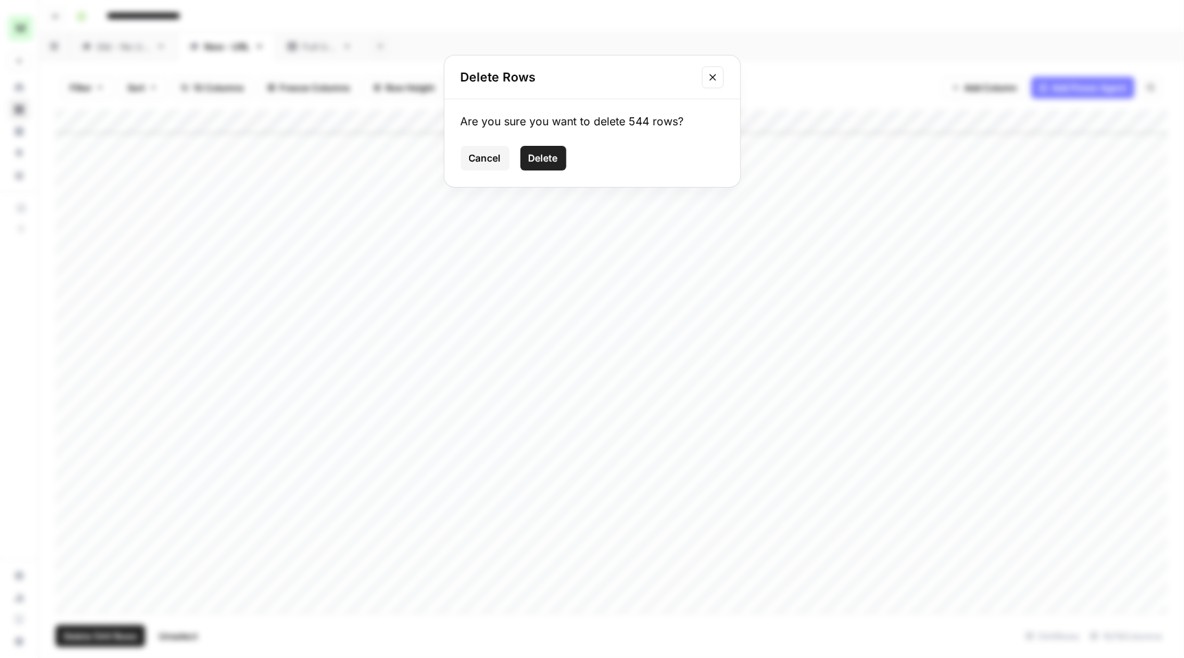
click at [544, 158] on span "Delete" at bounding box center [543, 158] width 29 height 14
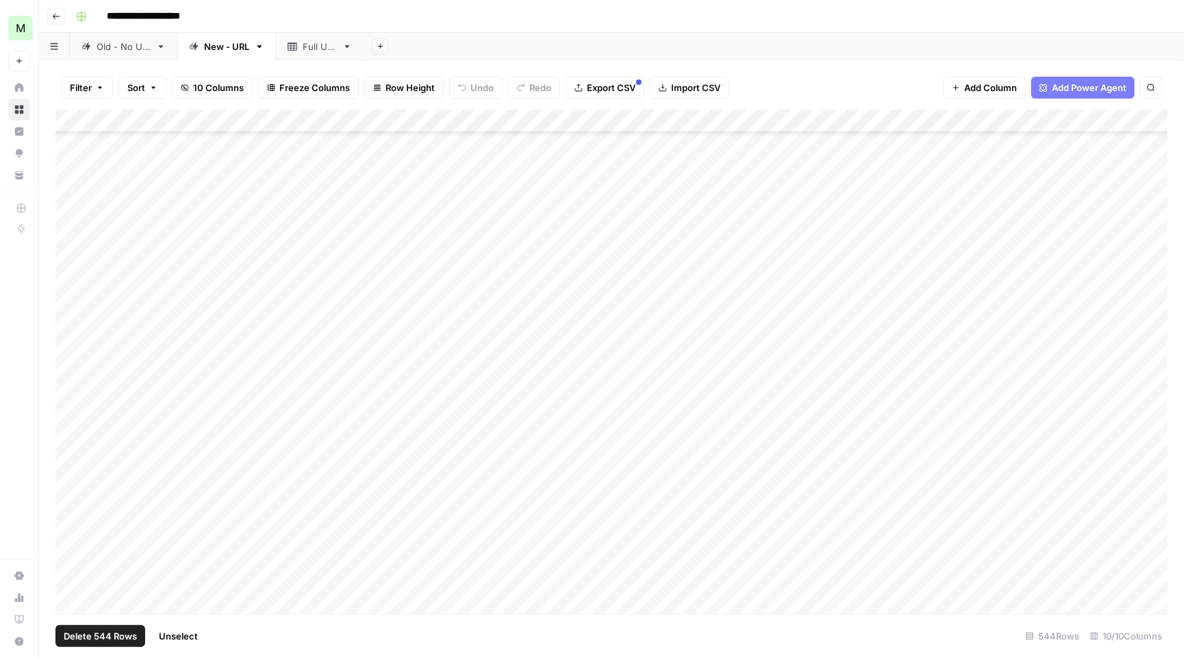
scroll to position [0, 0]
click at [775, 297] on div "Add Column" at bounding box center [611, 363] width 1112 height 507
click at [775, 297] on body "**********" at bounding box center [592, 329] width 1184 height 658
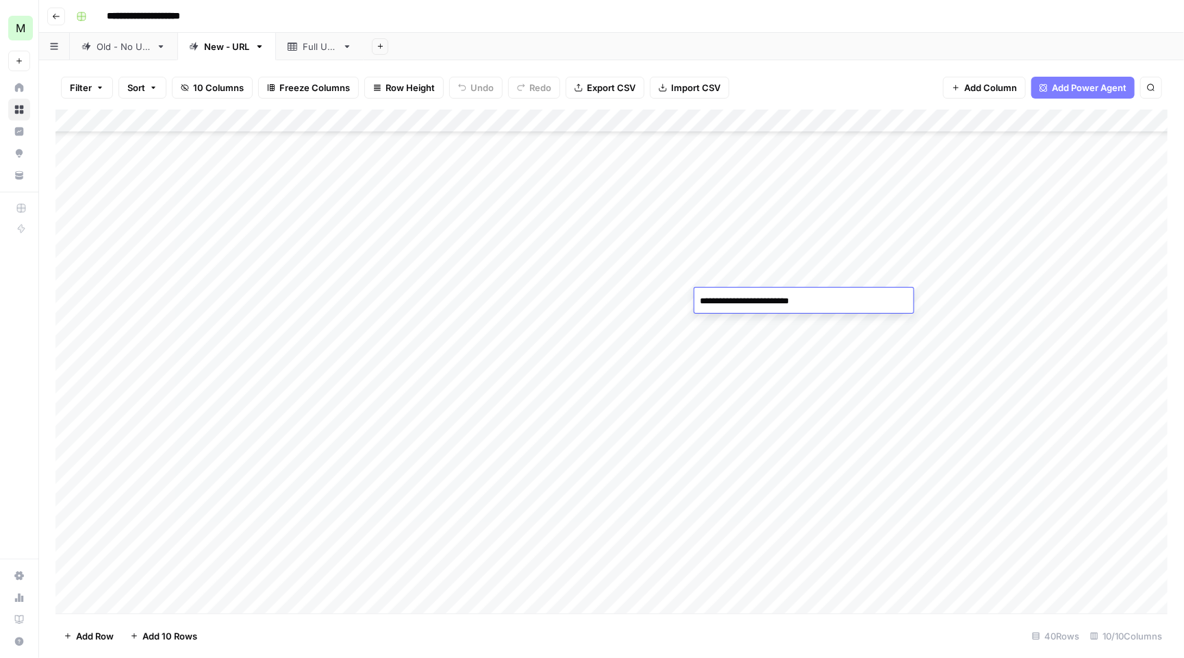
click at [920, 266] on div "Add Column" at bounding box center [611, 363] width 1112 height 507
click at [85, 116] on div "Add Column" at bounding box center [611, 363] width 1112 height 507
click at [88, 636] on span "Delete 40 Rows" at bounding box center [98, 636] width 68 height 14
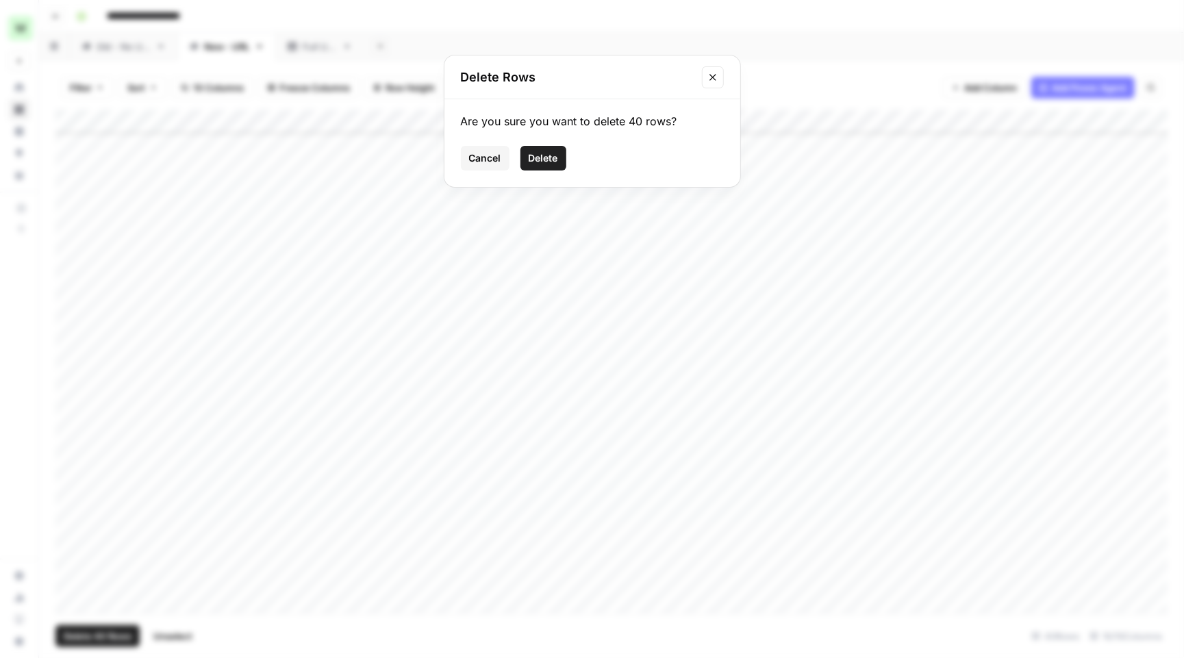
click at [556, 162] on span "Delete" at bounding box center [543, 158] width 29 height 14
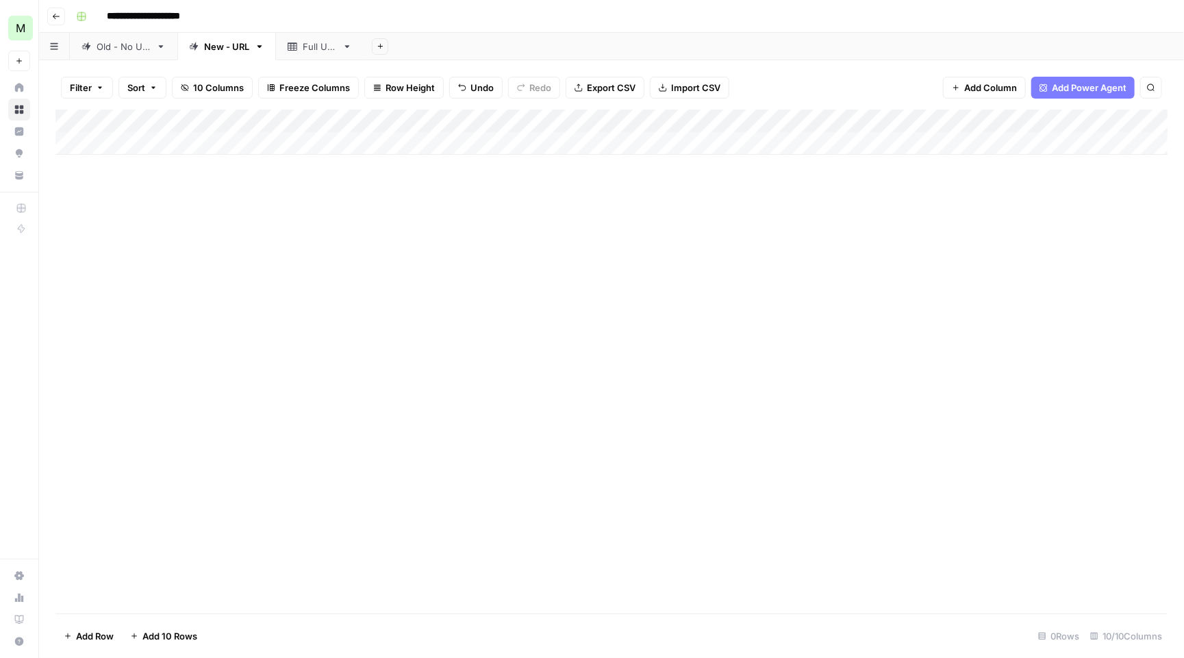
scroll to position [0, 0]
click at [57, 12] on icon "button" at bounding box center [56, 16] width 8 height 8
click at [51, 10] on button "Go back" at bounding box center [56, 17] width 18 height 18
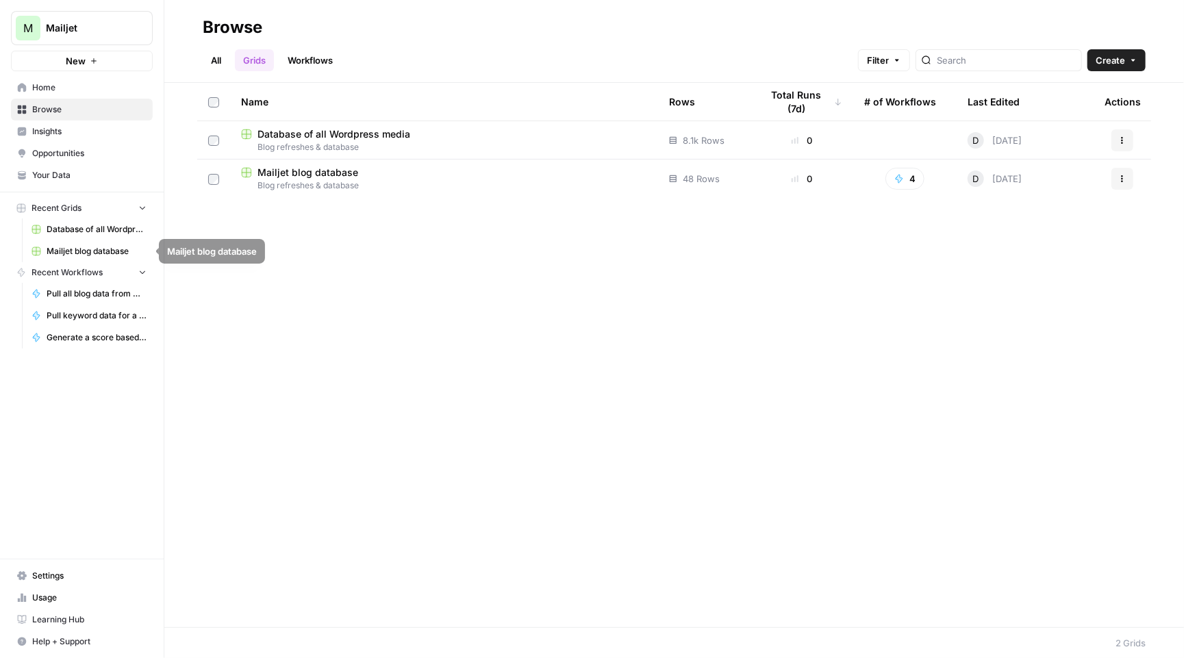
click at [108, 288] on span "Pull all blog data from MJ to Airops + populate grid" at bounding box center [97, 294] width 100 height 12
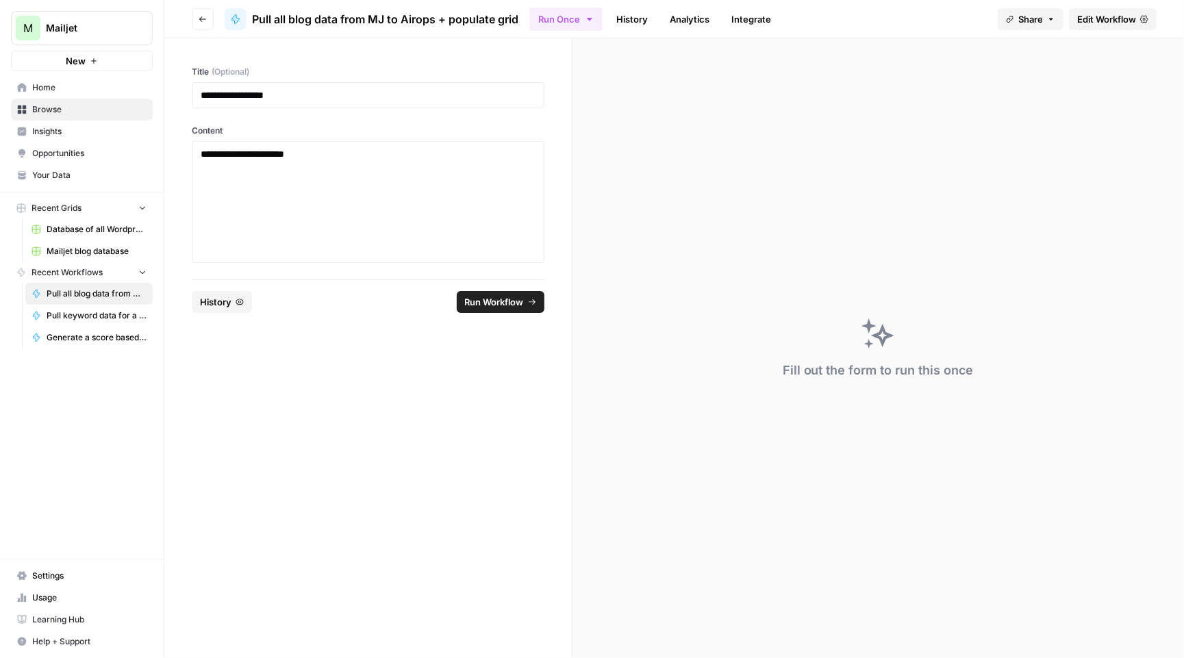
click at [1112, 19] on span "Edit Workflow" at bounding box center [1106, 19] width 59 height 14
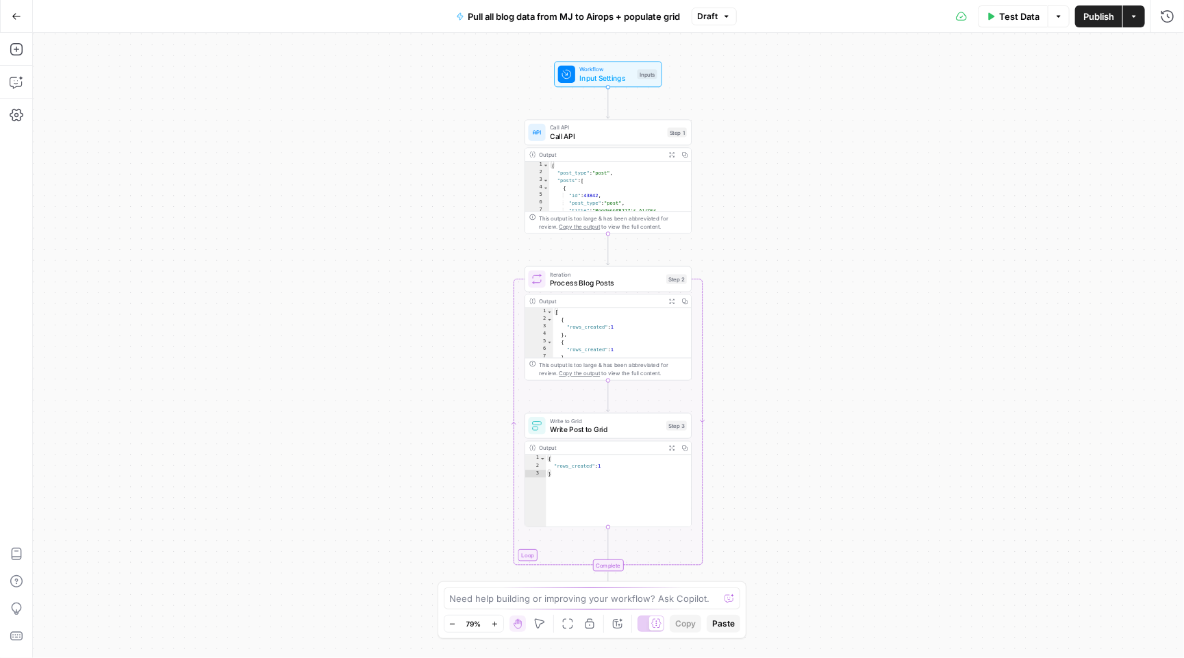
click at [608, 425] on span "Write Post to Grid" at bounding box center [606, 429] width 112 height 11
type input "Mailjet blog database"
type input "New - URL"
type input "post_id"
type input "post_title"
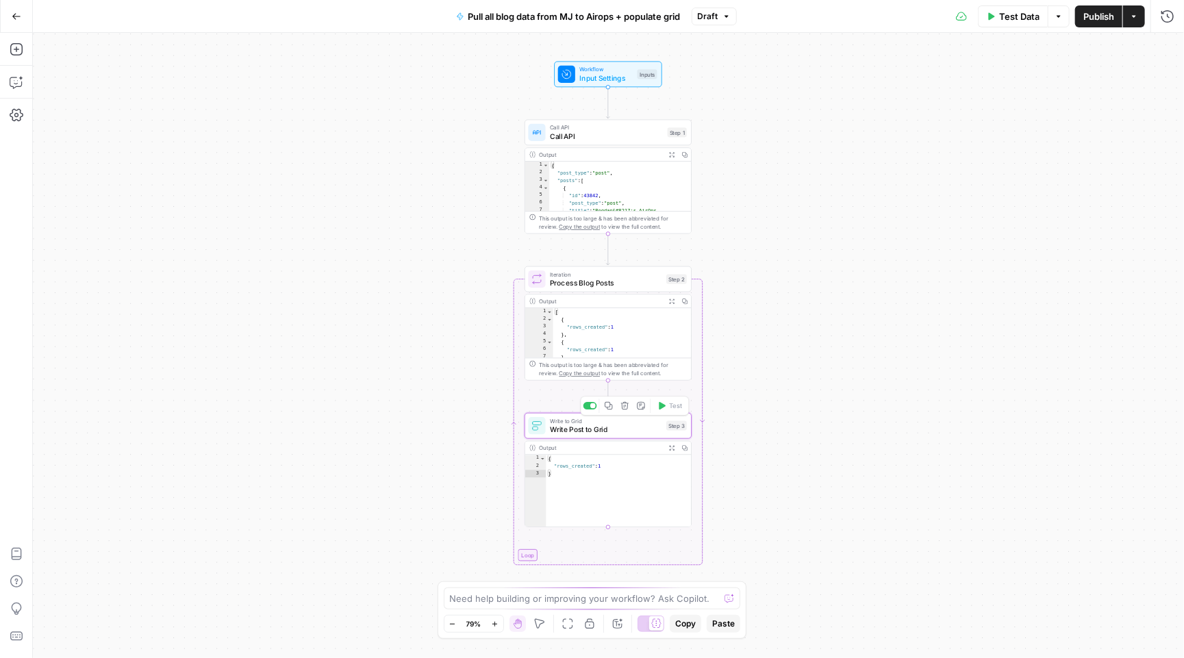
type input "post_content"
type input "URL"
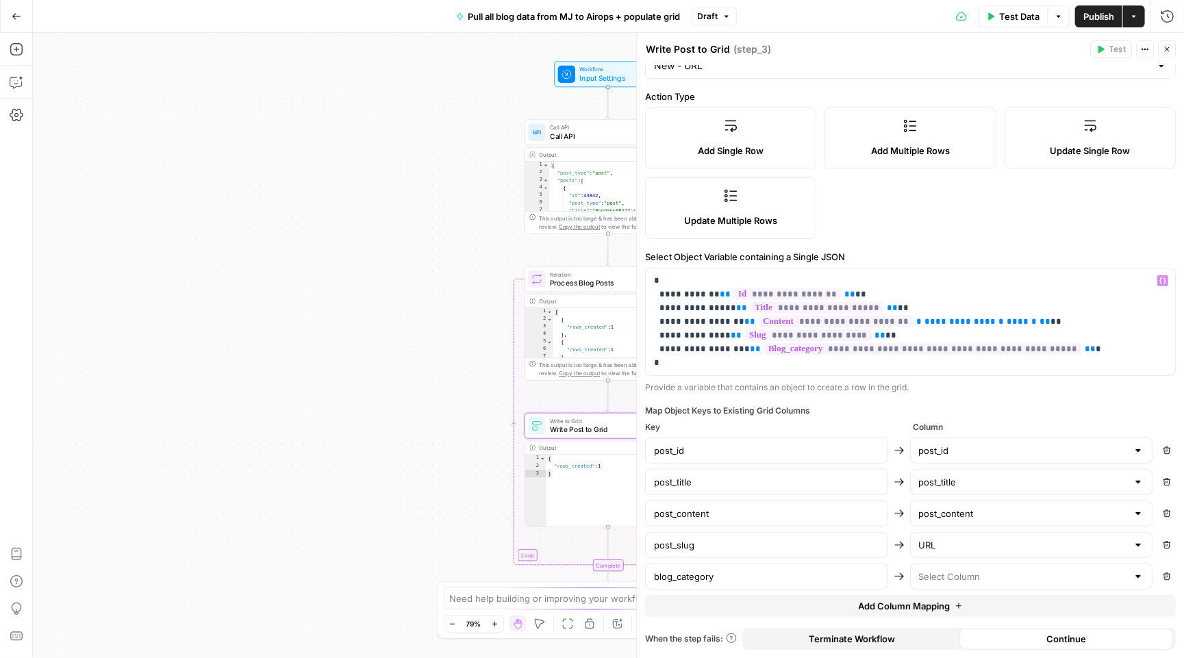
scroll to position [143, 0]
click at [855, 545] on input "post_slug" at bounding box center [766, 545] width 225 height 14
click at [578, 279] on span "Process Blog Posts" at bounding box center [606, 282] width 112 height 11
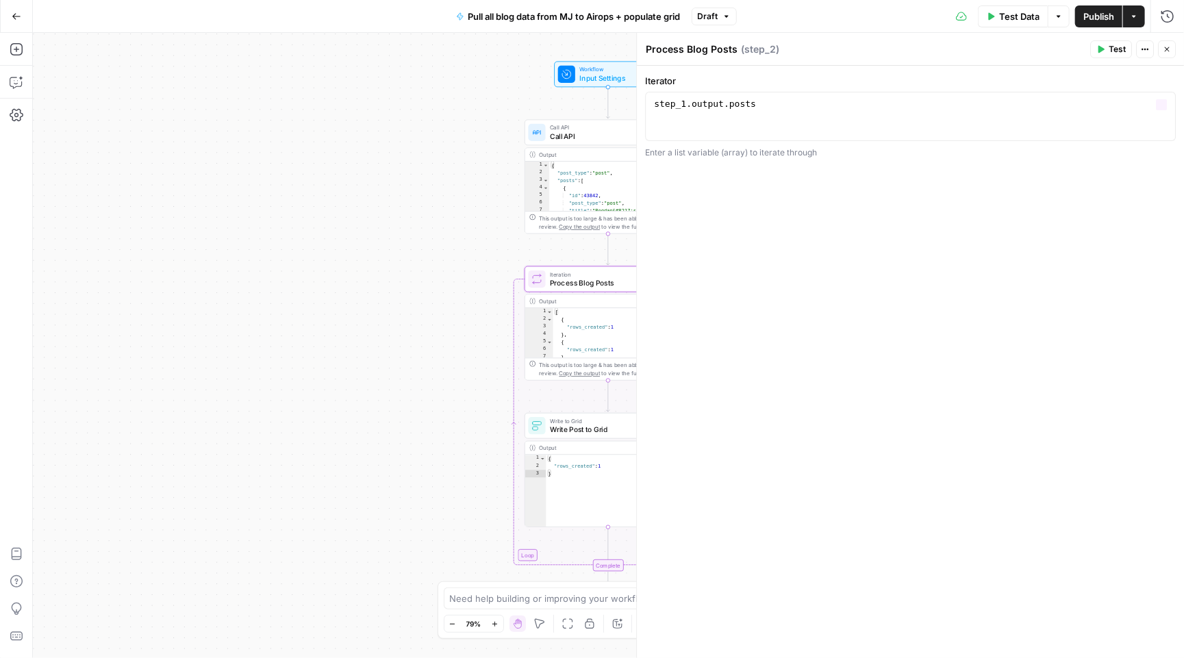
click at [583, 140] on span "Call API" at bounding box center [606, 136] width 113 height 11
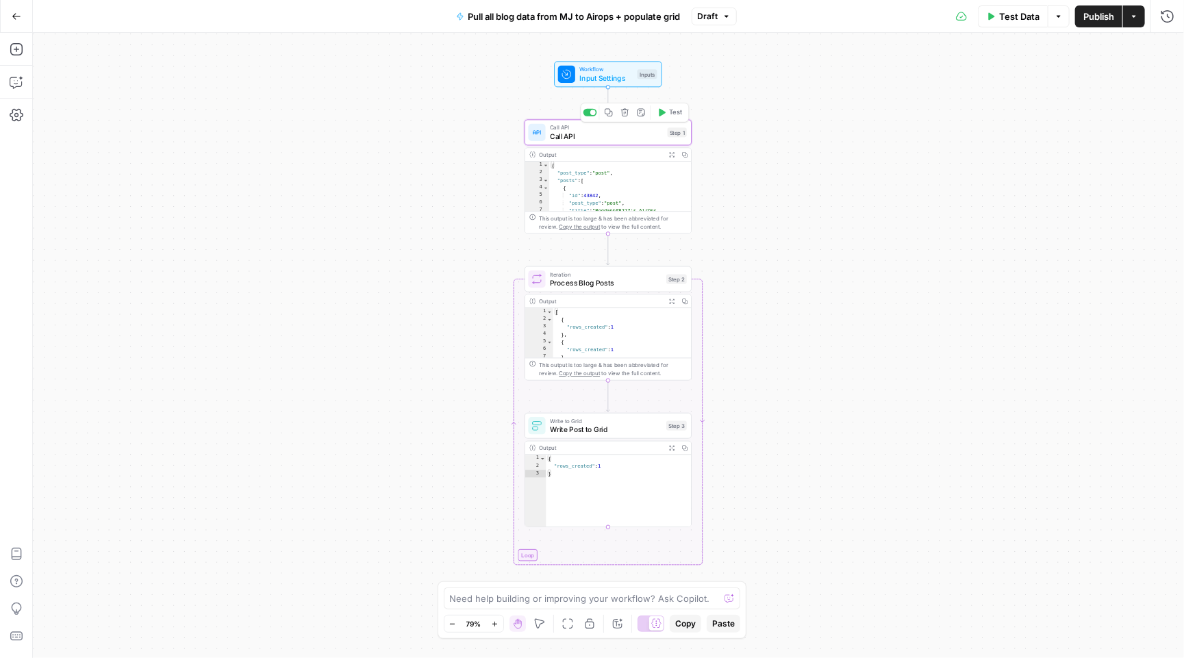
type textarea "Call API"
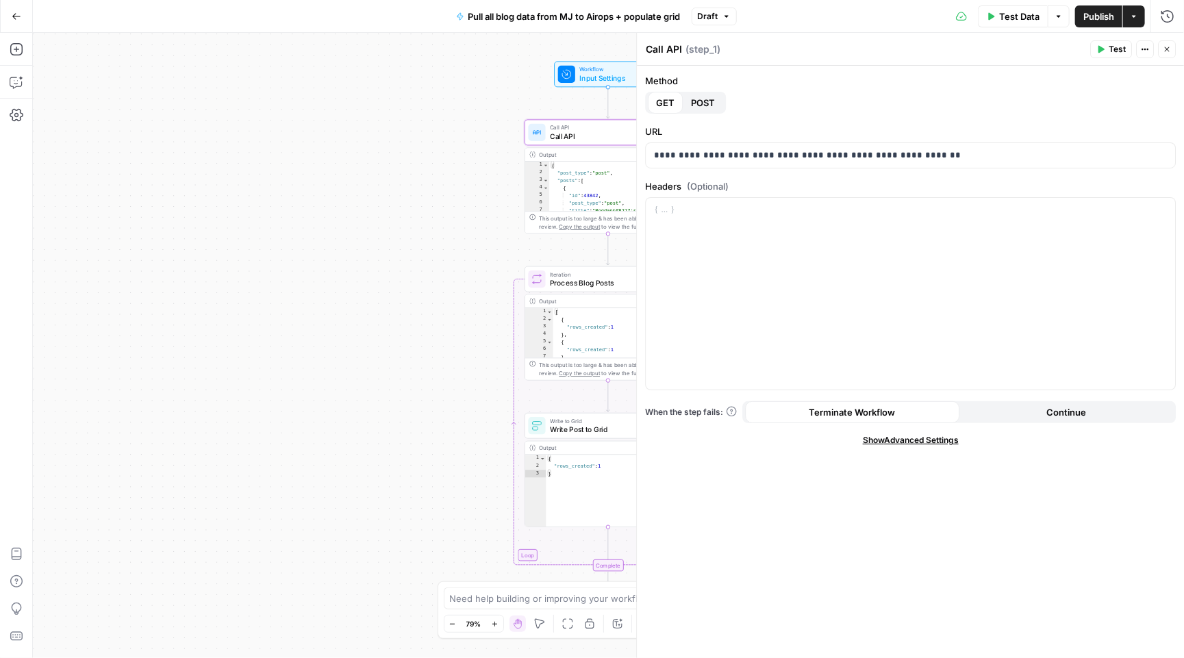
click at [1112, 45] on span "Test" at bounding box center [1117, 49] width 17 height 12
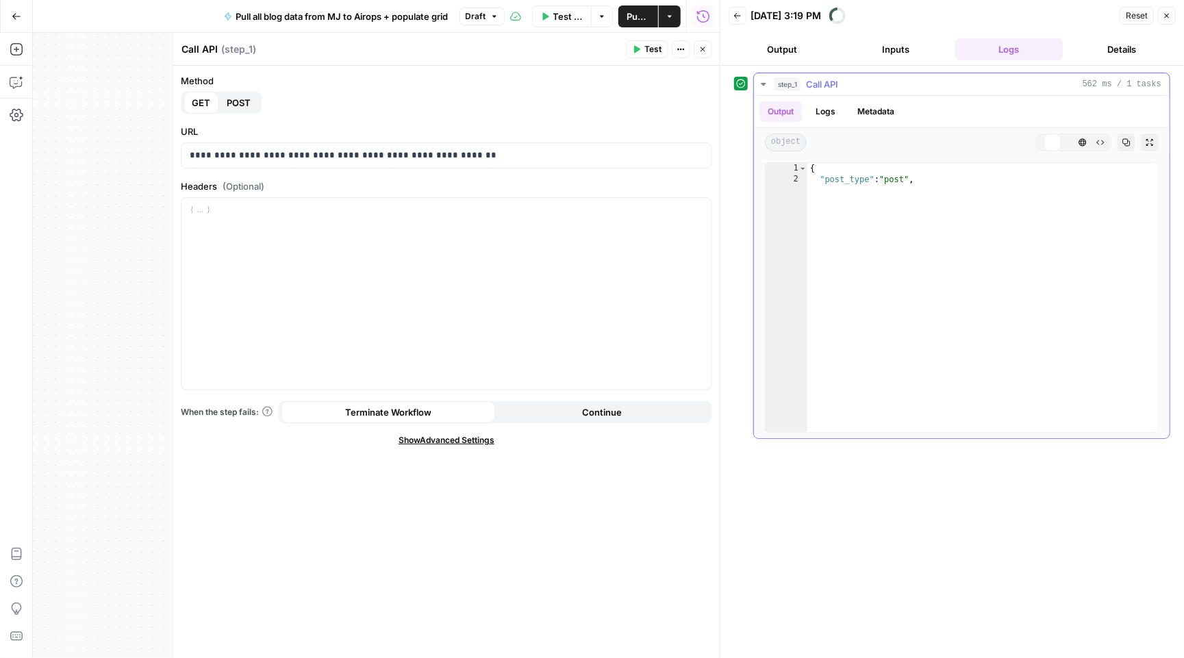
click at [760, 84] on icon "button" at bounding box center [763, 84] width 11 height 11
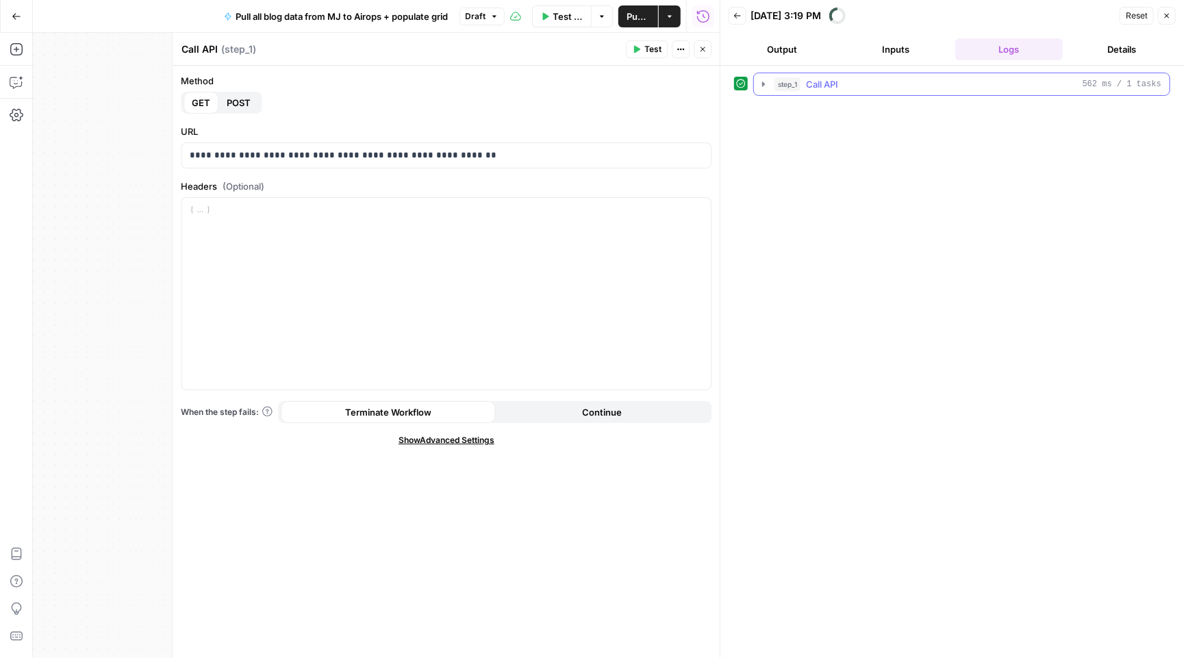
click at [760, 84] on icon "button" at bounding box center [763, 84] width 11 height 11
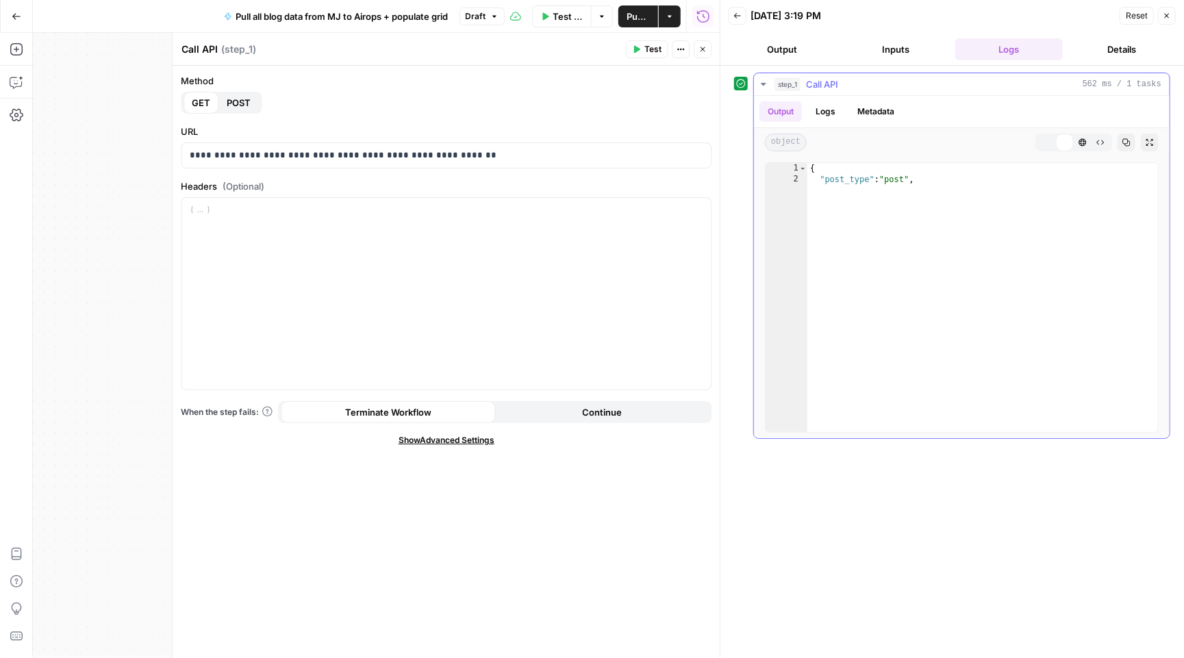
click at [762, 81] on icon "button" at bounding box center [763, 84] width 11 height 11
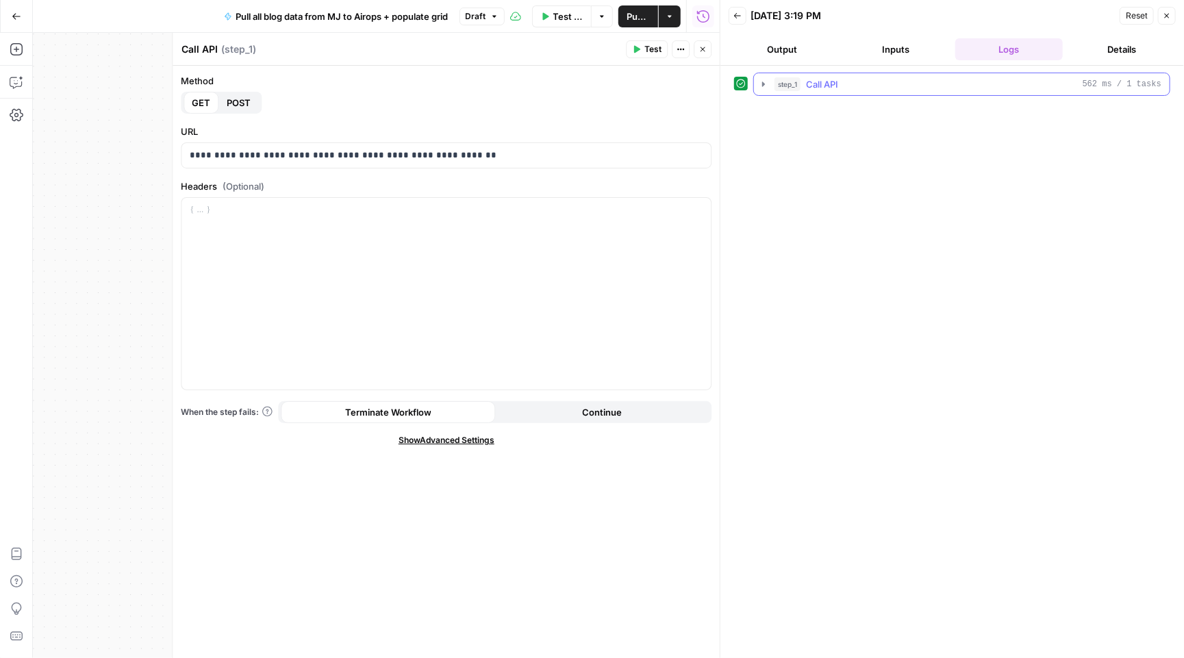
click at [762, 81] on icon "button" at bounding box center [763, 84] width 11 height 11
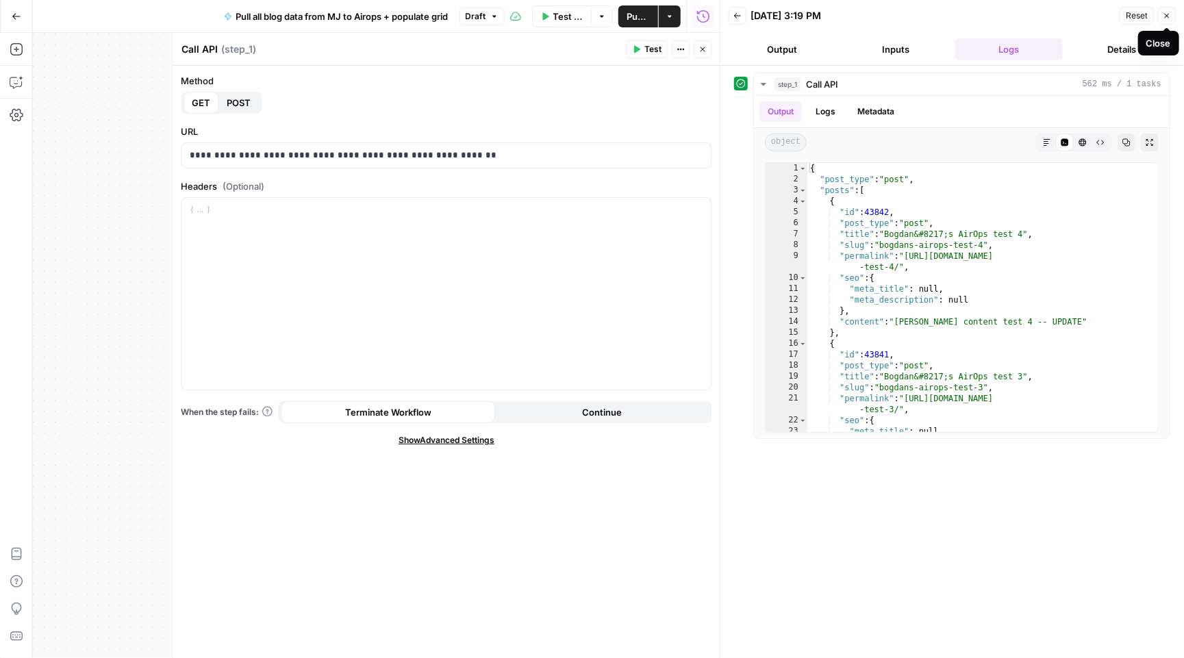
click at [1170, 13] on icon "button" at bounding box center [1167, 16] width 8 height 8
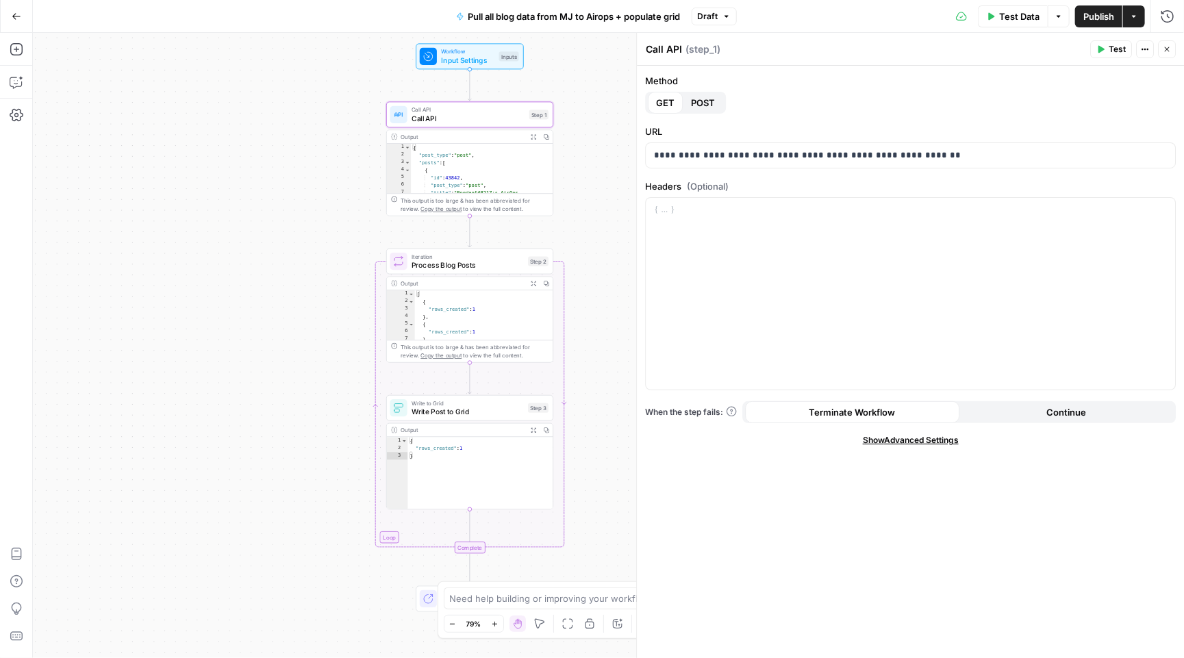
drag, startPoint x: 424, startPoint y: 335, endPoint x: 287, endPoint y: 317, distance: 138.1
click at [287, 317] on div "Workflow Input Settings Inputs Call API Call API Step 1 Output Expand Output Co…" at bounding box center [608, 345] width 1151 height 625
click at [476, 271] on div "Iteration Process Blog Posts Step 2 Copy step Delete step Add Note Test" at bounding box center [469, 262] width 167 height 26
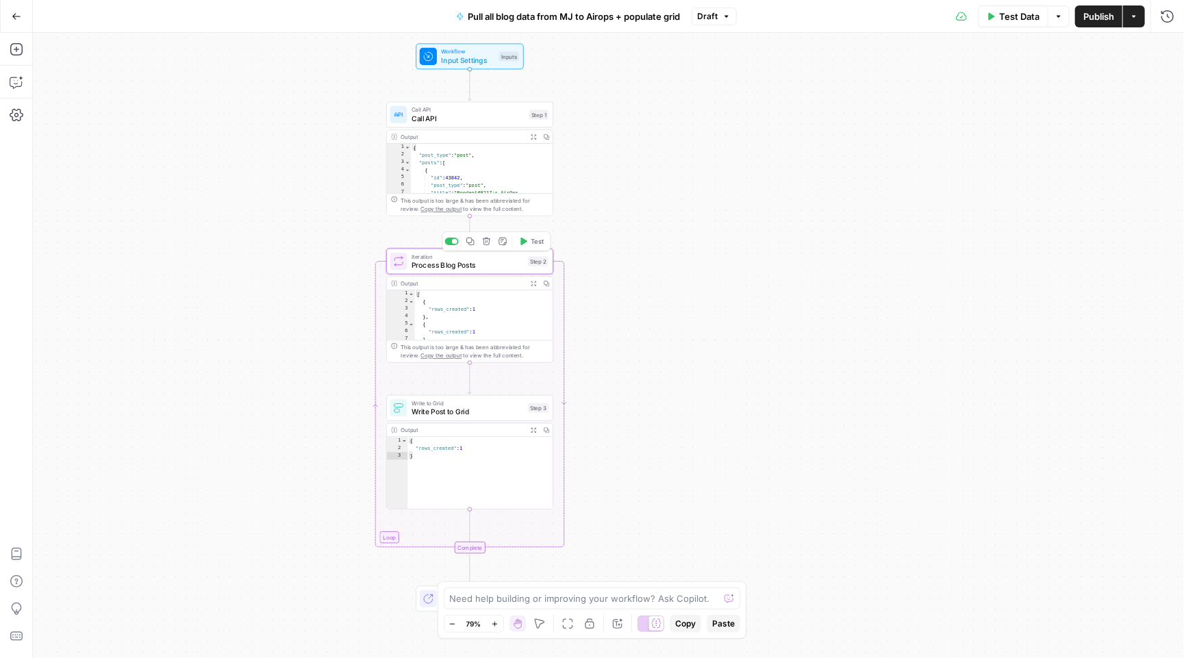
type textarea "Process Blog Posts"
click at [471, 414] on span "Write Post to Grid" at bounding box center [468, 411] width 112 height 11
type textarea "Write Post to Grid"
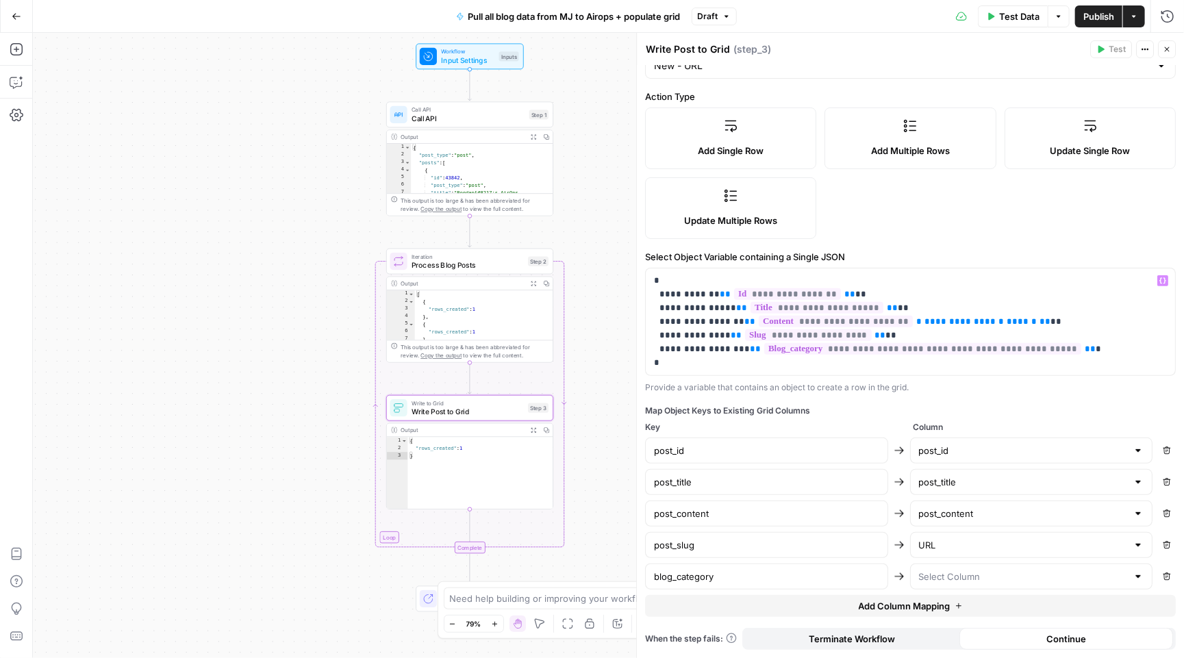
scroll to position [143, 0]
click at [700, 544] on input "post_slug" at bounding box center [766, 545] width 225 height 14
type input "permalink"
click at [1016, 21] on span "Test Data" at bounding box center [1019, 17] width 40 height 14
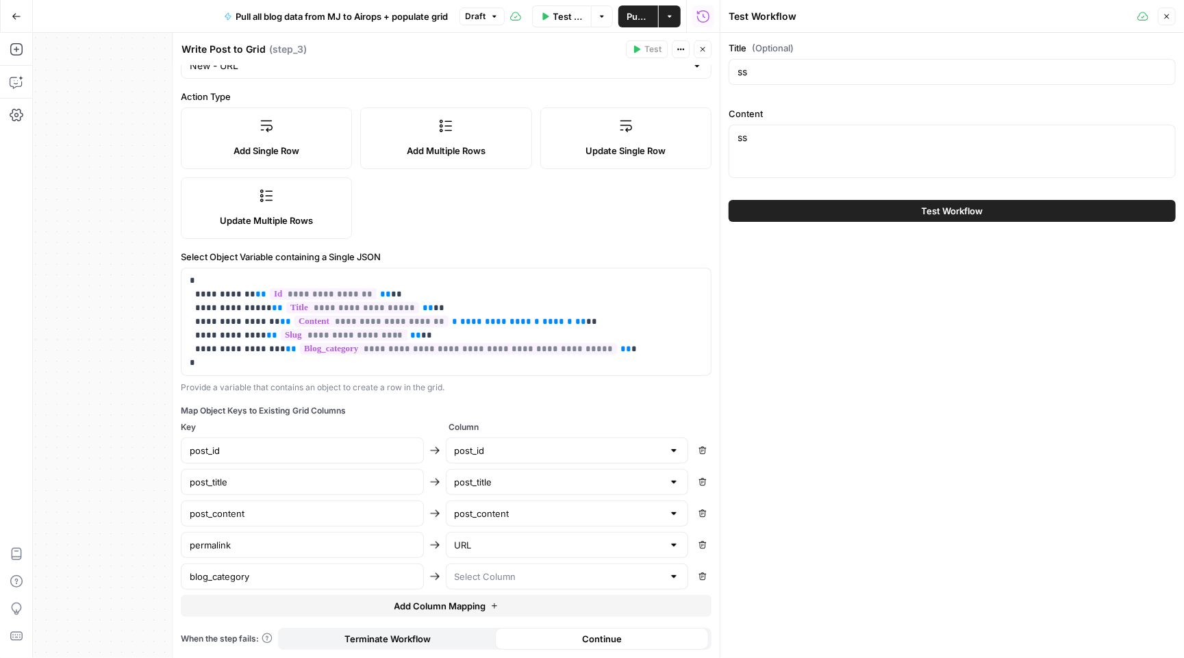
click at [903, 208] on button "Test Workflow" at bounding box center [952, 211] width 447 height 22
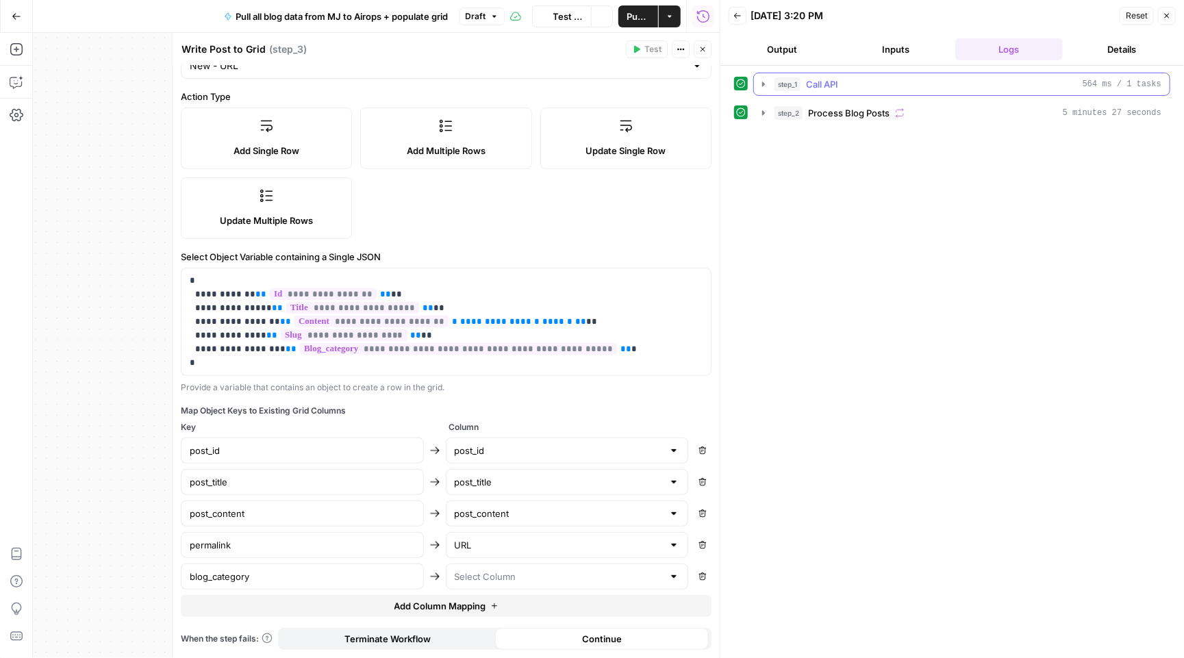
click at [764, 84] on icon "button" at bounding box center [763, 84] width 3 height 5
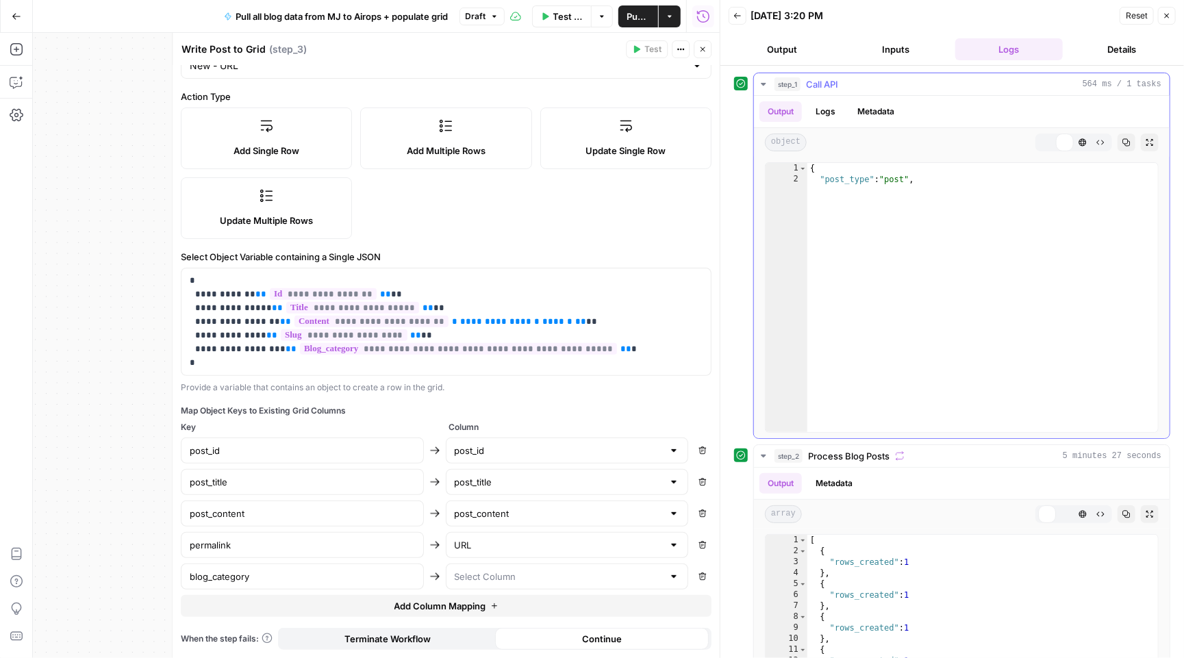
click at [766, 110] on button "Output" at bounding box center [781, 111] width 42 height 21
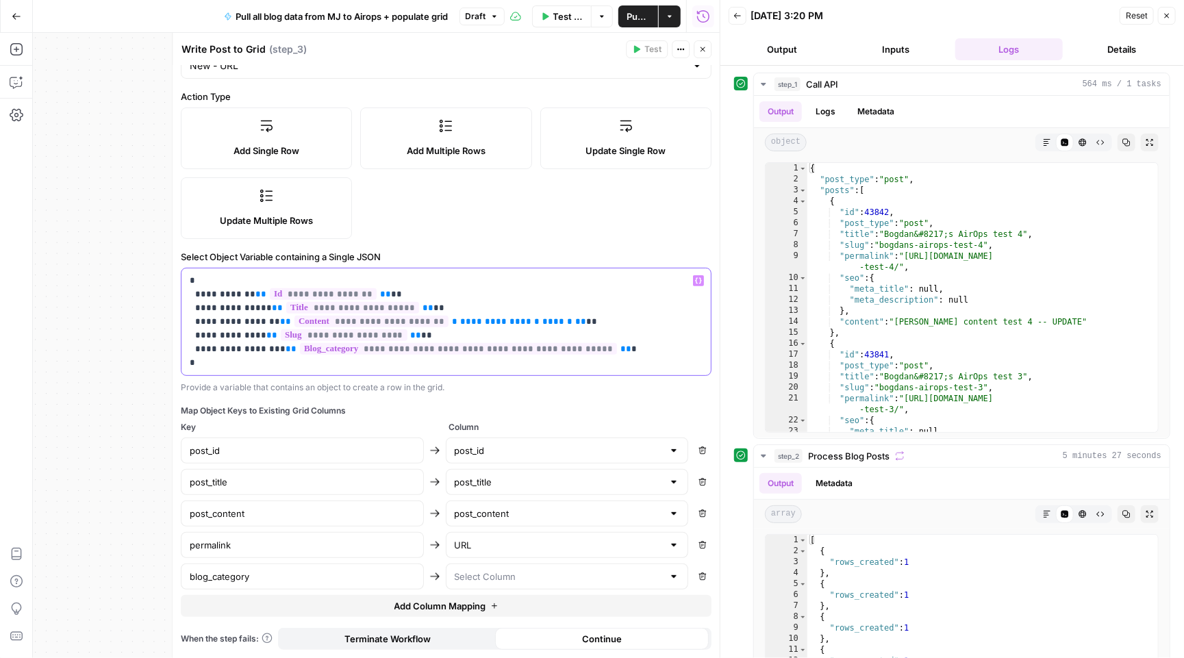
click at [236, 332] on p "**********" at bounding box center [446, 322] width 513 height 96
click at [569, 23] on button "Test Data" at bounding box center [562, 16] width 60 height 22
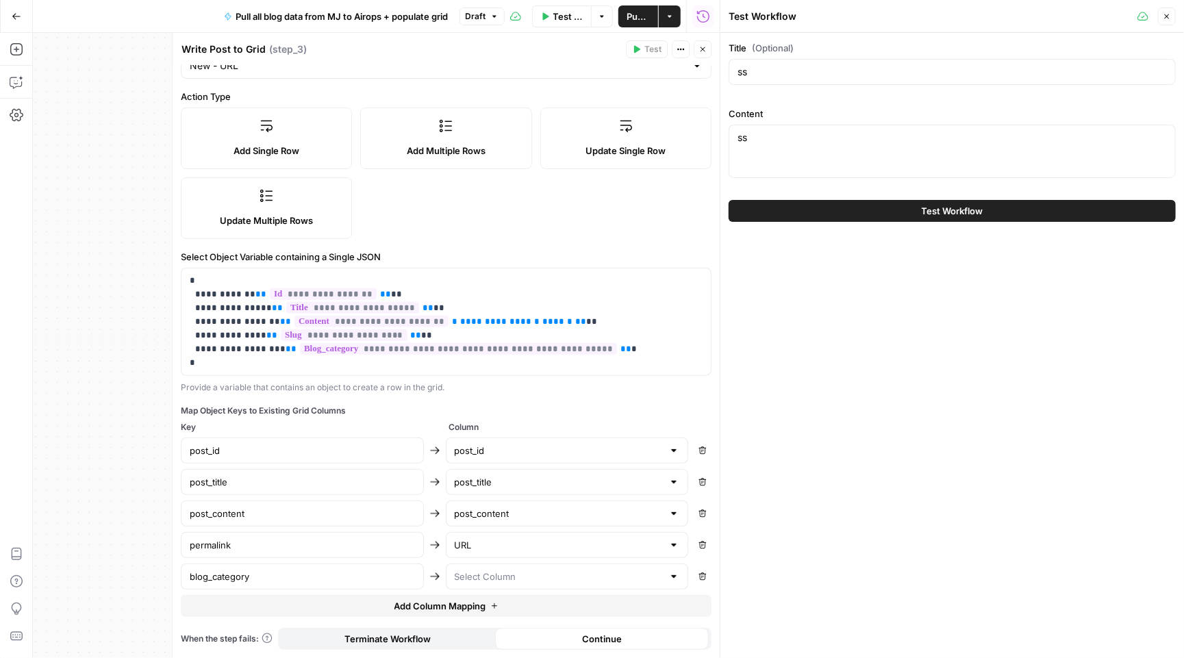
click at [807, 214] on button "Test Workflow" at bounding box center [952, 211] width 447 height 22
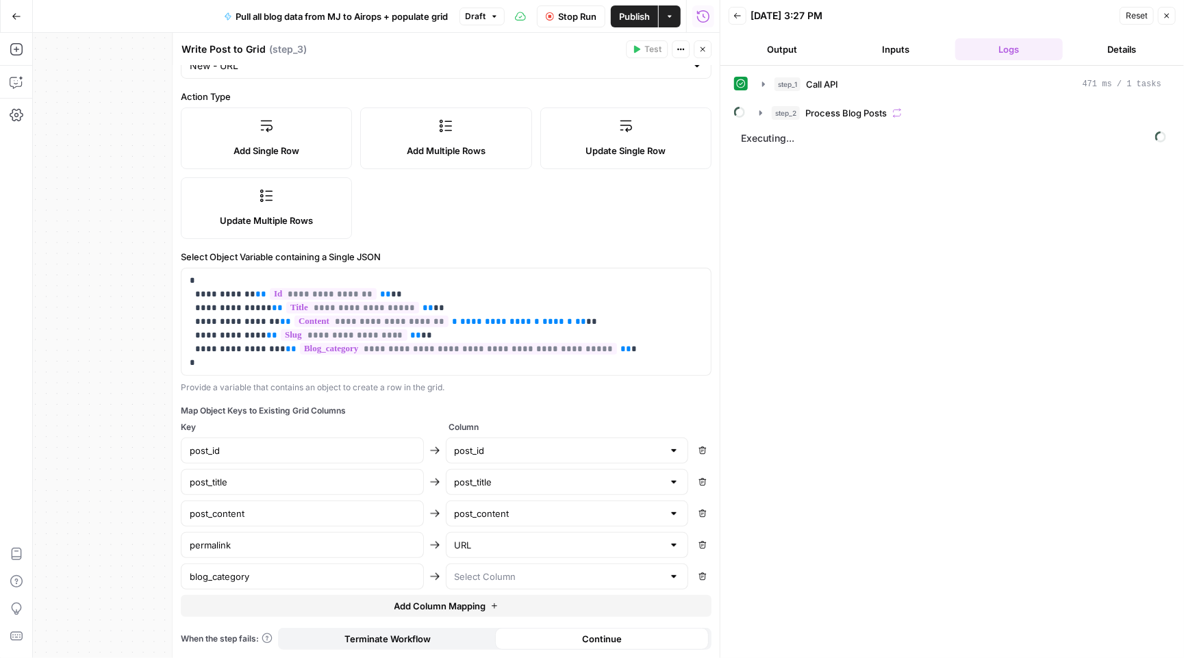
click at [636, 206] on div "Add Single Row Add Multiple Rows Update Single Row Update Multiple Rows" at bounding box center [446, 173] width 531 height 131
click at [759, 105] on button "step_2 Process Blog Posts" at bounding box center [960, 113] width 418 height 22
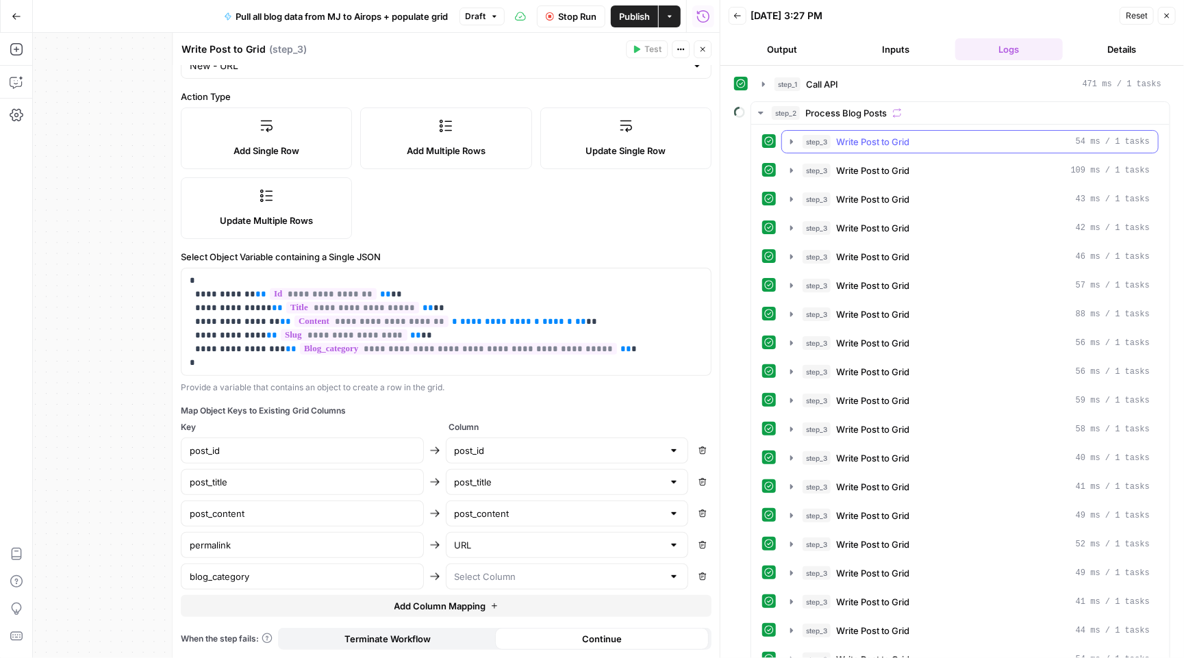
click at [791, 143] on icon "button" at bounding box center [791, 141] width 3 height 5
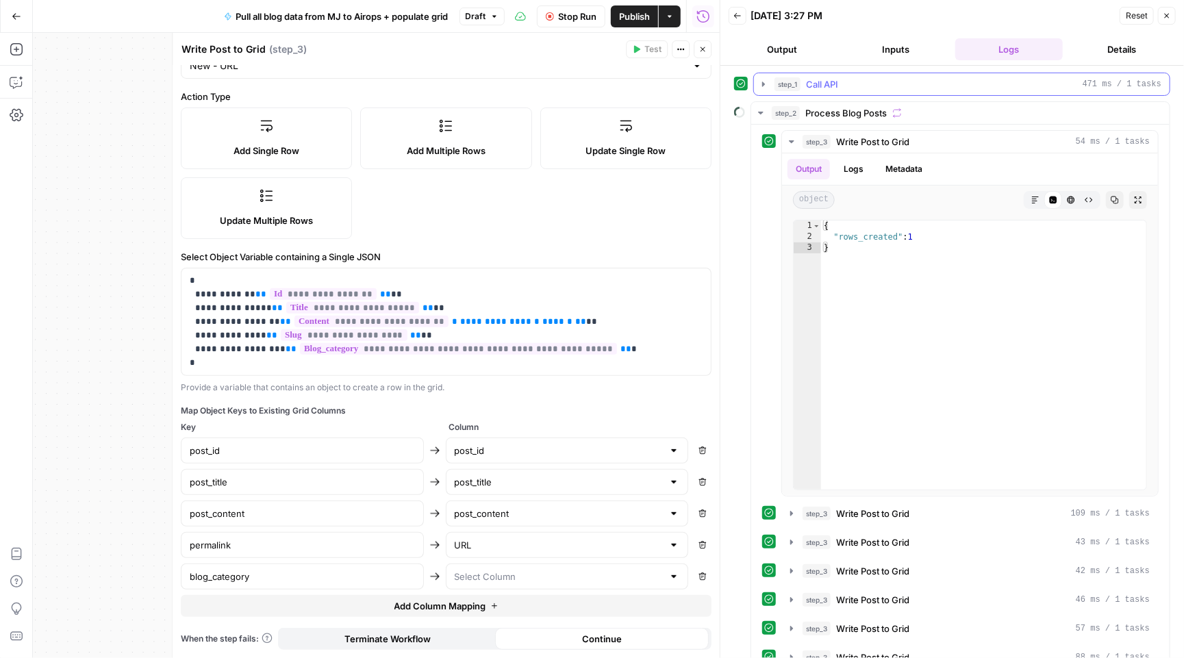
click at [760, 80] on icon "button" at bounding box center [763, 84] width 11 height 11
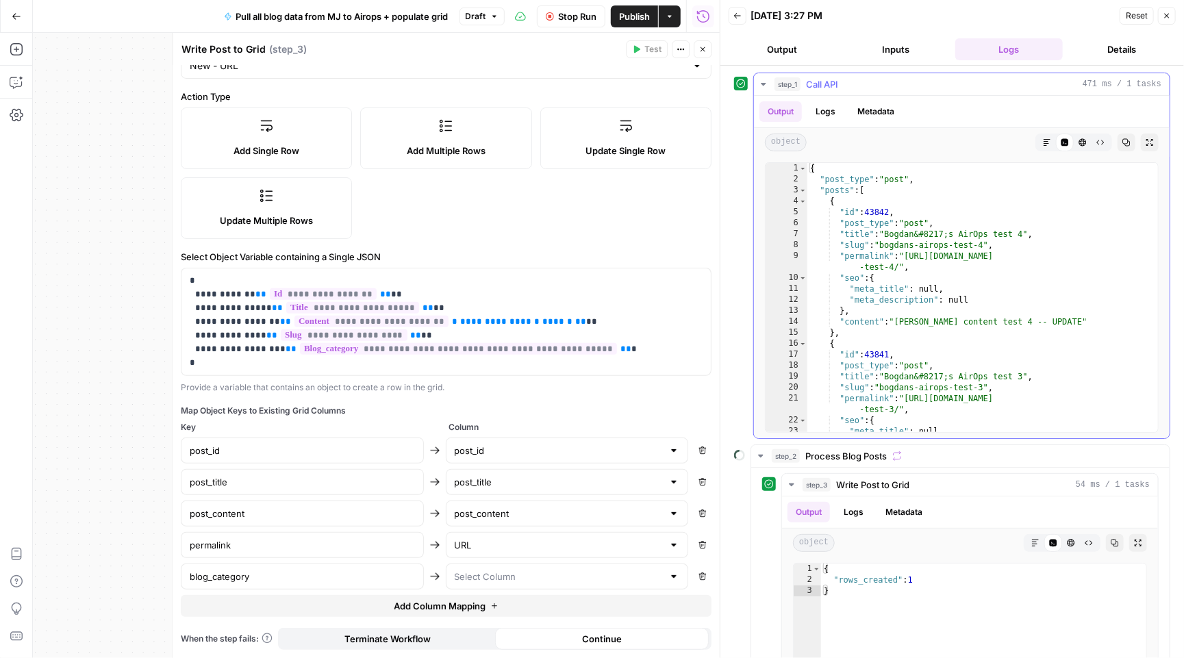
click at [862, 255] on div "{ "post_type" : "post" , "posts" : [ { "id" : 43842 , "post_type" : "post" , "t…" at bounding box center [982, 308] width 351 height 291
type textarea "**********"
click at [862, 255] on div "{ "post_type" : "post" , "posts" : [ { "id" : 43842 , "post_type" : "post" , "t…" at bounding box center [982, 308] width 351 height 291
click at [576, 570] on input "text" at bounding box center [559, 577] width 209 height 14
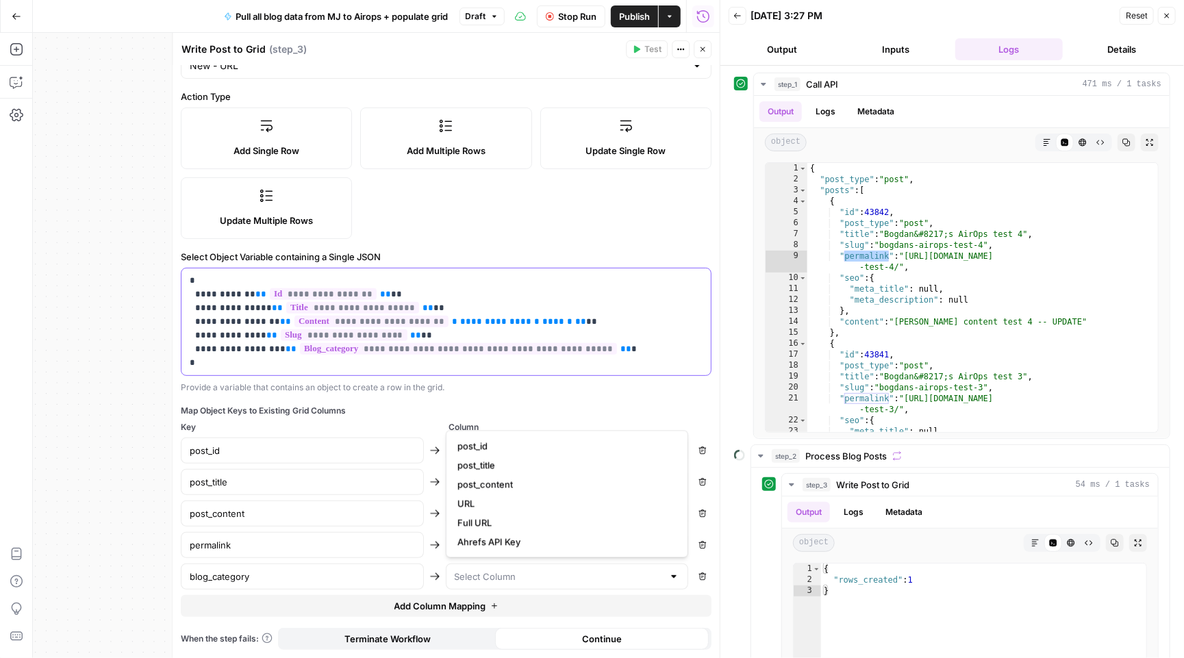
click at [184, 289] on div "**********" at bounding box center [445, 321] width 529 height 107
click at [411, 334] on span "**" at bounding box center [416, 335] width 11 height 9
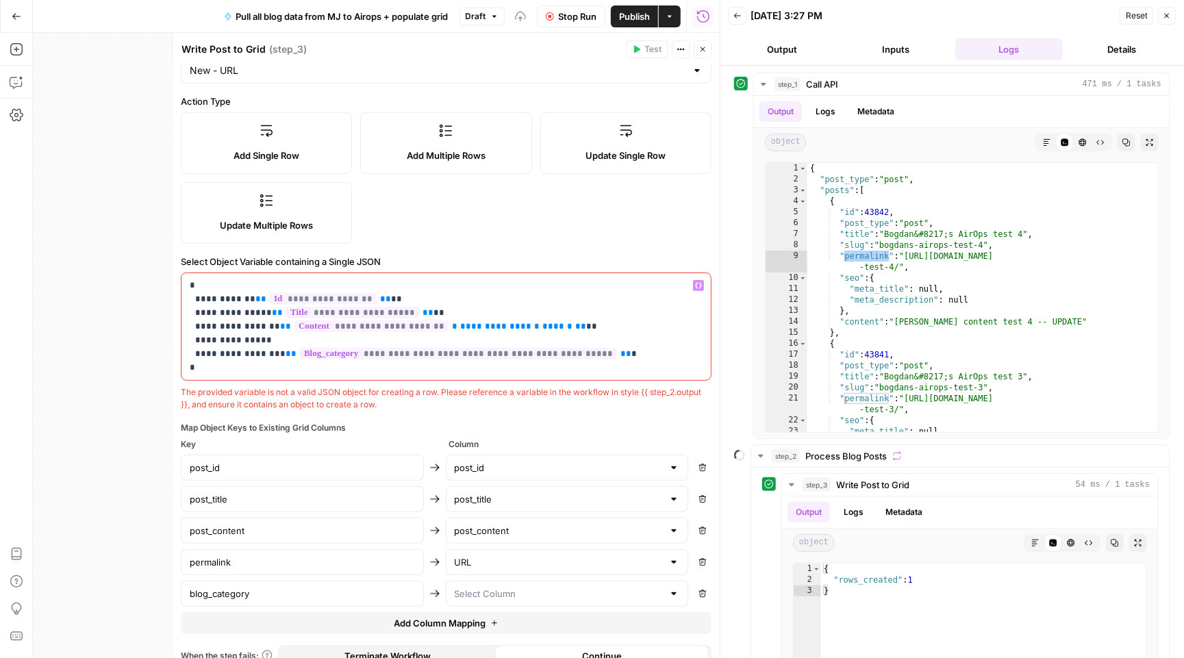
click at [697, 286] on icon "button" at bounding box center [698, 286] width 7 height 6
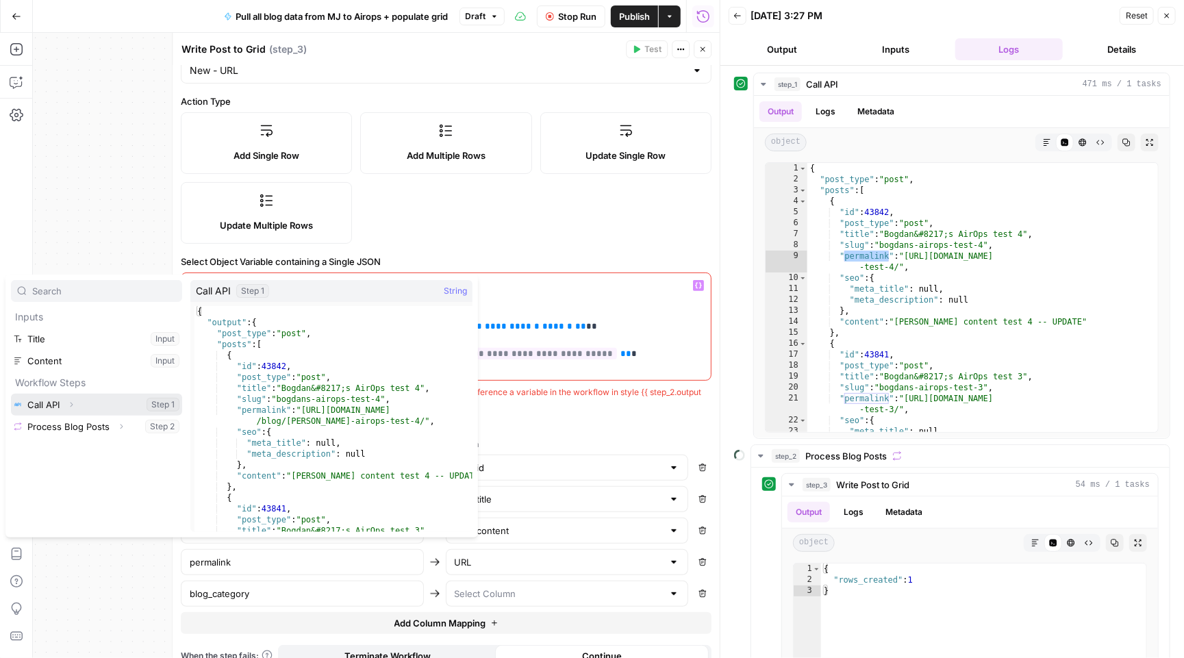
click at [69, 401] on icon "button" at bounding box center [71, 405] width 8 height 8
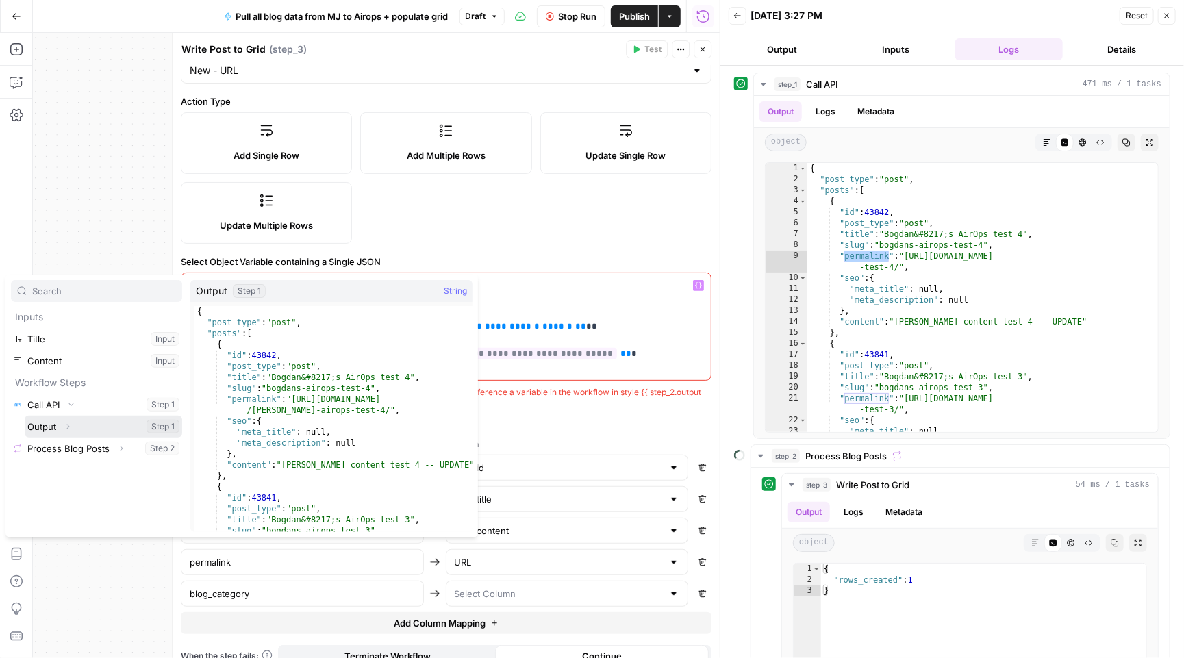
click at [68, 424] on icon "button" at bounding box center [68, 427] width 8 height 8
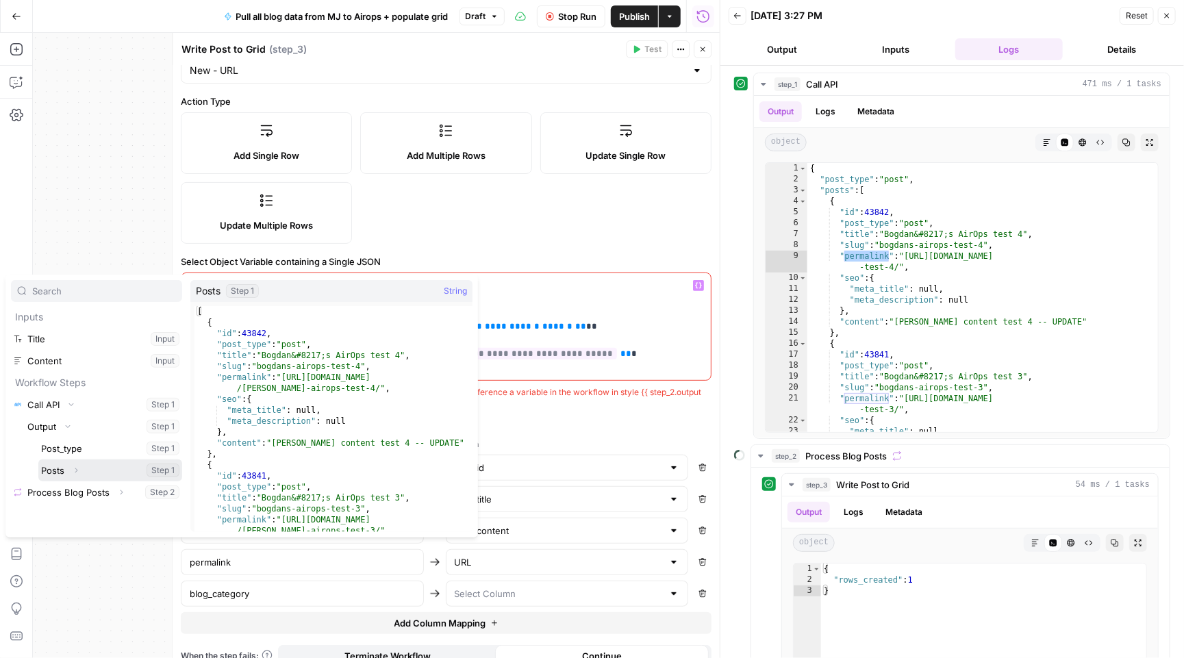
click at [76, 471] on icon "button" at bounding box center [76, 470] width 3 height 5
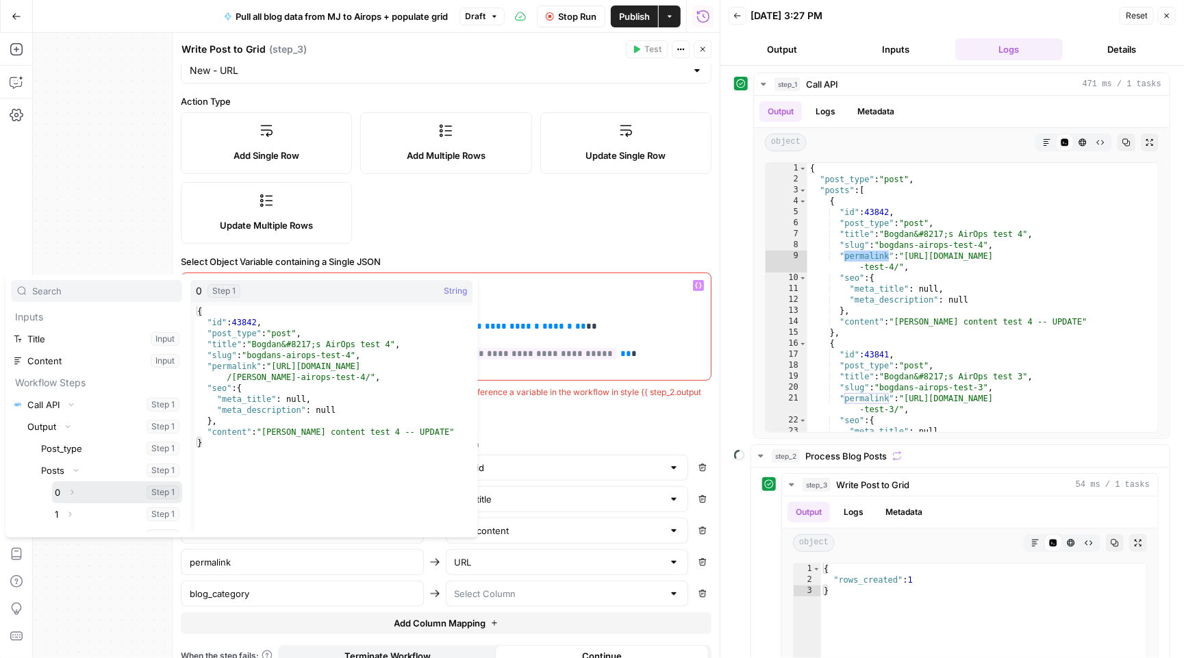
click at [69, 494] on icon "button" at bounding box center [72, 492] width 8 height 8
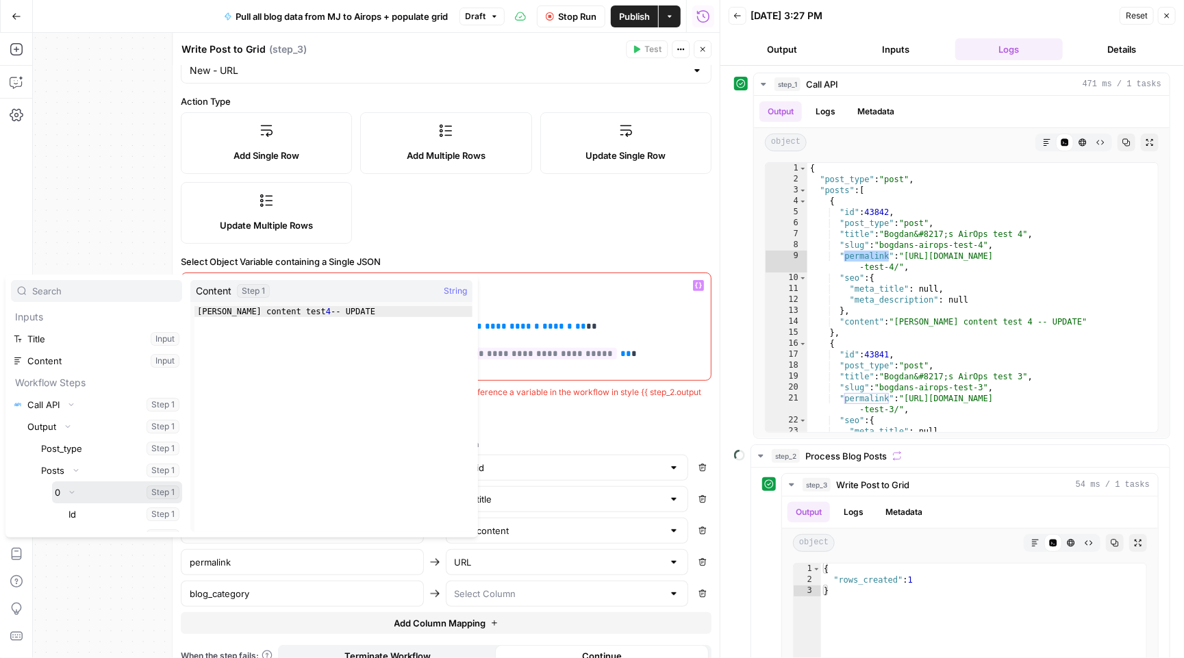
scroll to position [190, 0]
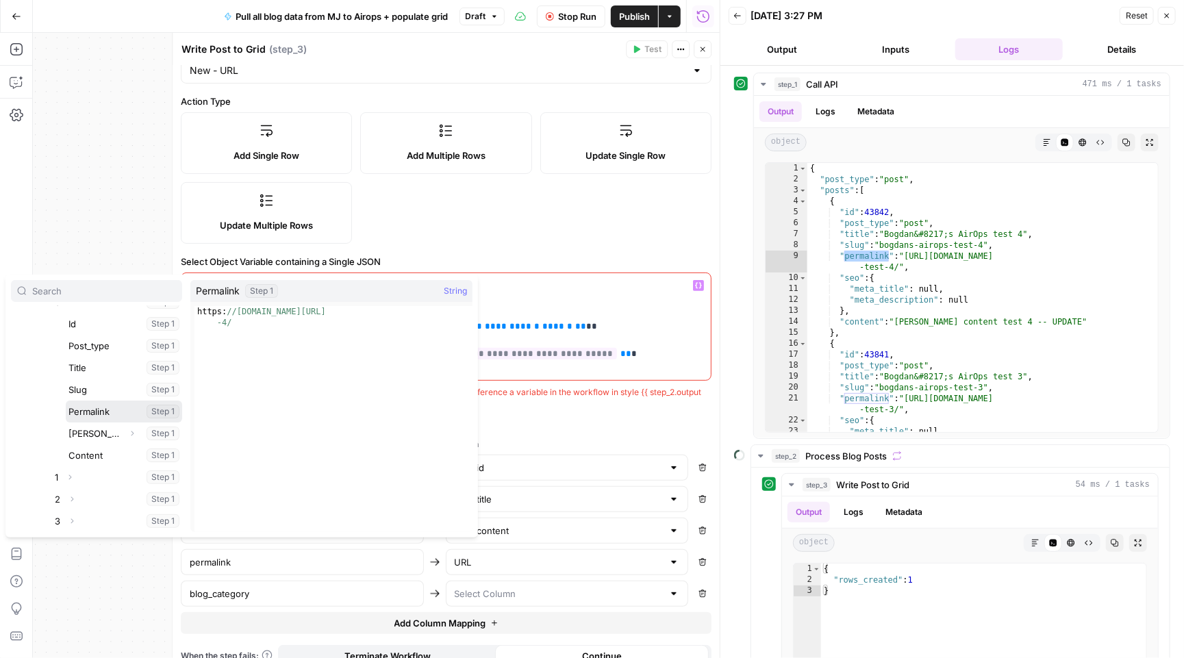
click at [113, 408] on button "Select variable Permalink" at bounding box center [124, 412] width 116 height 22
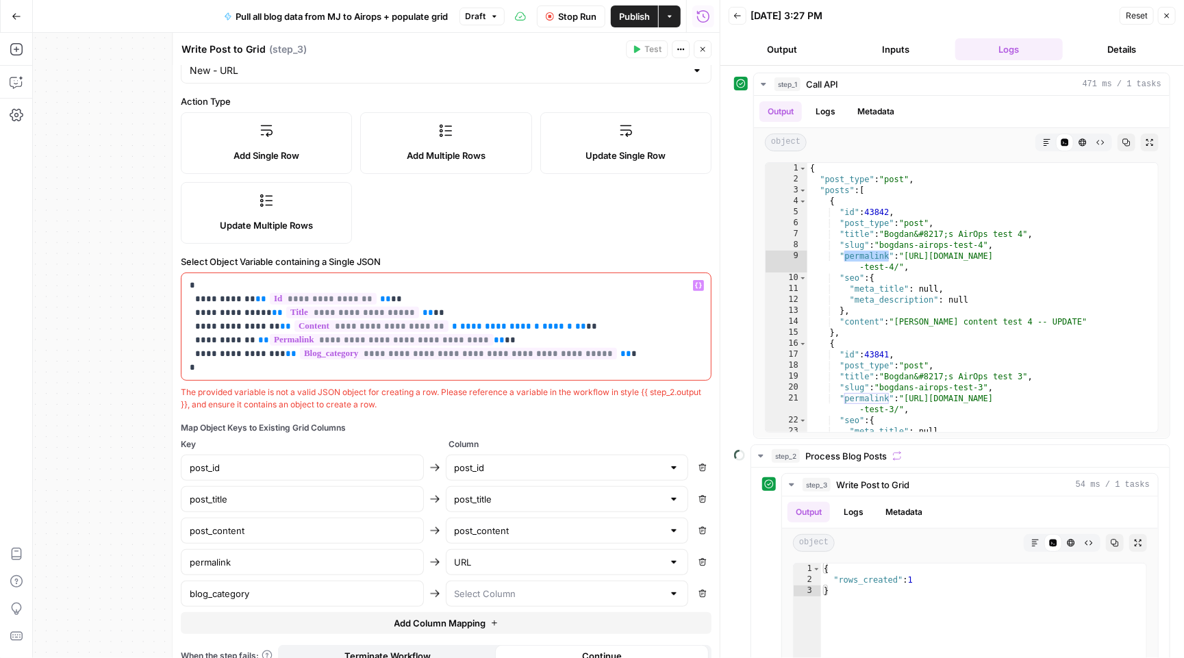
click at [263, 326] on p "**********" at bounding box center [446, 327] width 513 height 96
click at [258, 336] on span "**" at bounding box center [263, 340] width 11 height 9
click at [295, 417] on div "**********" at bounding box center [446, 302] width 547 height 747
click at [1144, 18] on span "Reset" at bounding box center [1137, 16] width 22 height 12
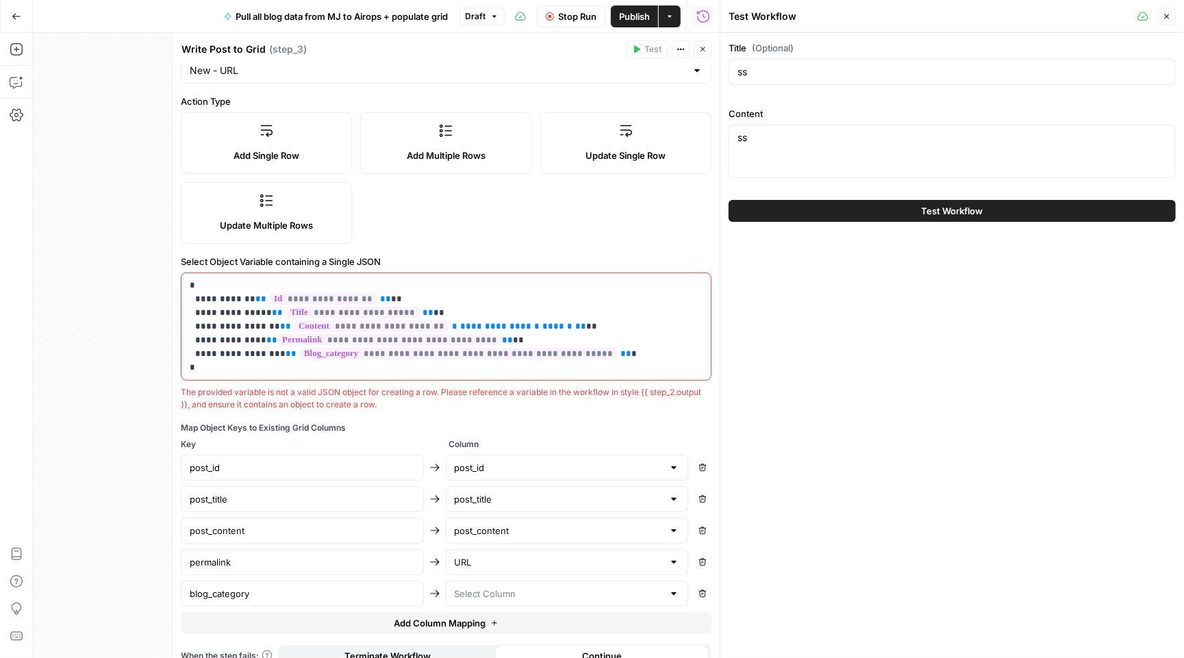
click at [567, 12] on span "Stop Run" at bounding box center [577, 17] width 38 height 14
click at [825, 213] on button "Test Workflow" at bounding box center [952, 211] width 447 height 22
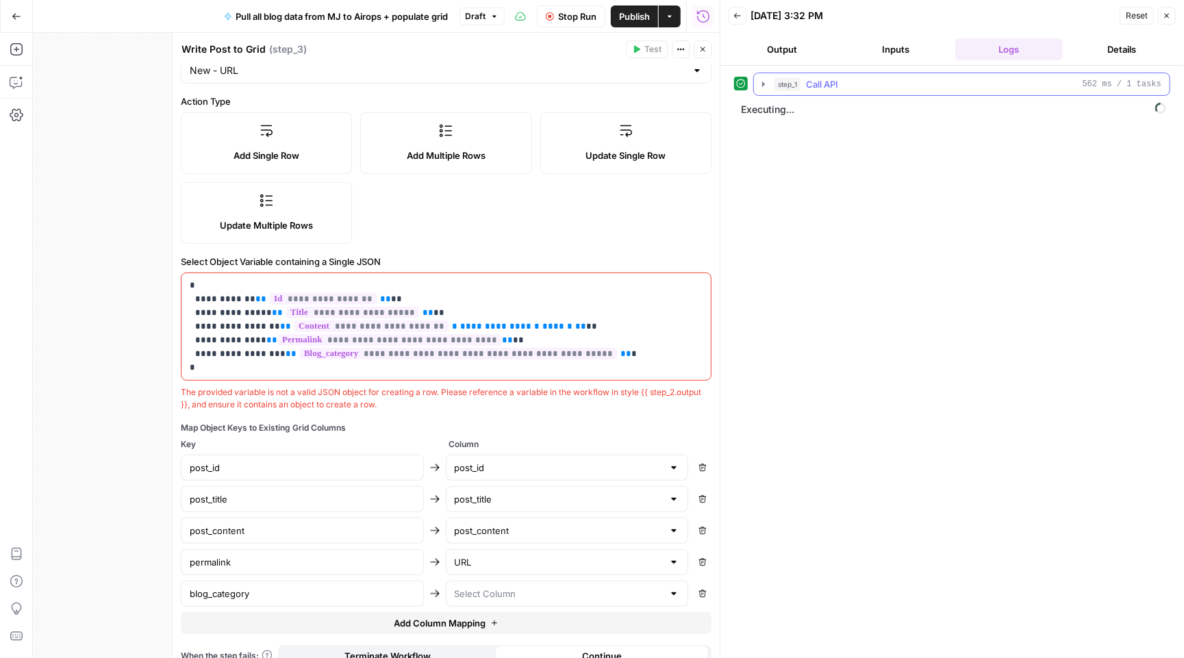
click at [764, 83] on icon "button" at bounding box center [763, 84] width 11 height 11
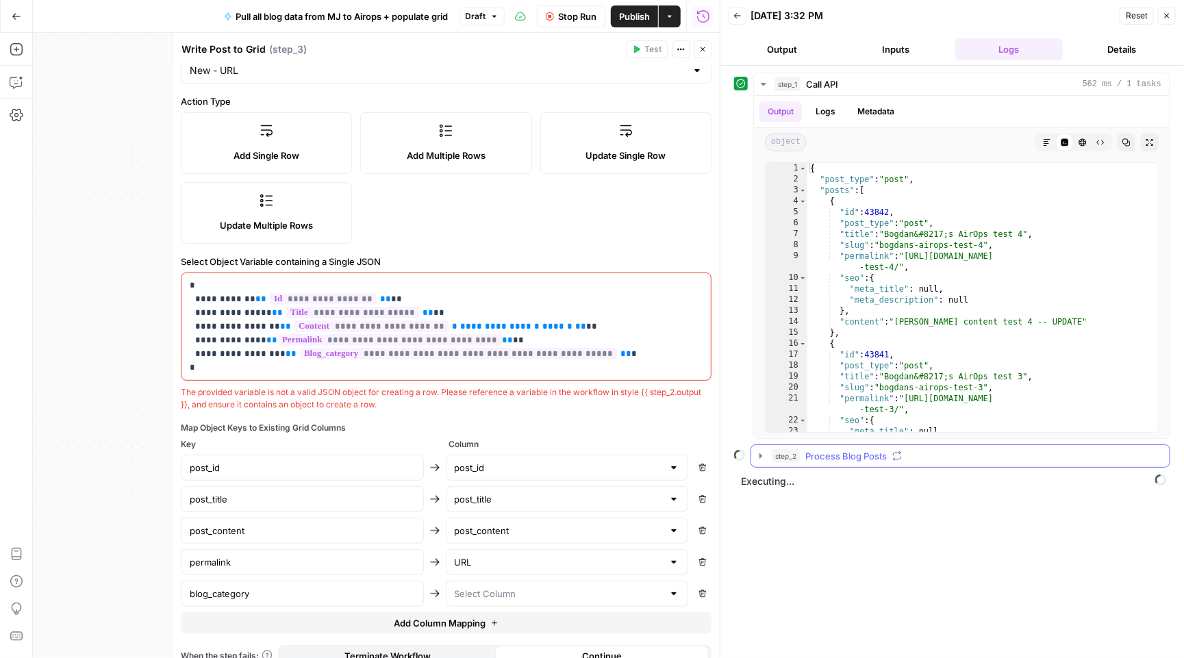
click at [763, 455] on icon "button" at bounding box center [760, 456] width 11 height 11
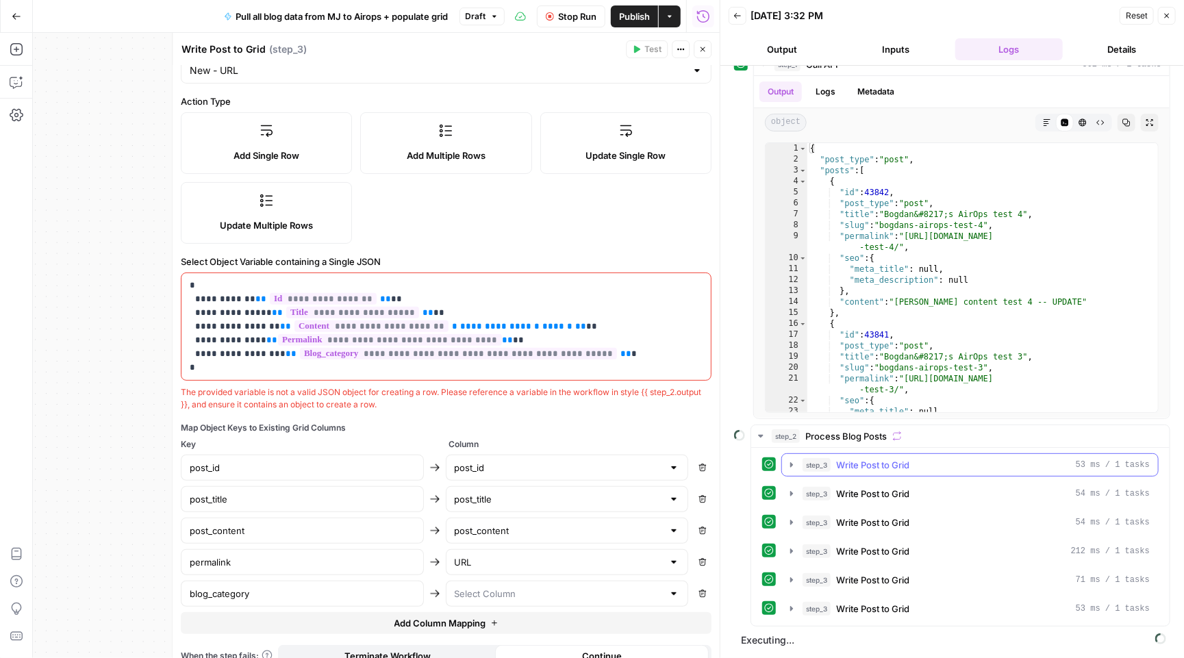
scroll to position [21, 0]
click at [788, 460] on icon "button" at bounding box center [791, 463] width 11 height 11
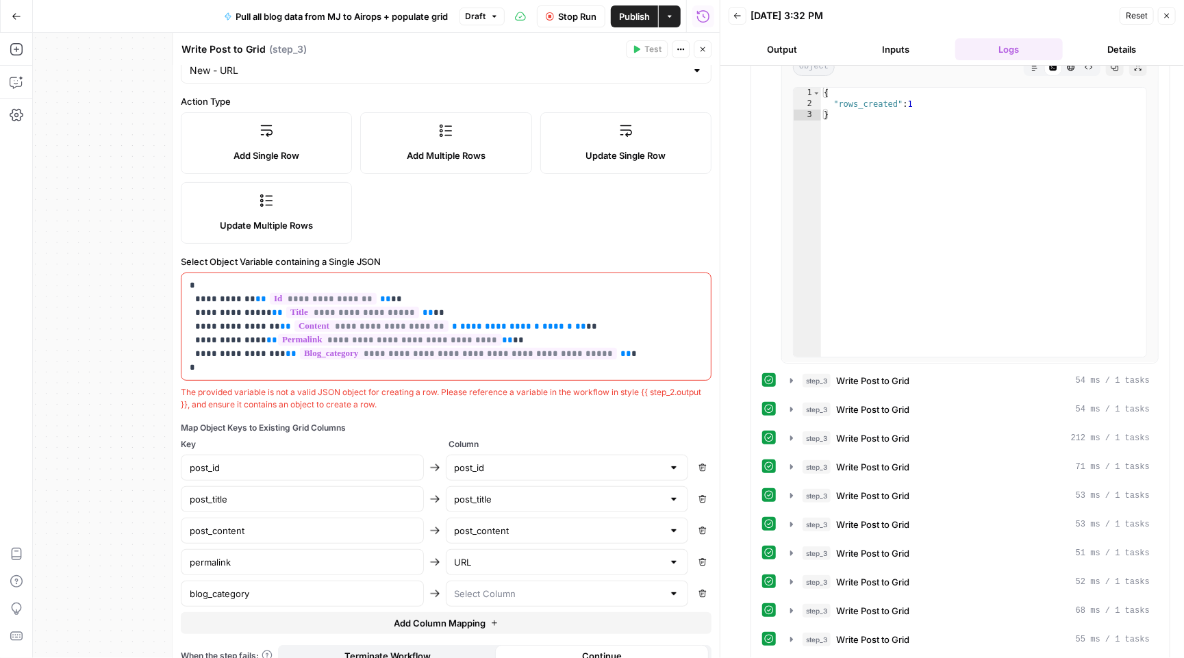
scroll to position [525, 0]
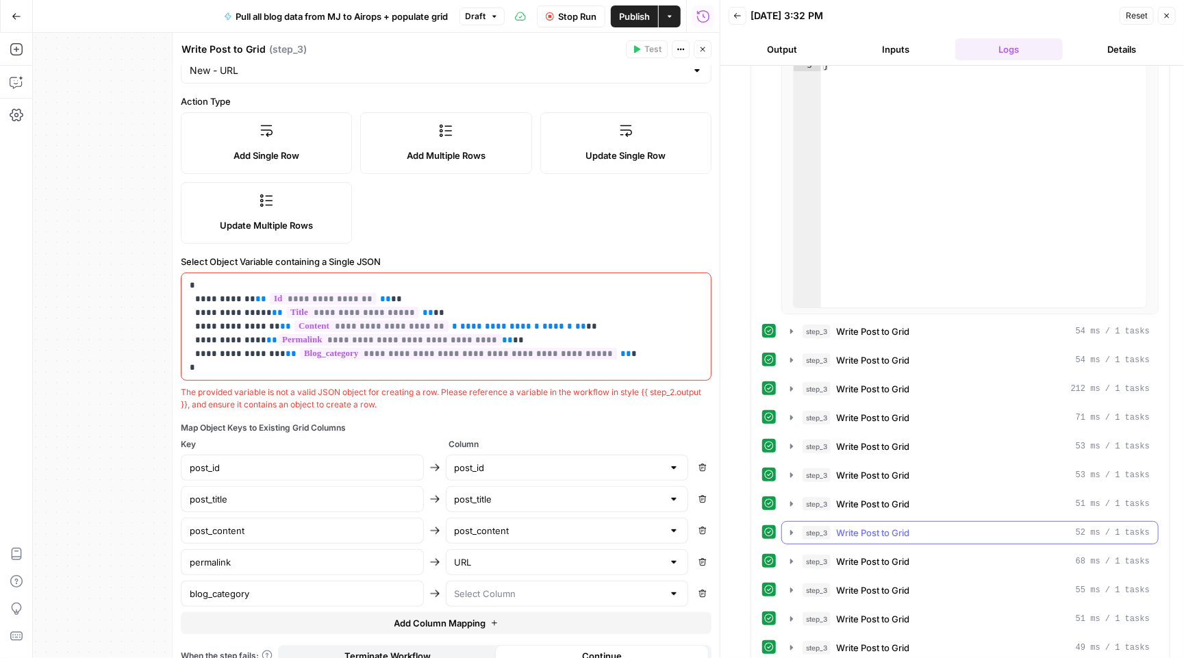
click at [792, 334] on icon "button" at bounding box center [791, 331] width 3 height 5
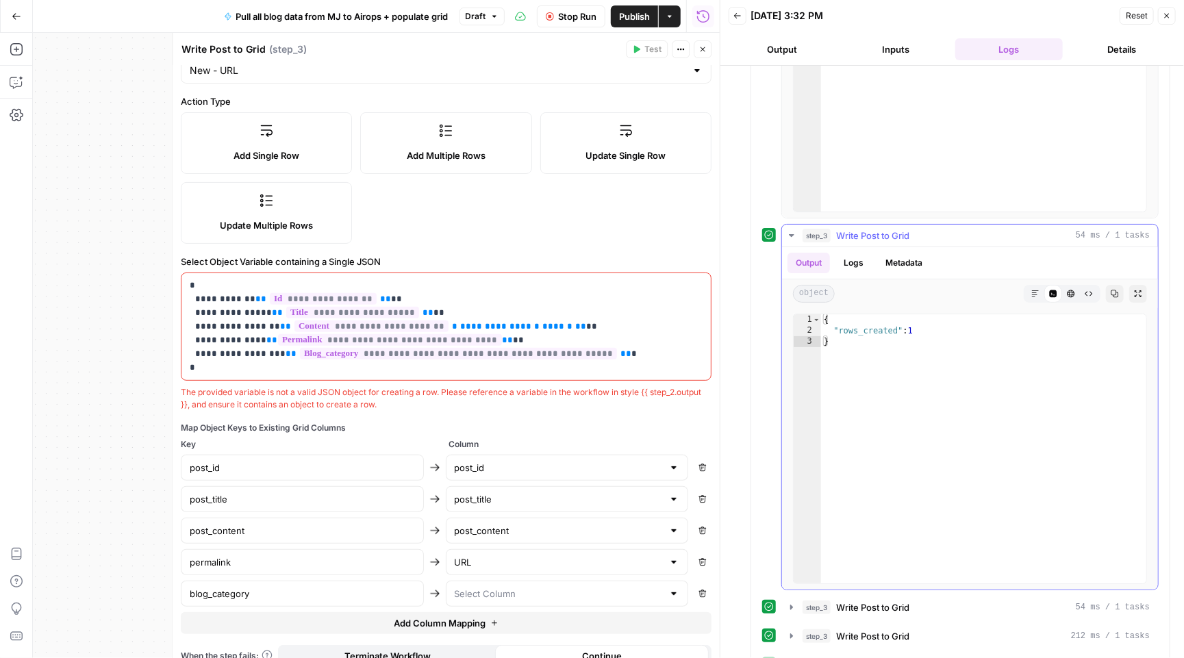
scroll to position [762, 0]
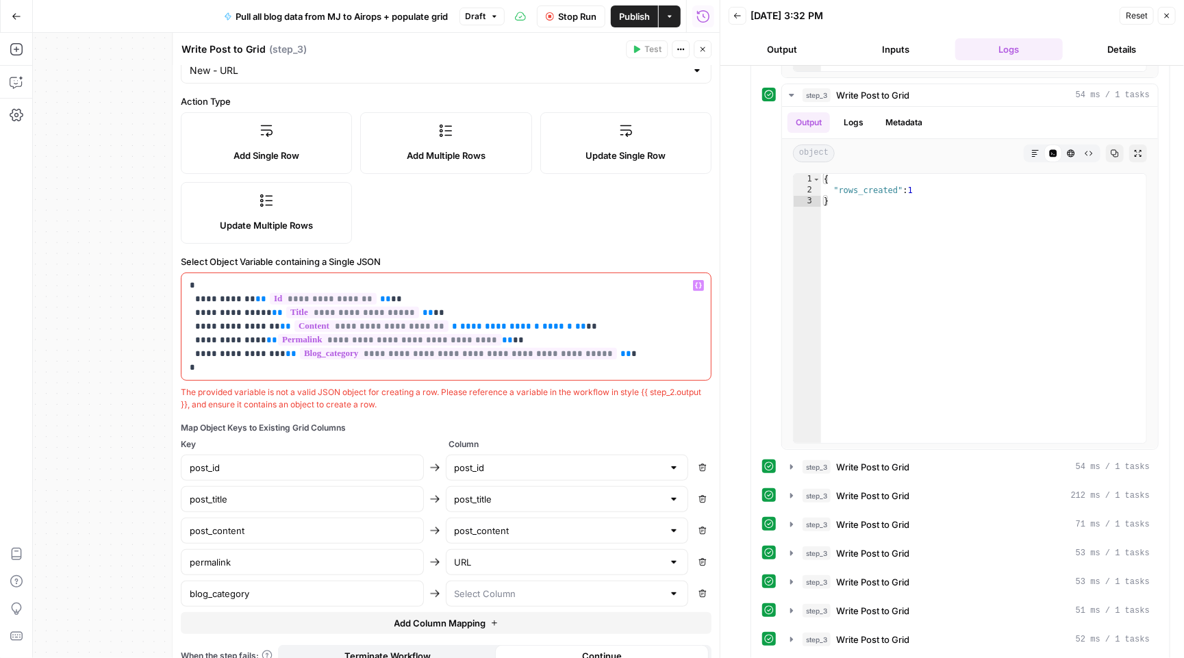
click at [700, 286] on icon "button" at bounding box center [698, 285] width 7 height 7
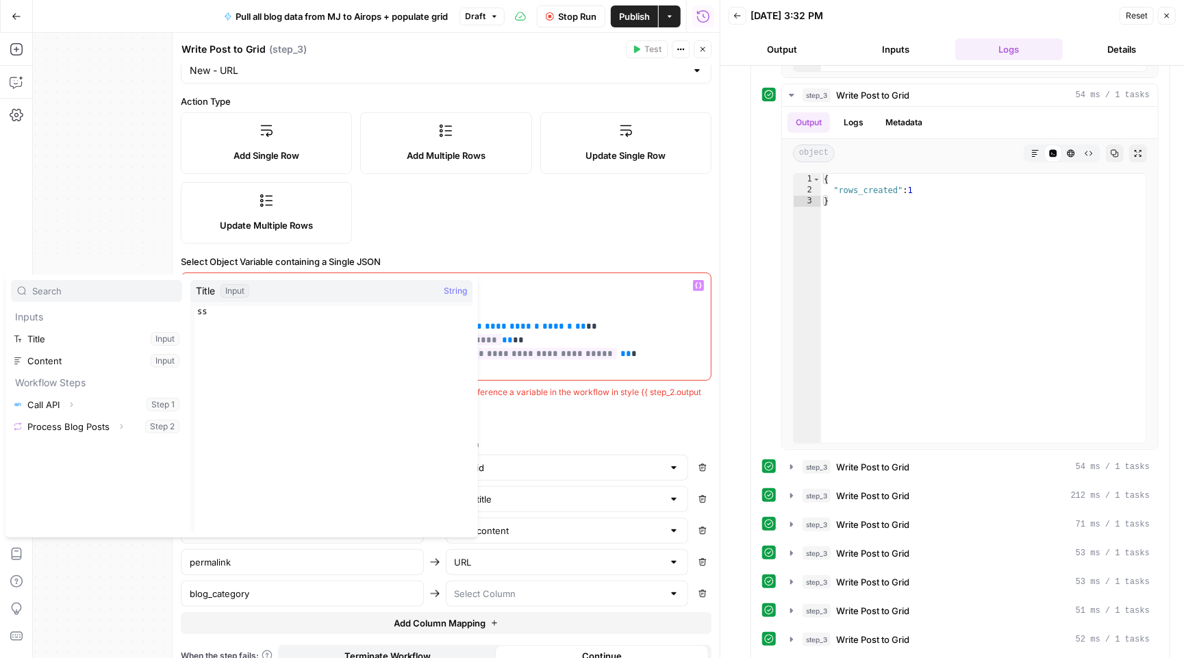
click at [661, 350] on p "**********" at bounding box center [446, 327] width 513 height 96
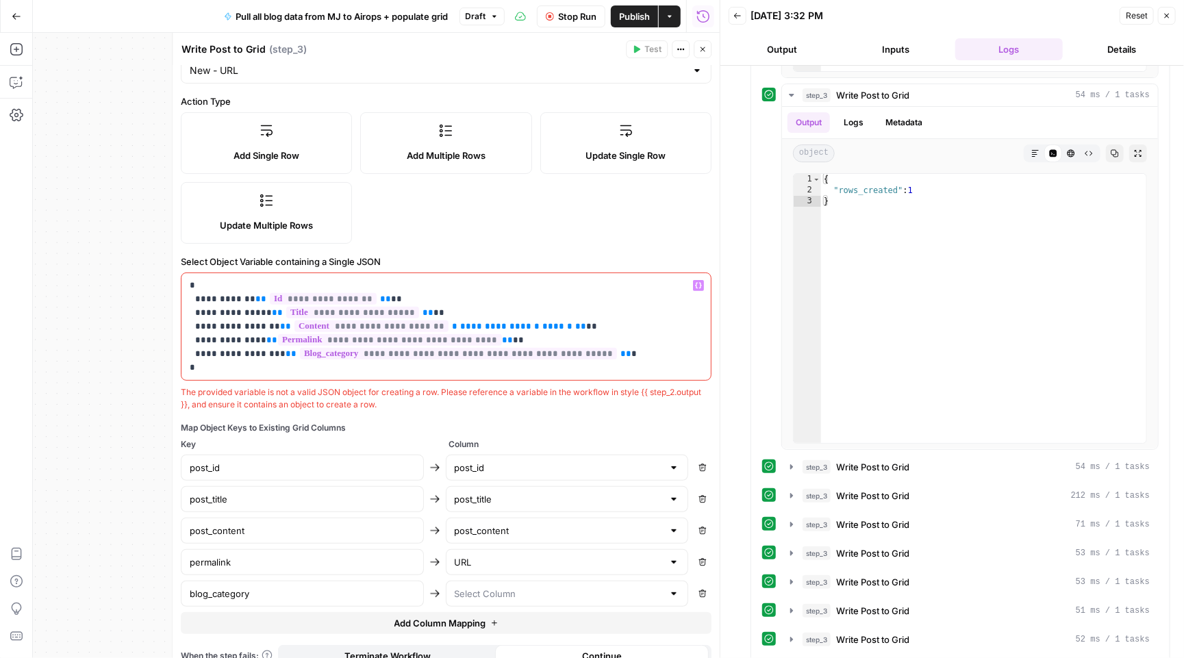
drag, startPoint x: 385, startPoint y: 373, endPoint x: 152, endPoint y: 262, distance: 258.2
click at [152, 262] on body "M Mailjet New Home Browse Insights Opportunities Your Data Recent Grids Databas…" at bounding box center [592, 329] width 1184 height 658
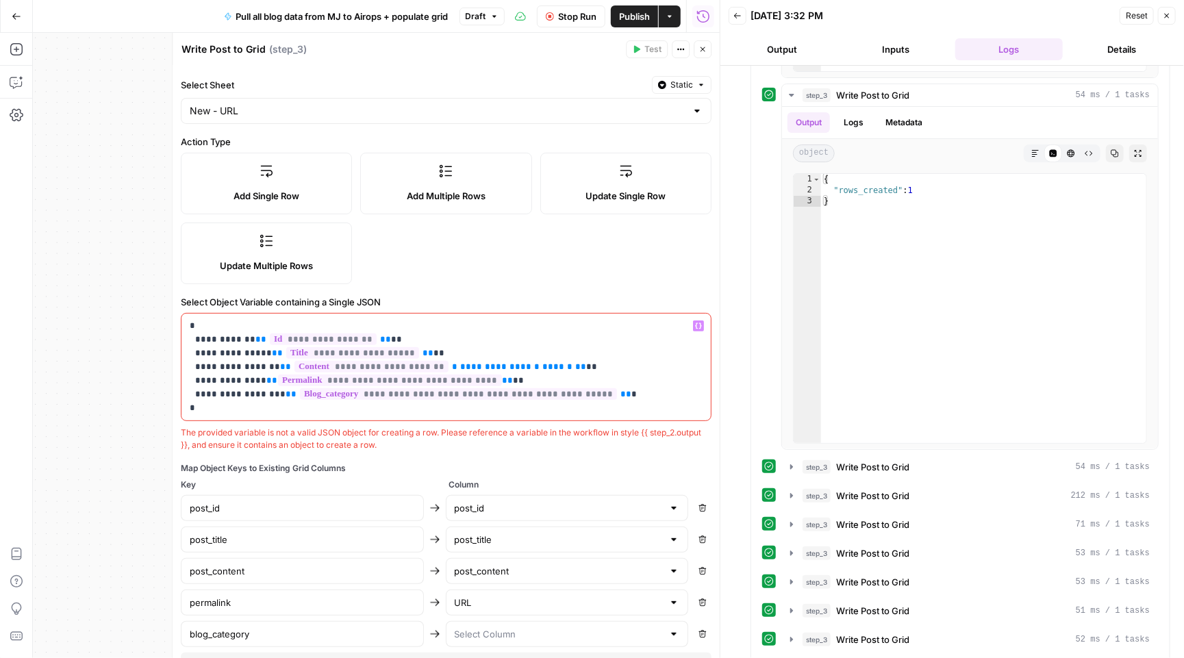
scroll to position [97, 0]
click at [442, 409] on p "**********" at bounding box center [446, 366] width 513 height 96
drag, startPoint x: 474, startPoint y: 380, endPoint x: 255, endPoint y: 376, distance: 219.2
click at [255, 376] on p "**********" at bounding box center [446, 366] width 513 height 96
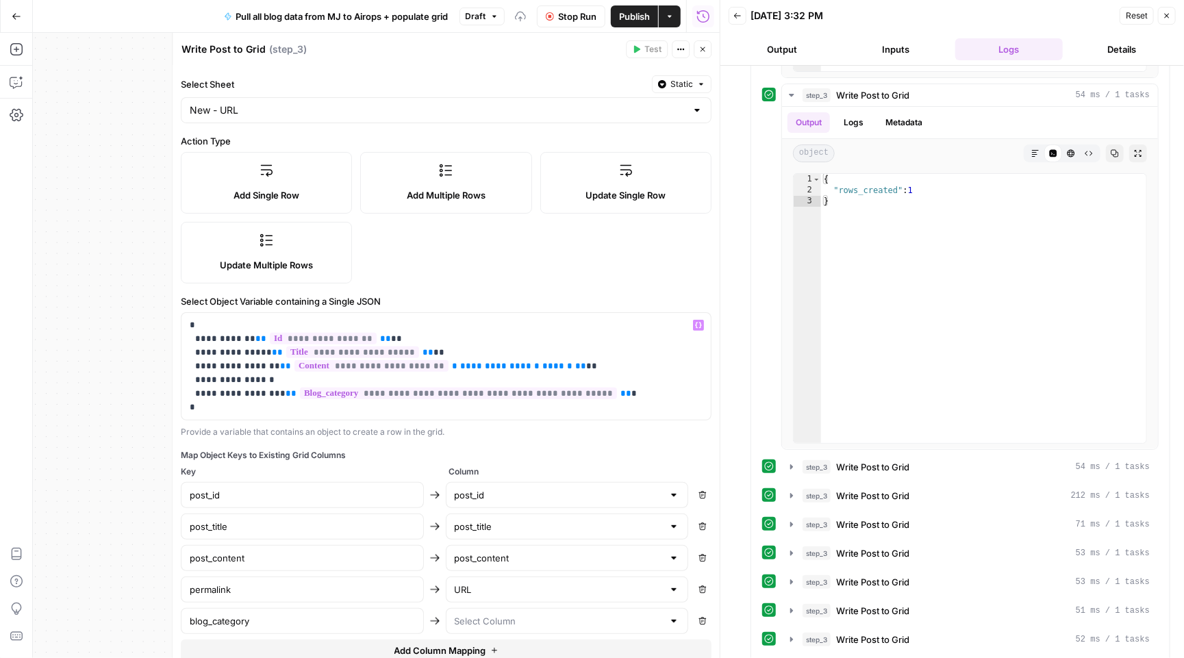
click at [697, 327] on icon "button" at bounding box center [698, 325] width 7 height 7
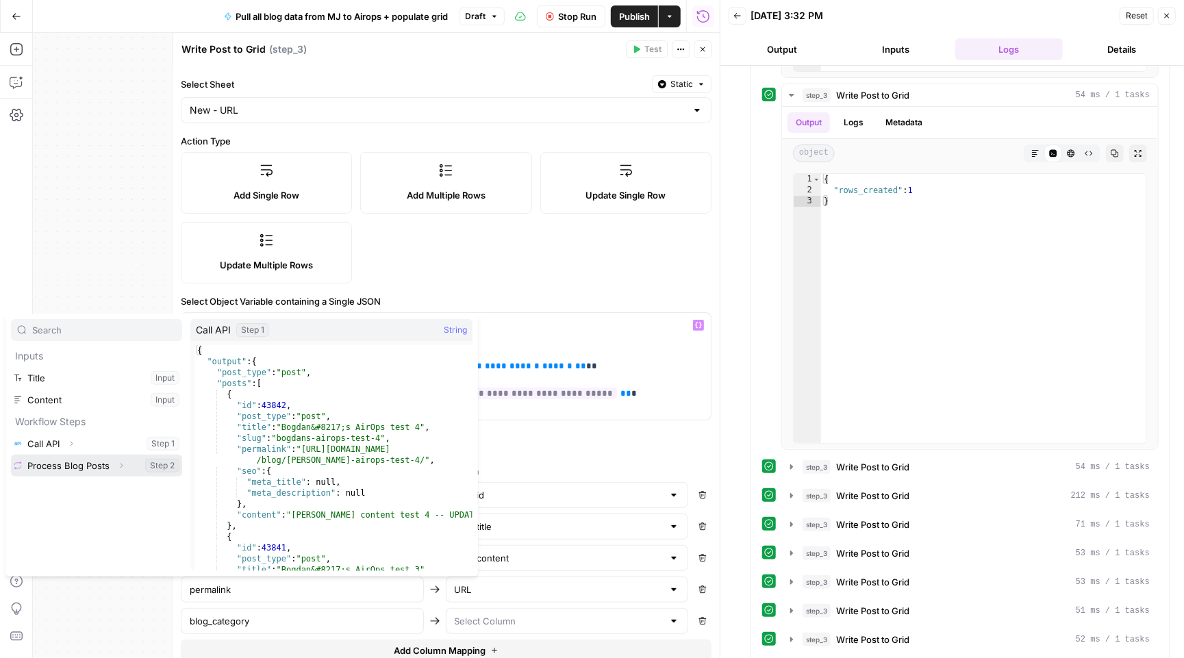
click at [121, 464] on icon "button" at bounding box center [122, 466] width 3 height 5
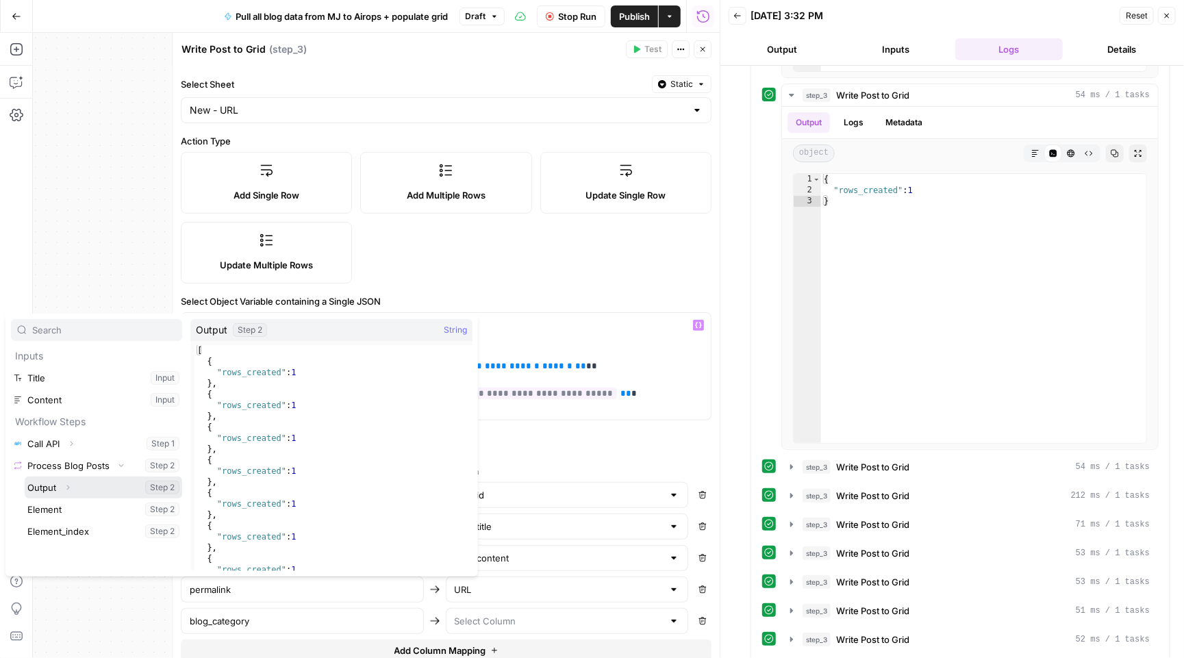
click at [66, 487] on icon "button" at bounding box center [68, 488] width 8 height 8
click at [58, 510] on div "Expand" at bounding box center [56, 504] width 45 height 23
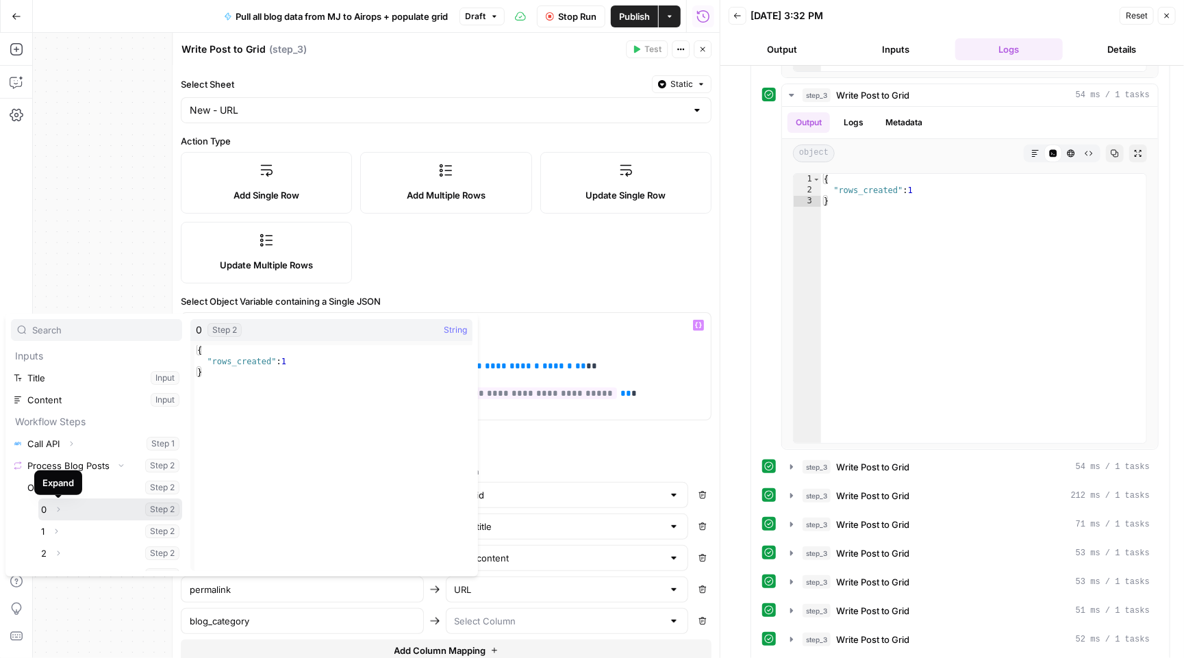
click at [58, 509] on icon "button" at bounding box center [58, 509] width 8 height 8
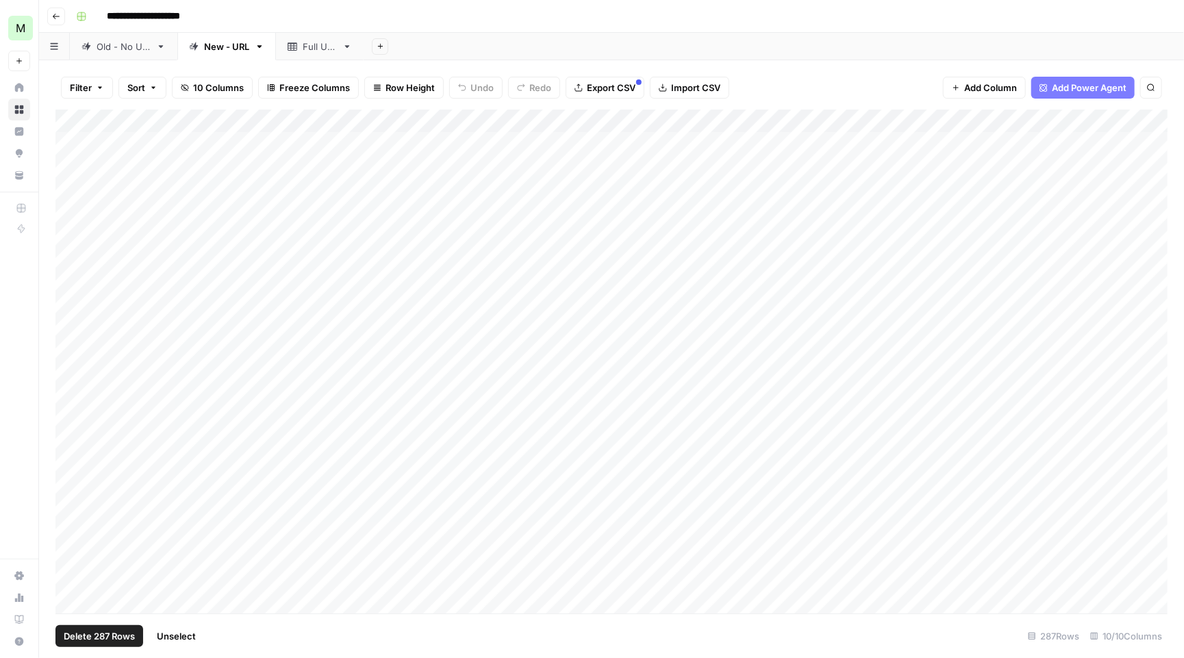
click at [79, 116] on div "Add Column" at bounding box center [611, 363] width 1112 height 507
click at [109, 636] on span "Delete 287 Rows" at bounding box center [99, 636] width 71 height 14
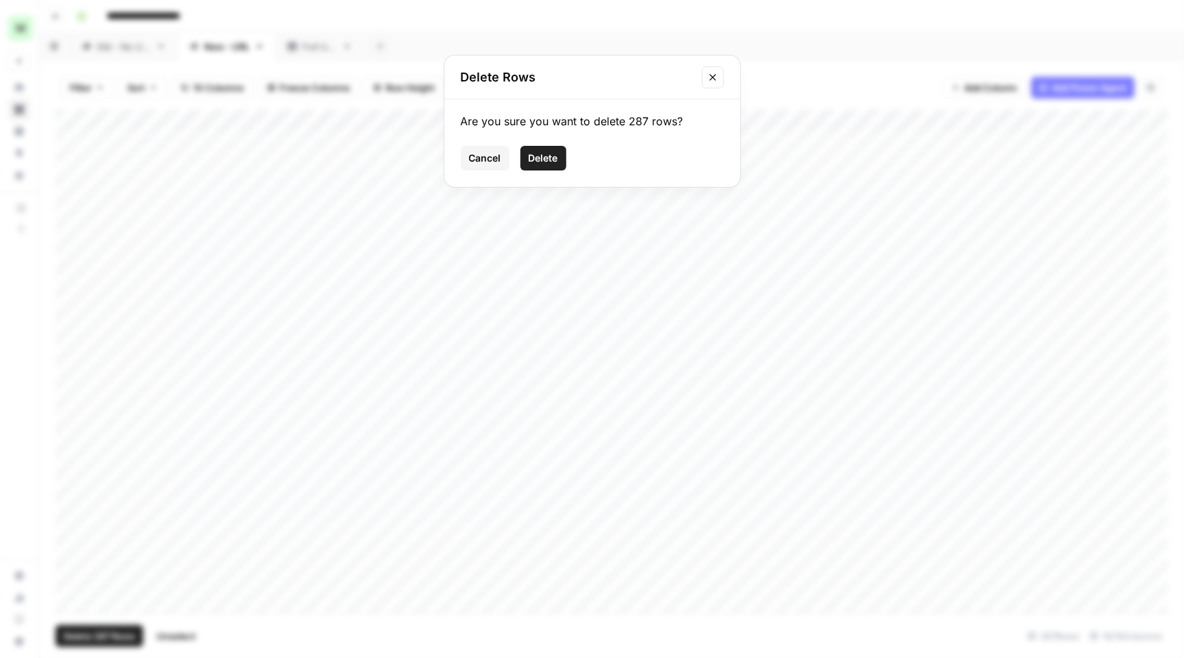
click at [531, 166] on button "Delete" at bounding box center [544, 158] width 46 height 25
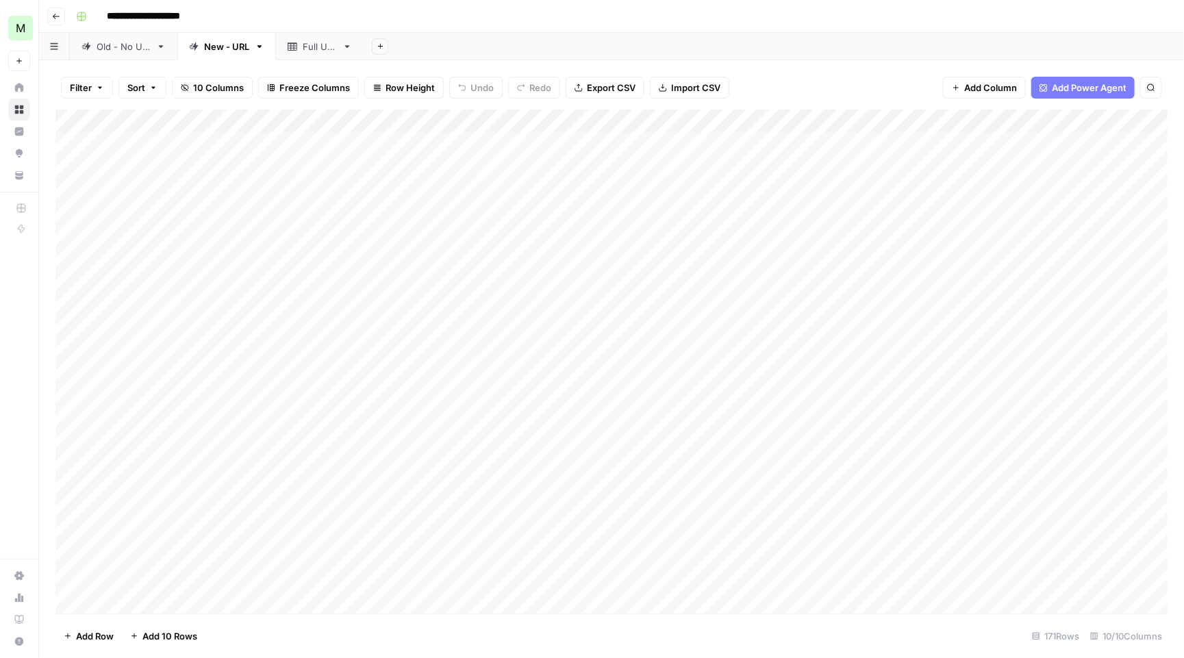
click at [73, 112] on div "Add Column" at bounding box center [611, 363] width 1112 height 507
click at [88, 638] on span "Delete 171 Rows" at bounding box center [98, 636] width 68 height 14
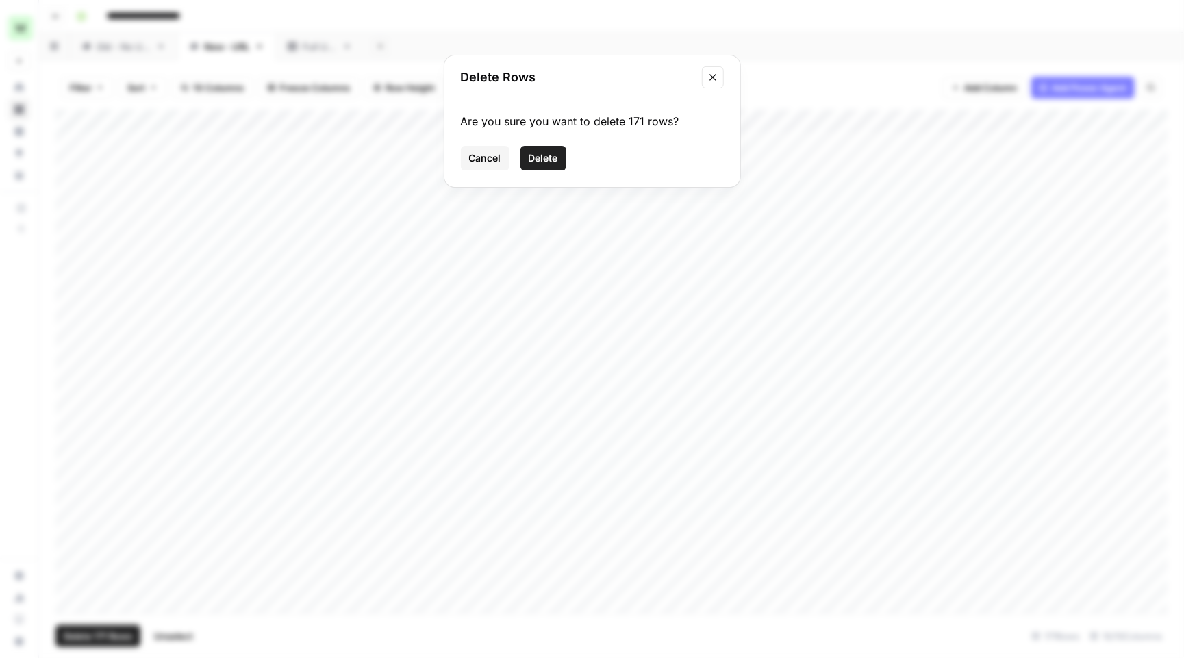
click at [540, 159] on span "Delete" at bounding box center [543, 158] width 29 height 14
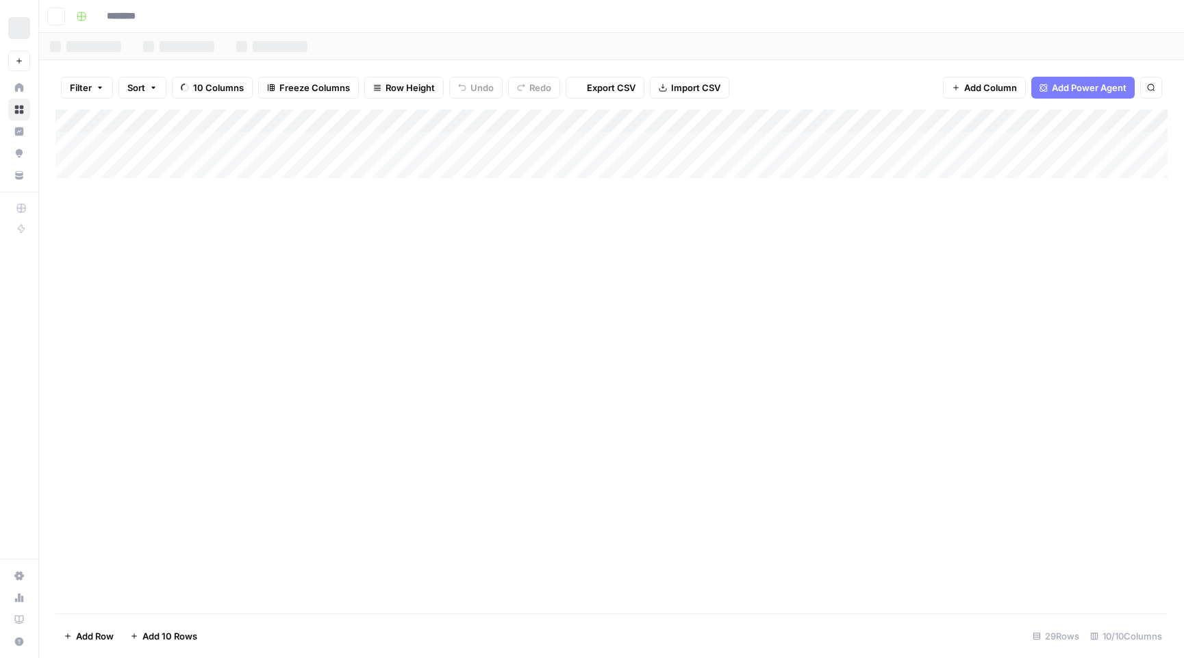
type input "**********"
click at [81, 115] on div "Add Column" at bounding box center [611, 363] width 1112 height 507
click at [88, 646] on button "Delete 67 Rows" at bounding box center [96, 636] width 82 height 22
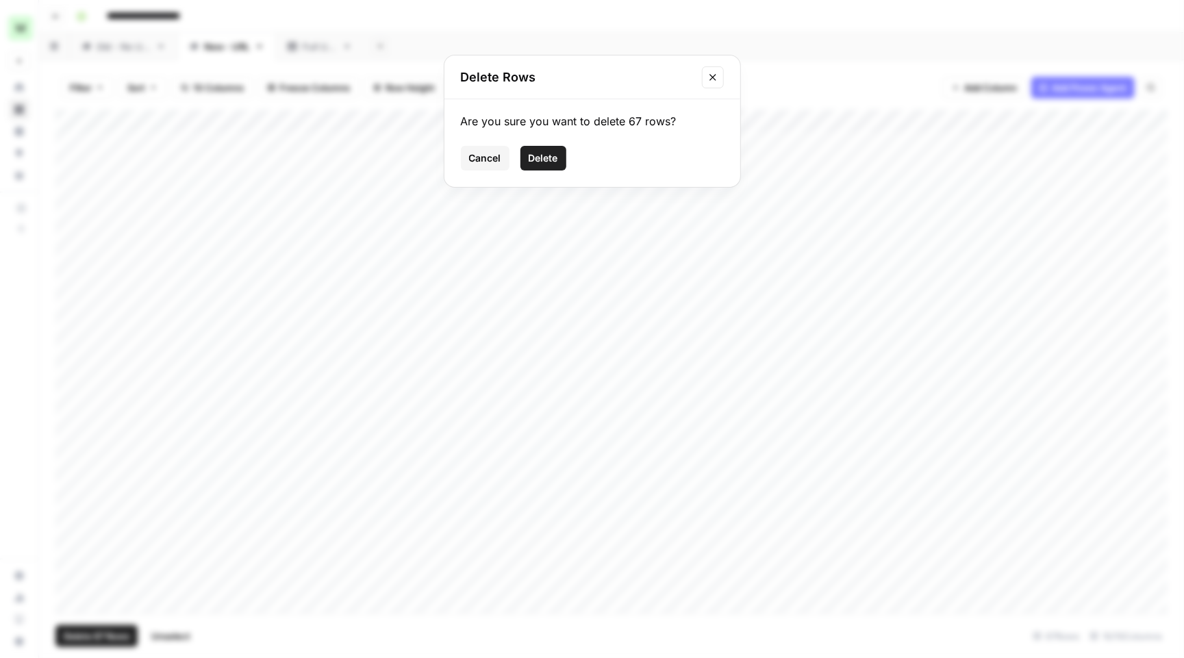
click at [538, 161] on span "Delete" at bounding box center [543, 158] width 29 height 14
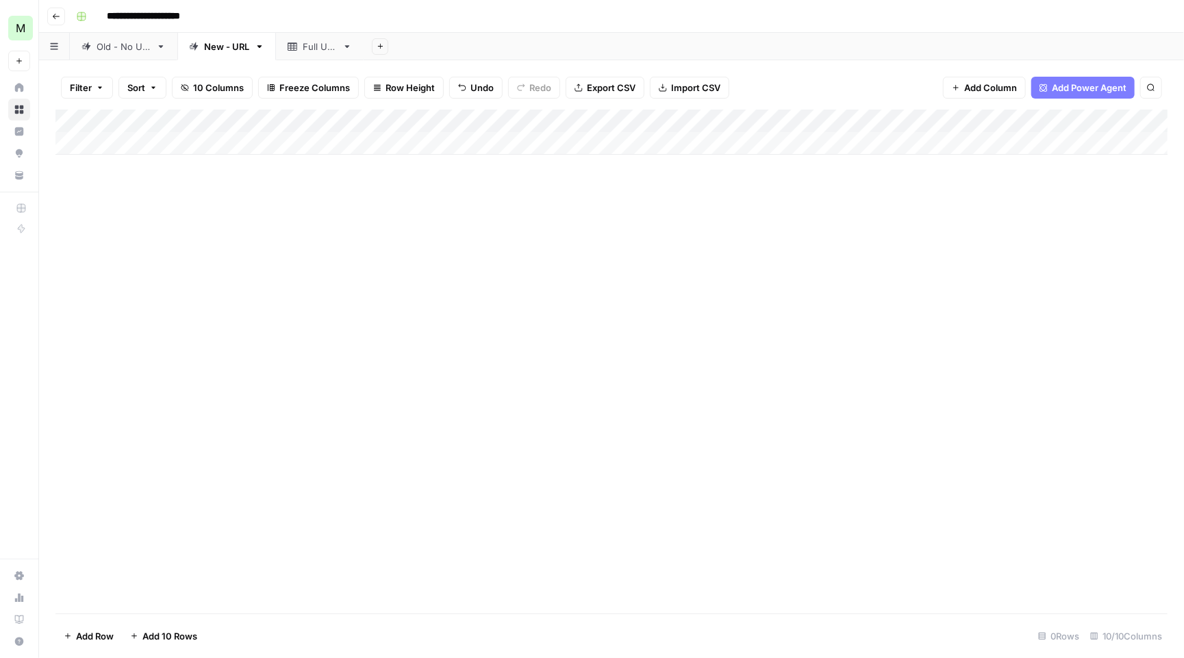
click at [140, 40] on div "Old - No URL" at bounding box center [124, 47] width 54 height 14
click at [325, 51] on div "Full URL" at bounding box center [320, 47] width 34 height 14
click at [235, 54] on link "New - URL" at bounding box center [226, 46] width 99 height 27
click at [76, 121] on div "Add Column" at bounding box center [611, 363] width 1112 height 507
click at [107, 636] on span "Delete 206 Rows" at bounding box center [100, 636] width 73 height 14
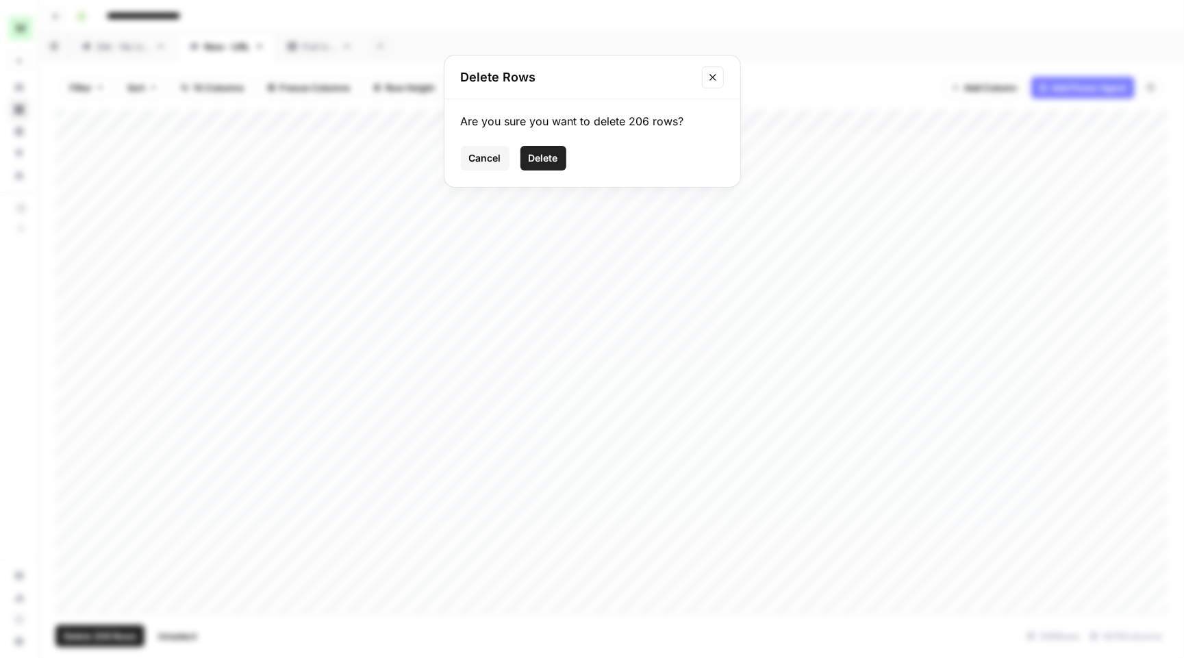
click at [531, 166] on button "Delete" at bounding box center [544, 158] width 46 height 25
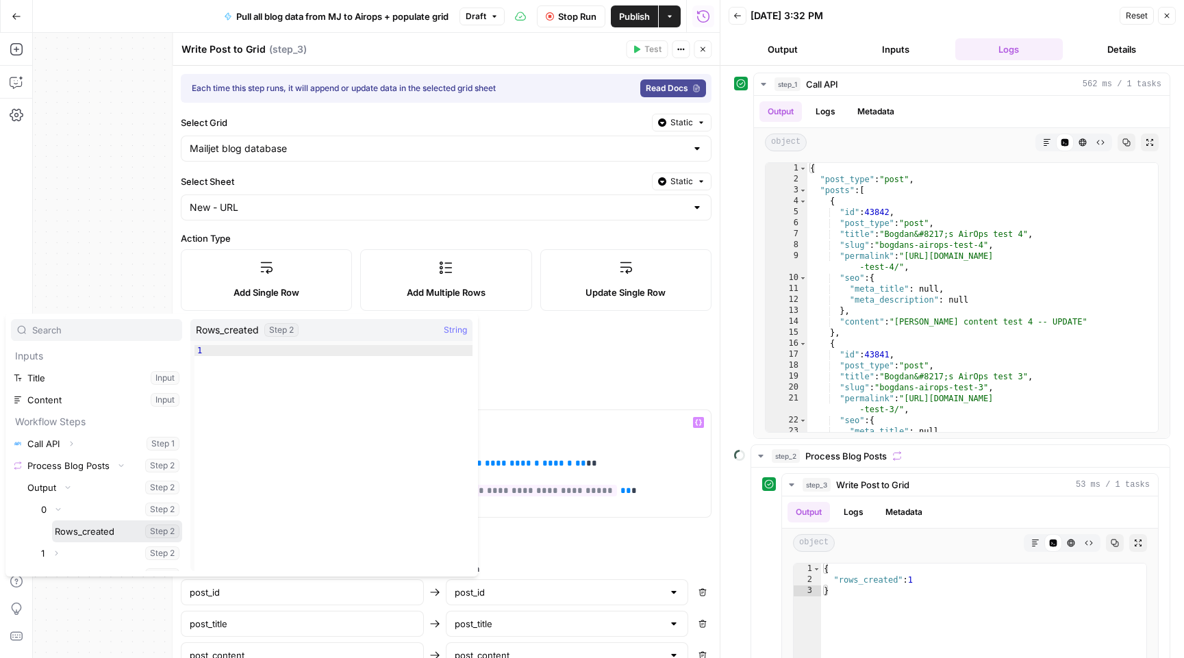
click at [98, 530] on button "Select variable Rows_created" at bounding box center [117, 532] width 130 height 22
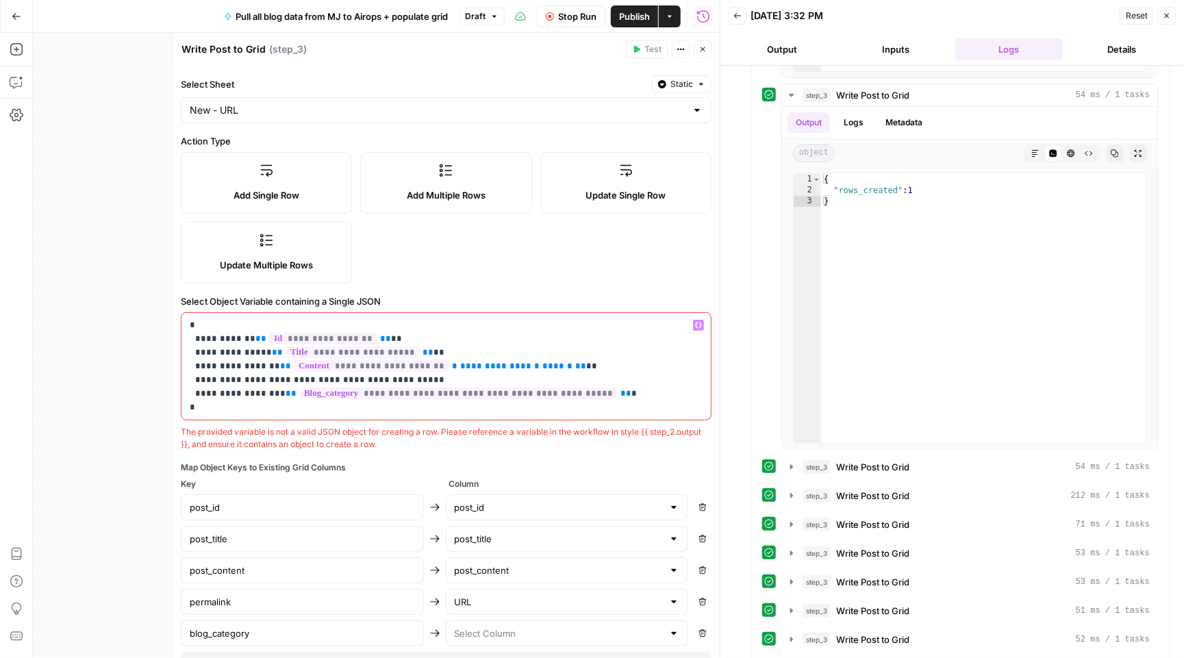
click at [262, 413] on p "**********" at bounding box center [446, 366] width 513 height 96
click at [440, 376] on p "**********" at bounding box center [446, 366] width 513 height 96
click at [408, 376] on p "**********" at bounding box center [446, 366] width 513 height 96
drag, startPoint x: 402, startPoint y: 380, endPoint x: 258, endPoint y: 379, distance: 144.5
click at [258, 379] on p "**********" at bounding box center [446, 366] width 513 height 96
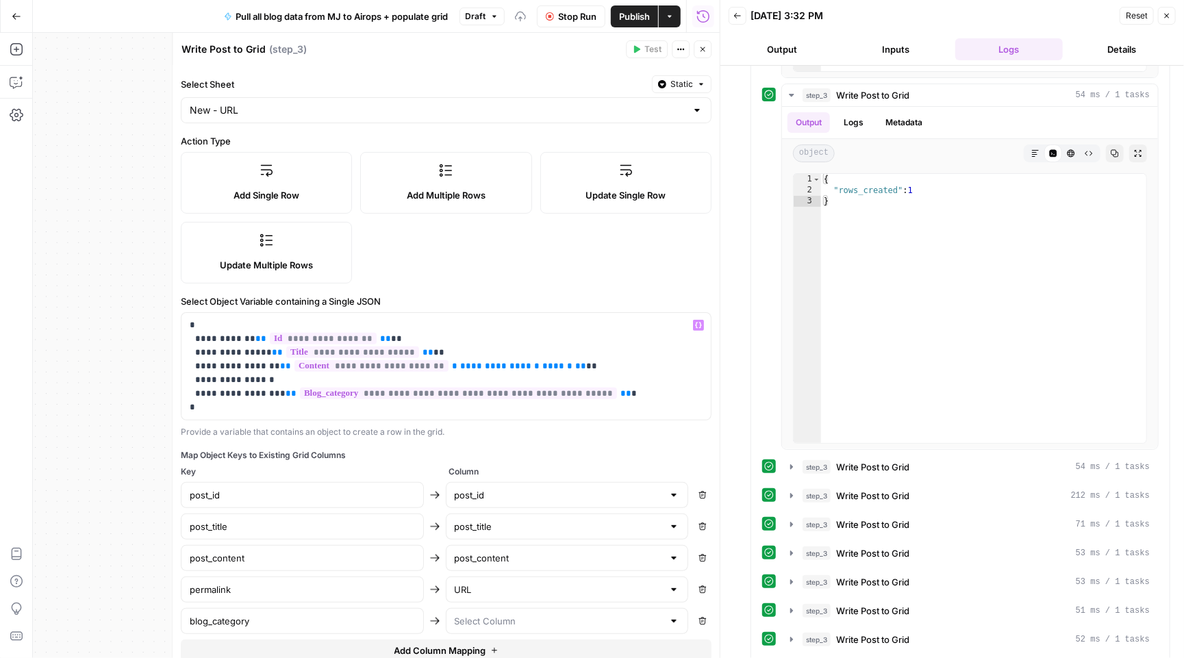
click at [701, 328] on icon "button" at bounding box center [698, 326] width 7 height 6
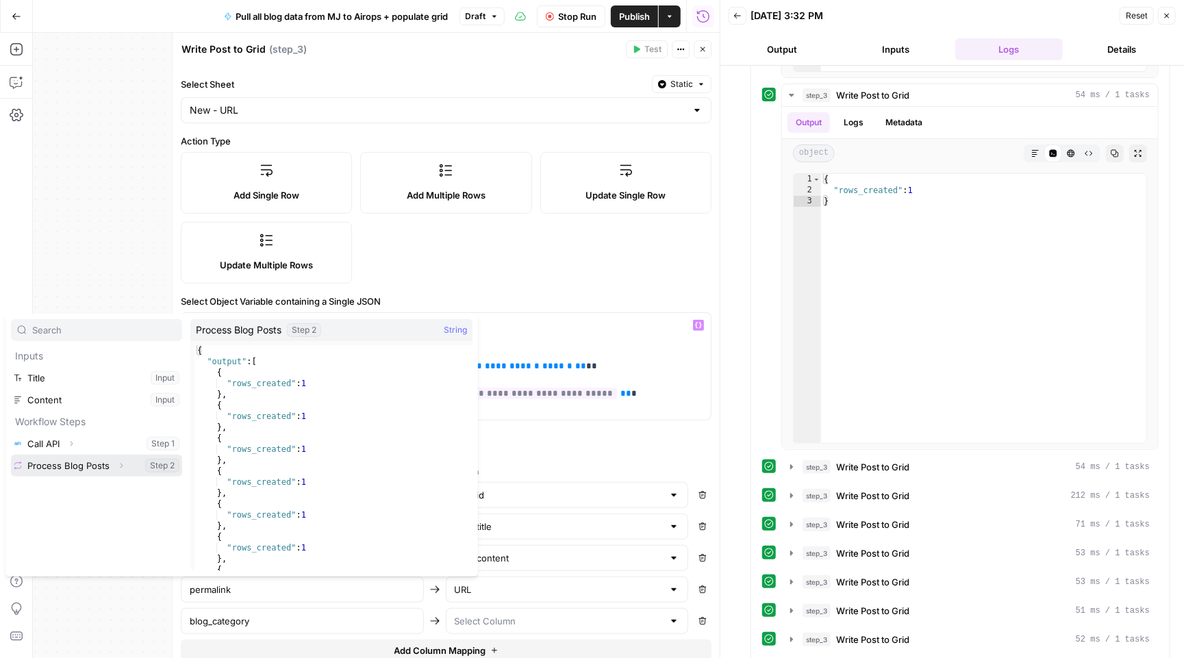
click at [117, 462] on icon "button" at bounding box center [121, 466] width 8 height 8
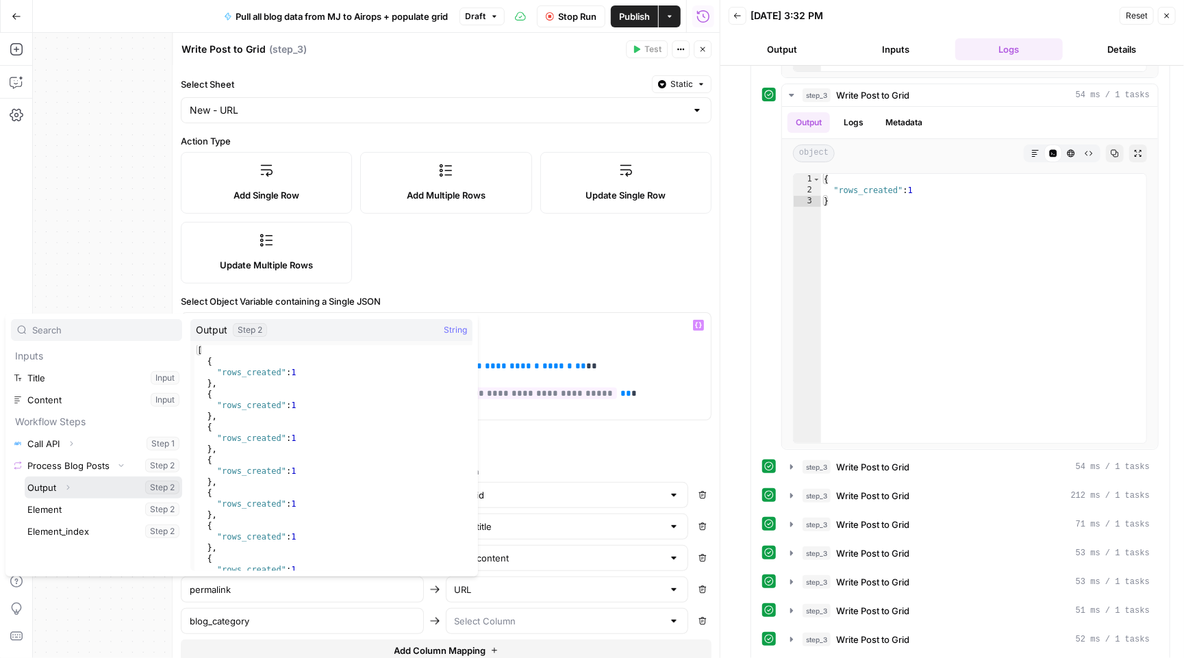
click at [66, 488] on icon "button" at bounding box center [68, 488] width 8 height 8
click at [60, 508] on icon "button" at bounding box center [58, 509] width 8 height 8
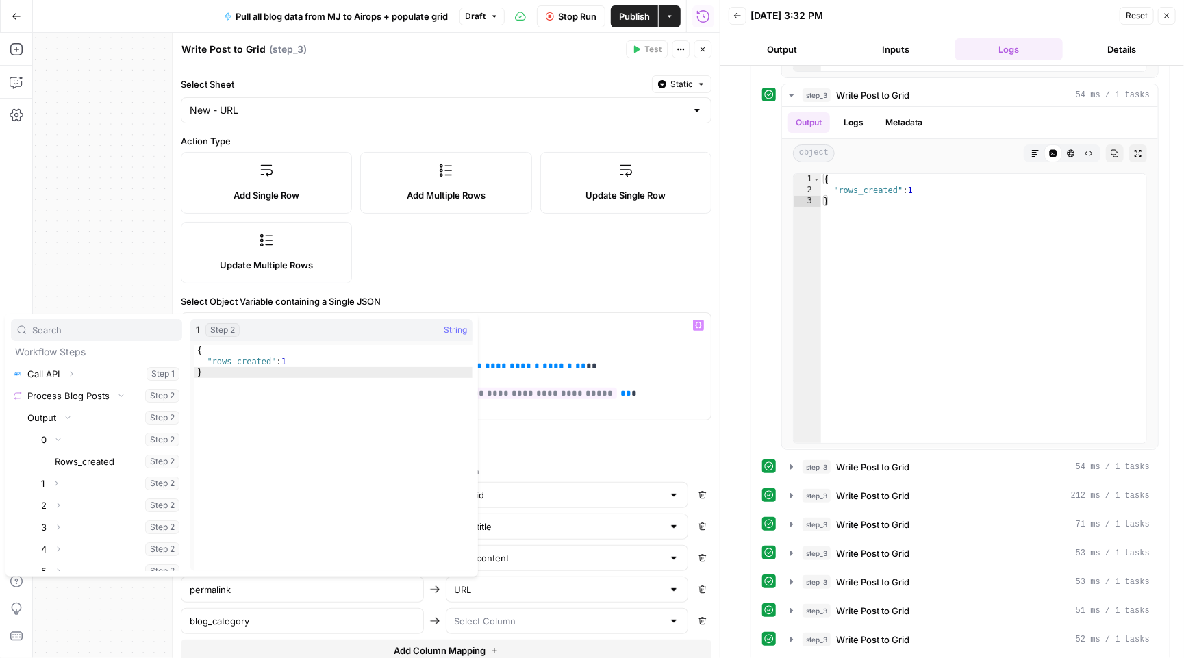
click at [109, 231] on div "Workflow Input Settings Inputs Call API Call API Step 1 Output Expand Output Co…" at bounding box center [376, 345] width 687 height 625
click at [106, 229] on div "Workflow Input Settings Inputs Call API Call API Step 1 Output Expand Output Co…" at bounding box center [376, 345] width 687 height 625
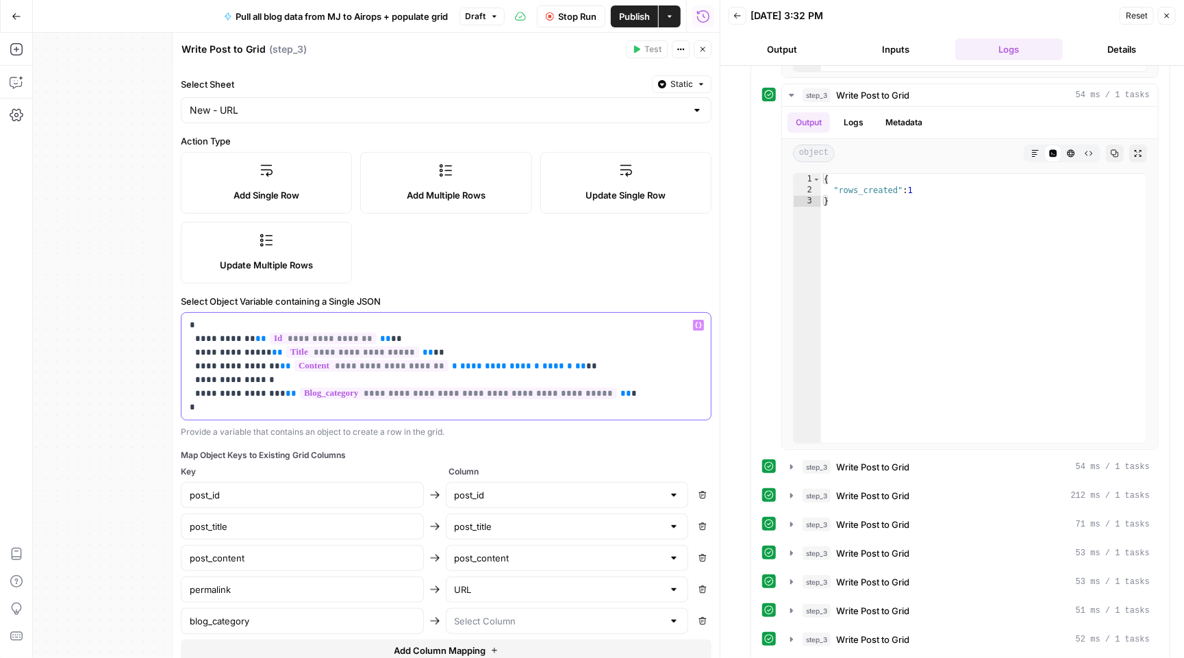
drag, startPoint x: 272, startPoint y: 403, endPoint x: 125, endPoint y: 275, distance: 194.6
click at [125, 275] on body "M Mailjet New Home Browse Insights Opportunities Your Data Recent Grids Databas…" at bounding box center [592, 329] width 1184 height 658
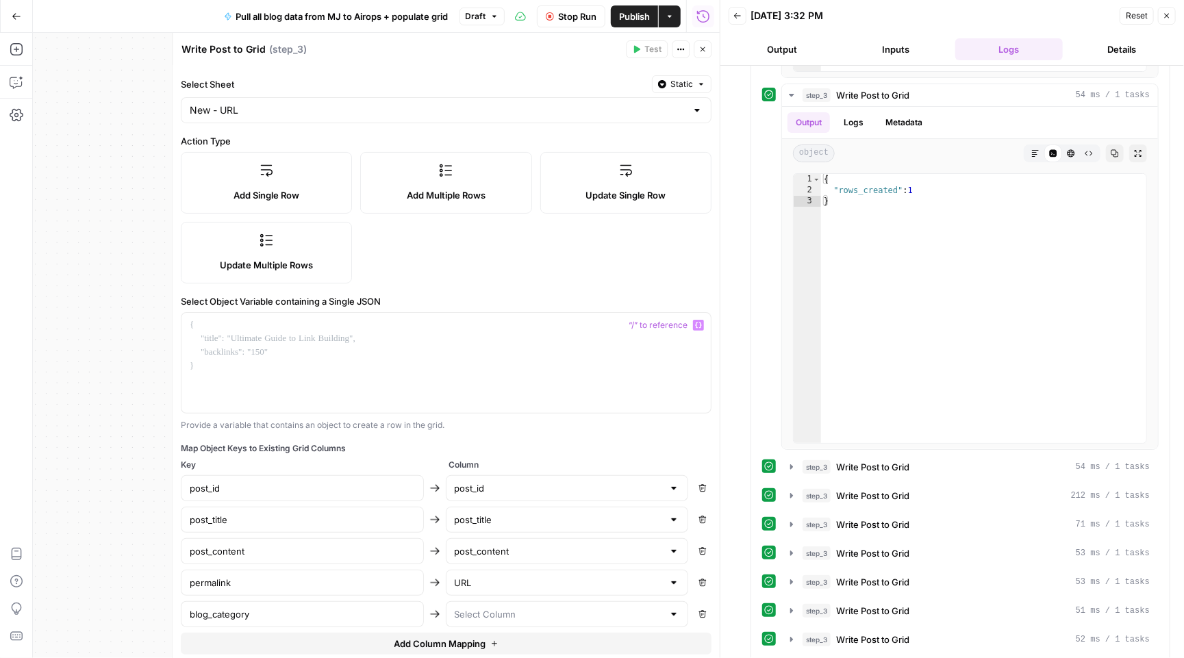
click at [702, 44] on button "Close" at bounding box center [703, 49] width 18 height 18
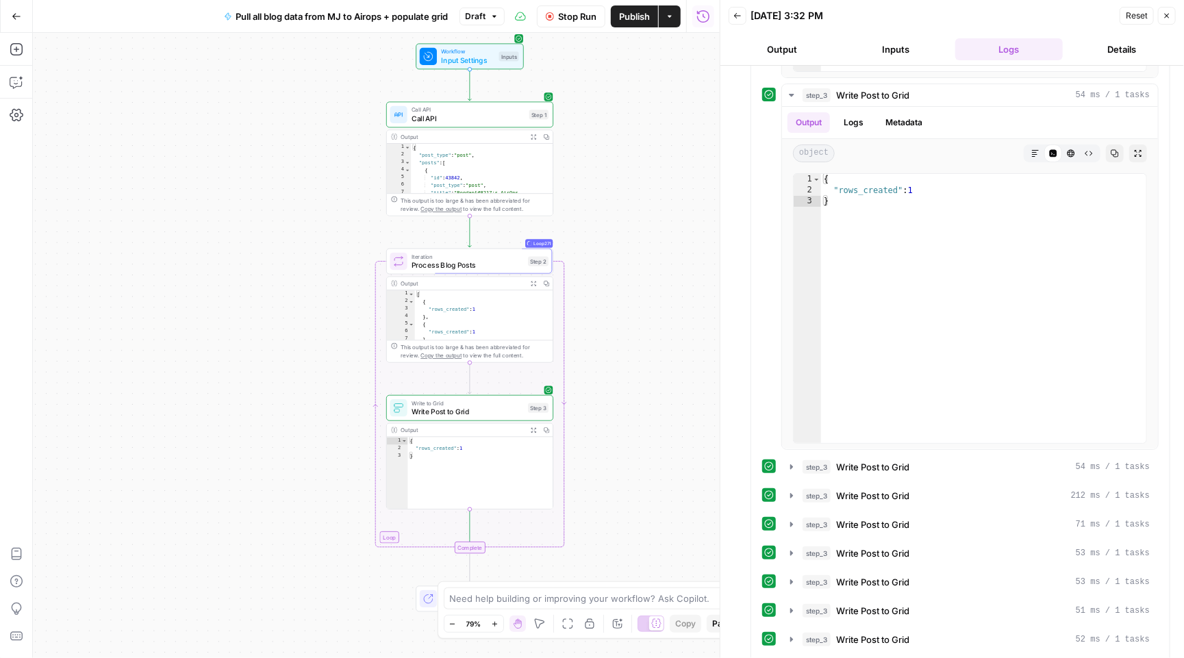
click at [568, 15] on span "Stop Run" at bounding box center [577, 17] width 38 height 14
click at [793, 473] on button "step_3 Write Post to Grid 54 ms / 1 tasks" at bounding box center [970, 467] width 376 height 22
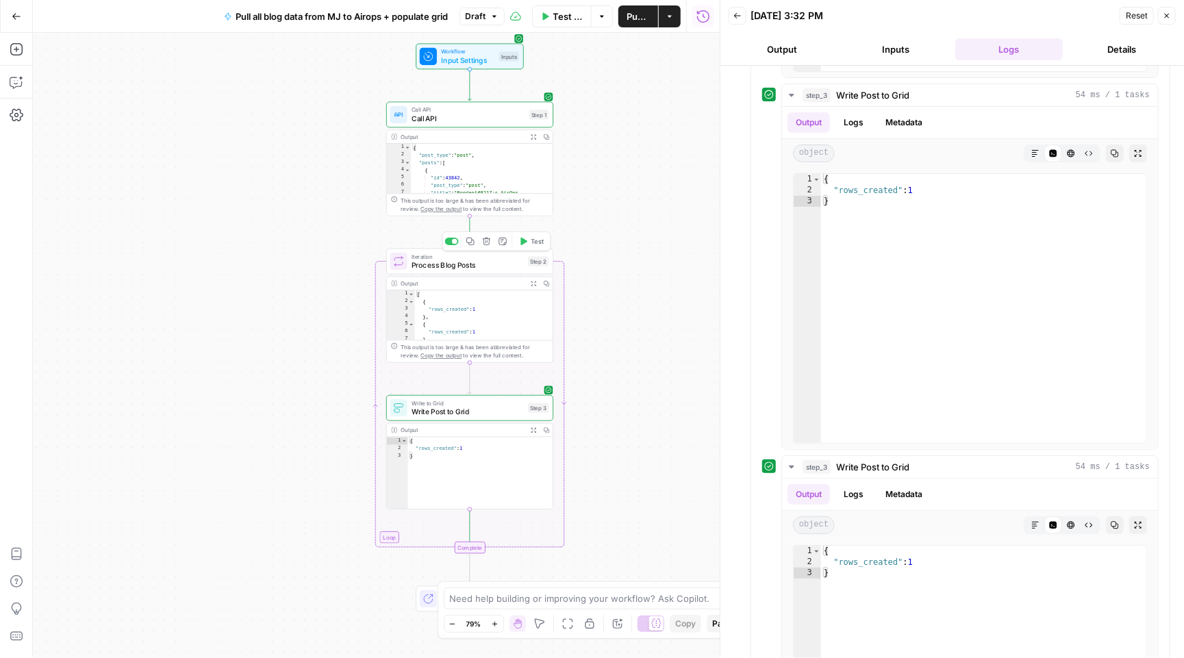
click at [477, 268] on span "Process Blog Posts" at bounding box center [468, 265] width 112 height 11
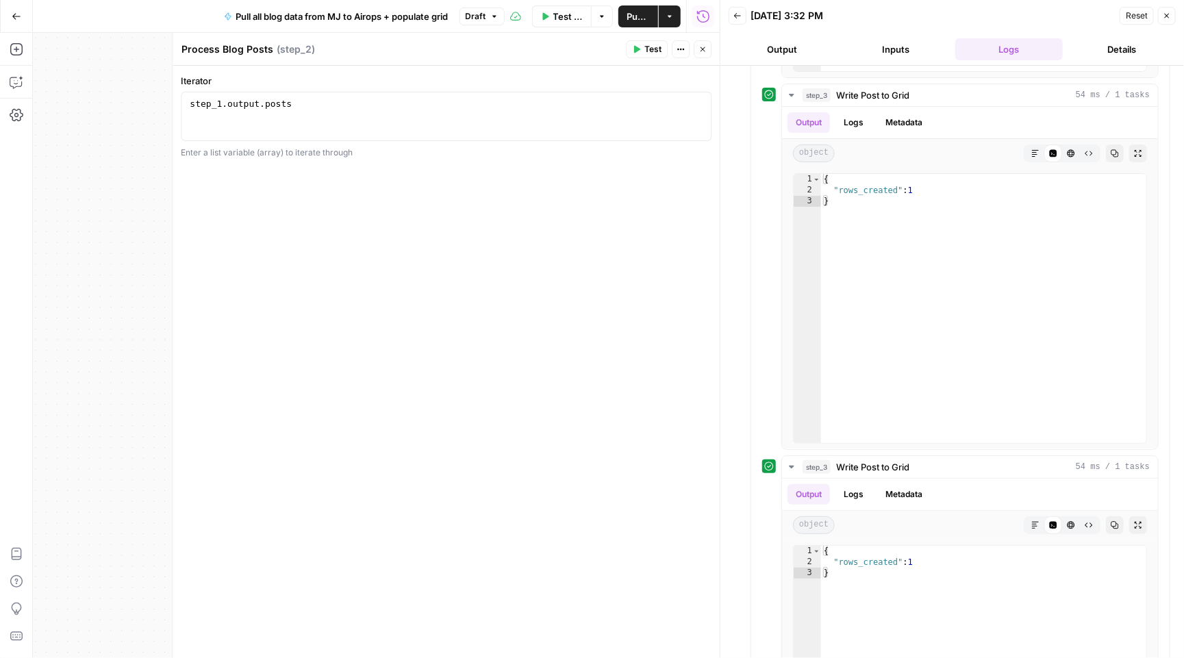
click at [1165, 14] on icon "button" at bounding box center [1167, 16] width 5 height 5
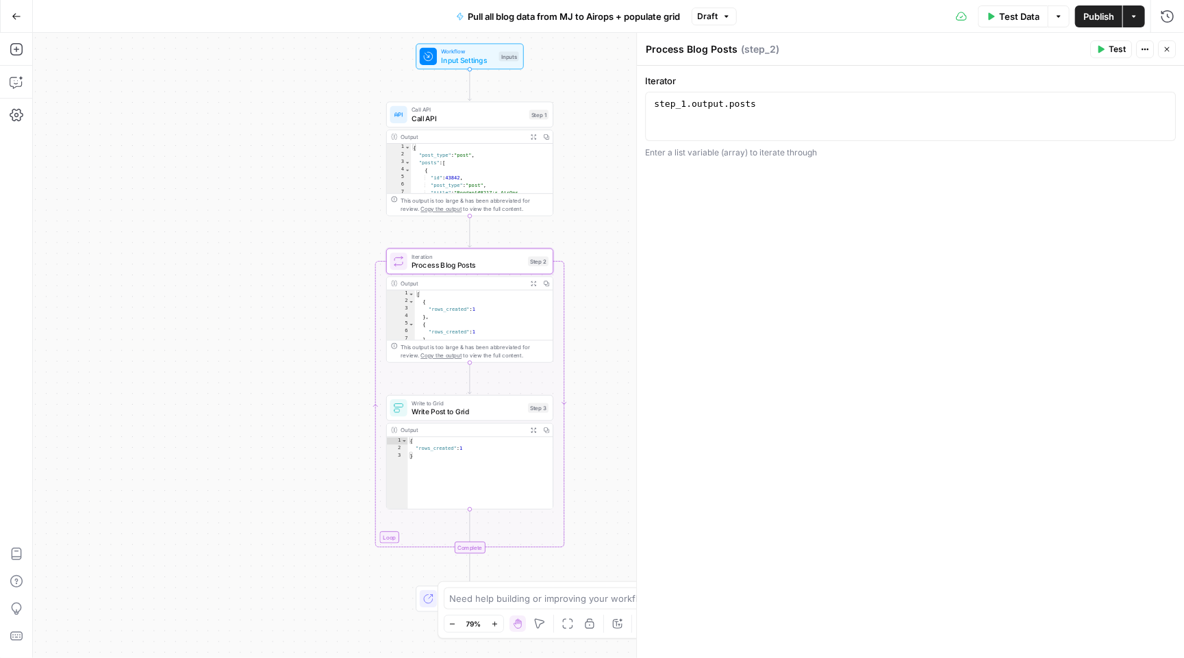
click at [481, 416] on span "Write Post to Grid" at bounding box center [468, 411] width 112 height 11
type textarea "Write Post to Grid"
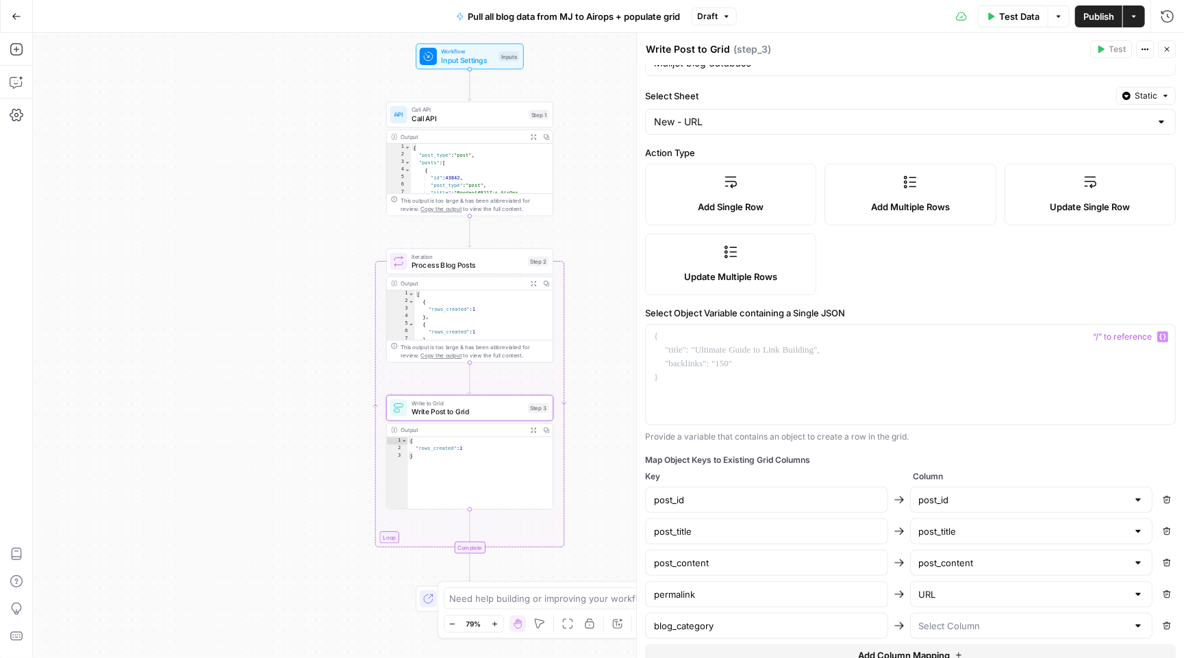
scroll to position [101, 0]
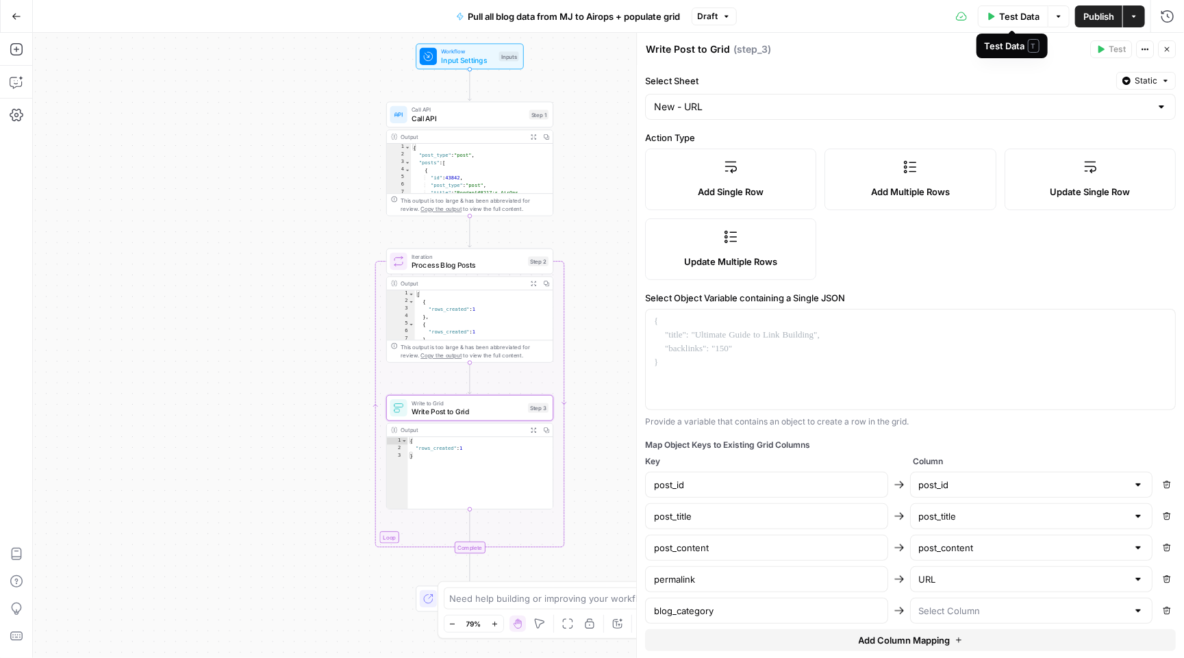
click at [996, 18] on button "Test Data" at bounding box center [1013, 16] width 71 height 22
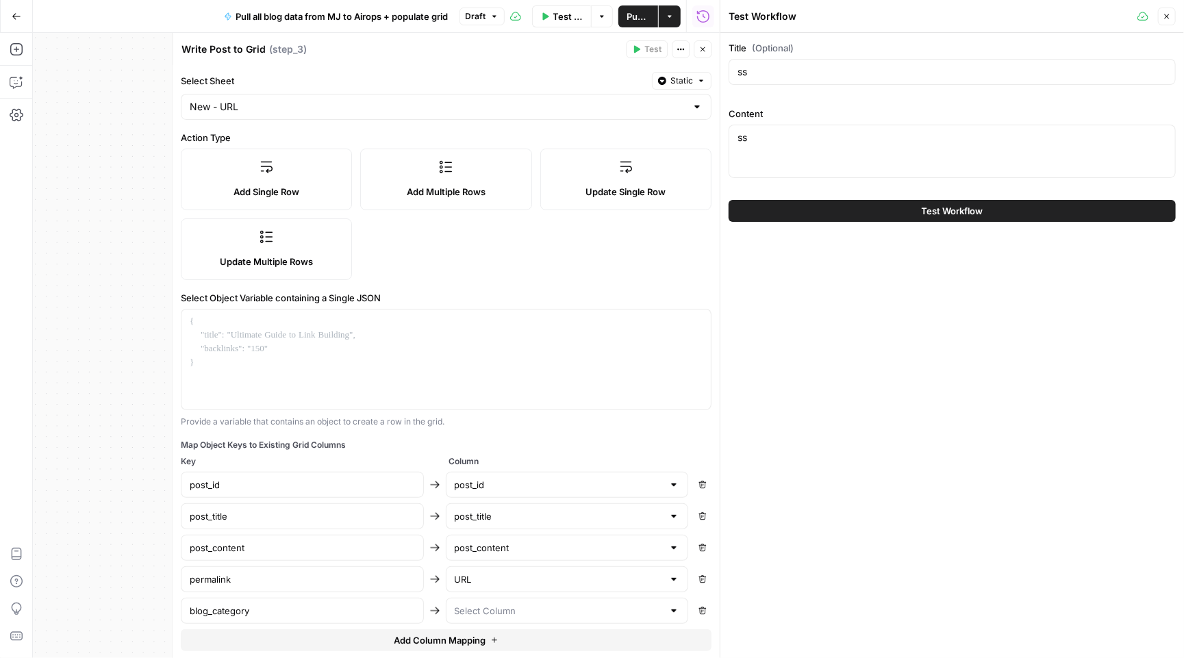
click at [856, 204] on button "Test Workflow" at bounding box center [952, 211] width 447 height 22
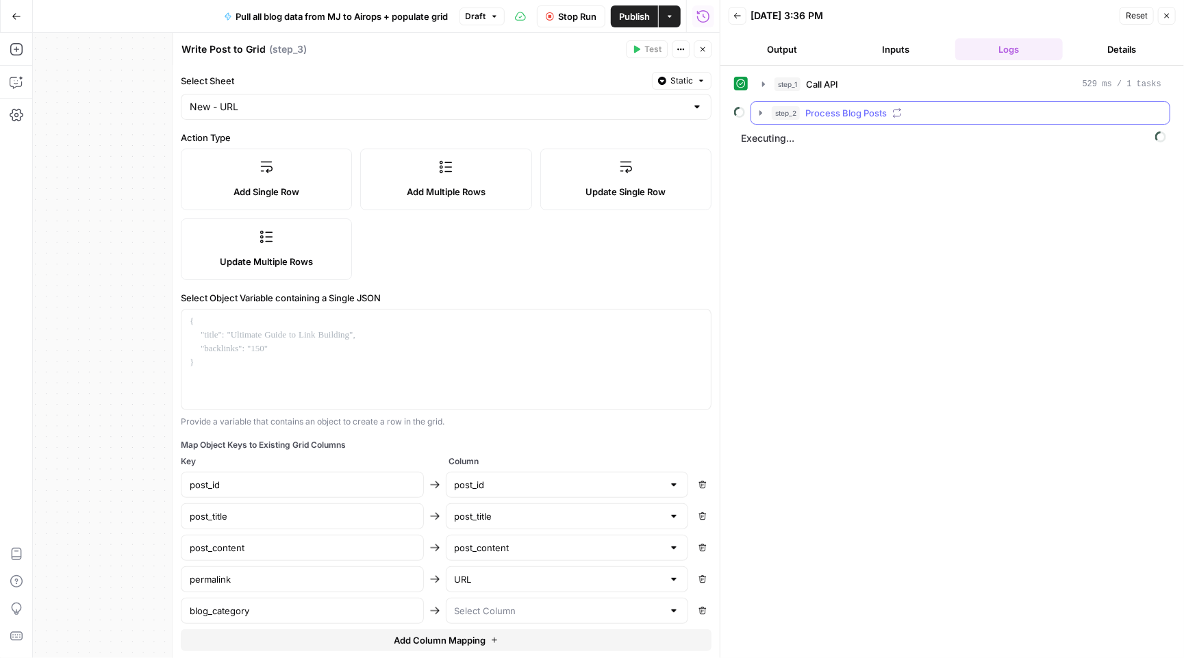
click at [756, 109] on icon "button" at bounding box center [760, 113] width 11 height 11
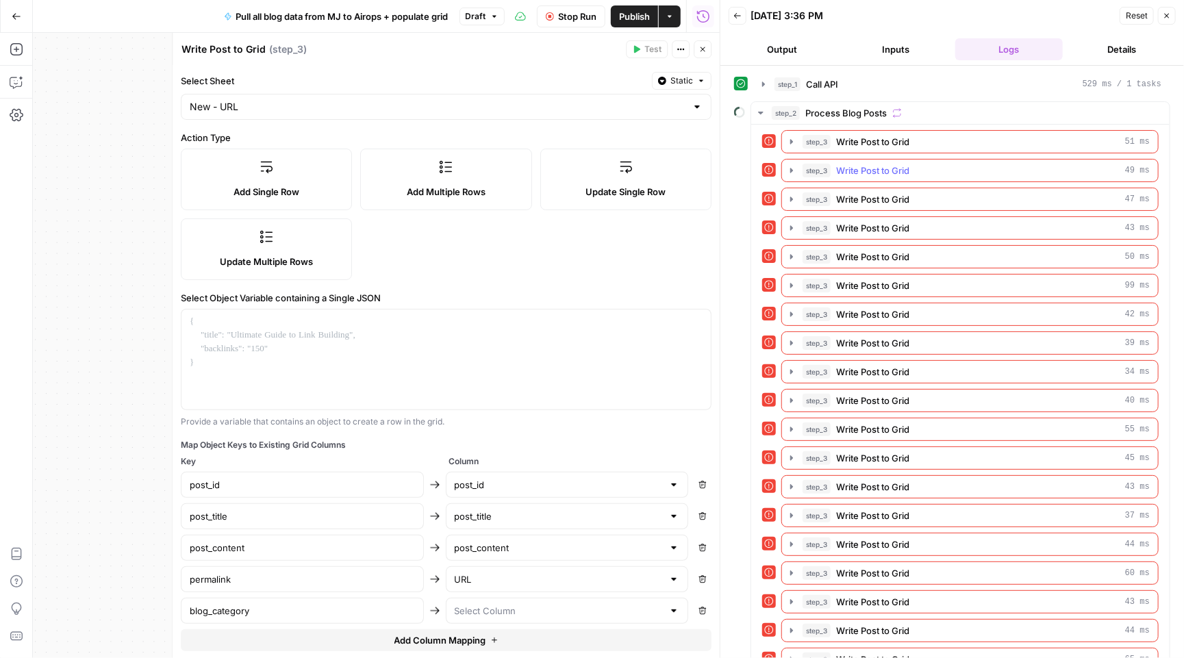
click at [789, 143] on icon "button" at bounding box center [791, 141] width 11 height 11
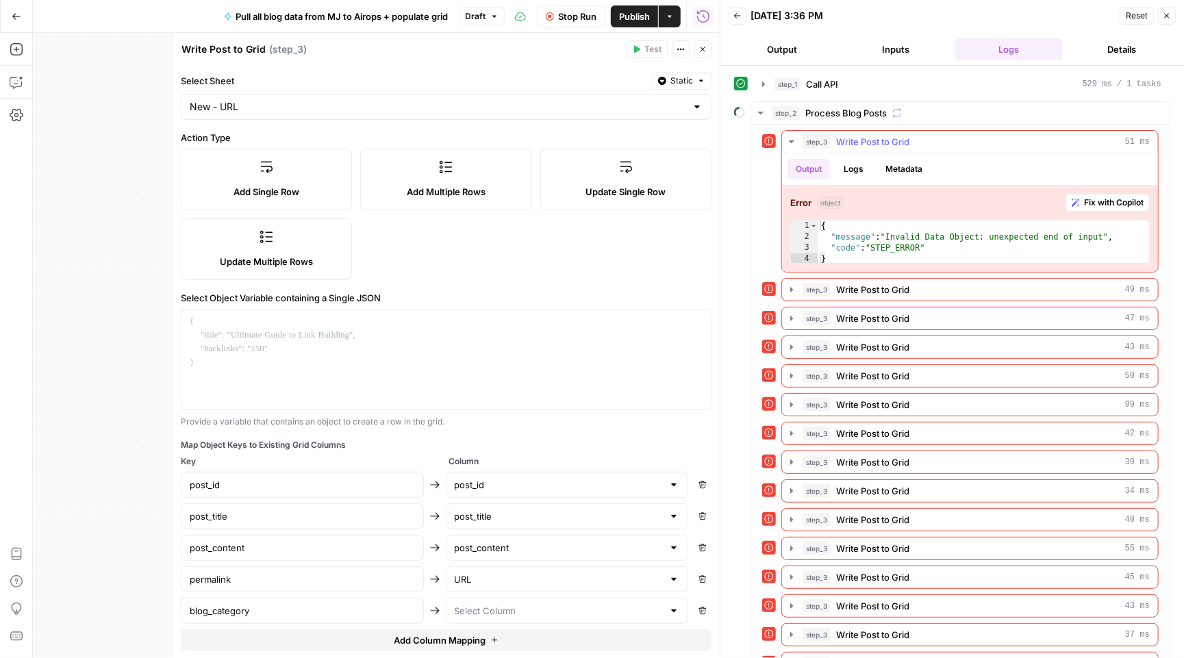
click at [1092, 190] on div "Error object Fix with Copilot 1 2 3 4 { "message" : "Invalid Data Object: unexp…" at bounding box center [970, 229] width 376 height 86
click at [1084, 205] on span "Fix with Copilot" at bounding box center [1114, 203] width 60 height 12
click at [583, 16] on span "Stop Run" at bounding box center [577, 17] width 38 height 14
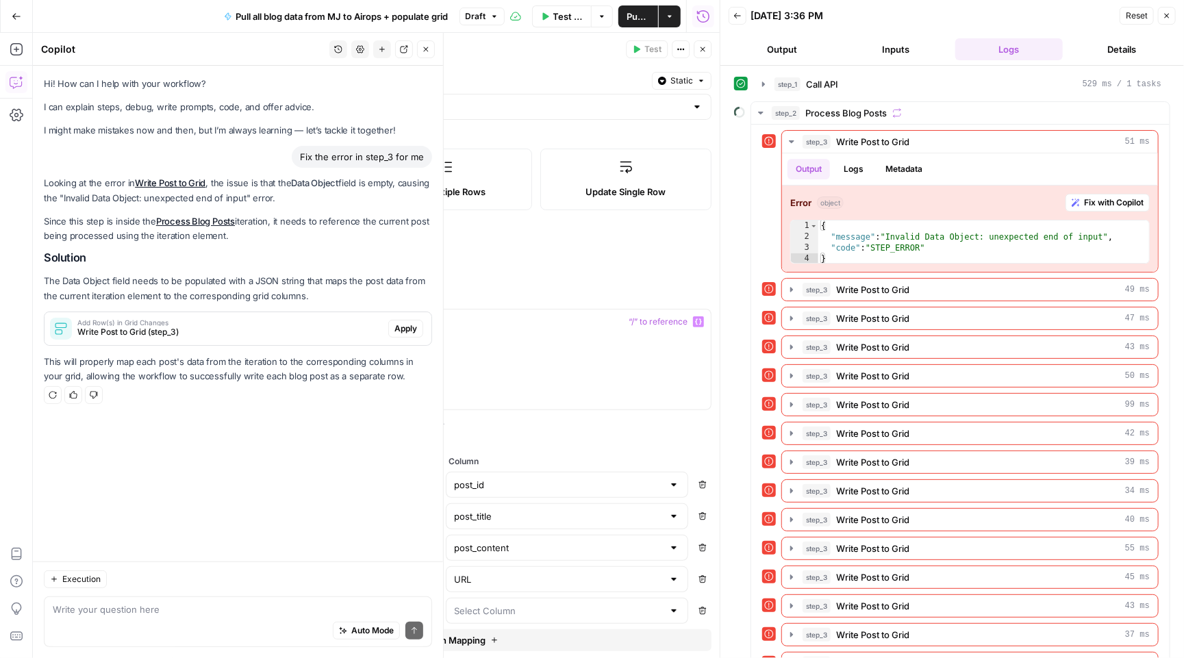
click at [112, 337] on div "Add Row(s) in Grid Changes Write Post to Grid (step_3)" at bounding box center [217, 328] width 344 height 33
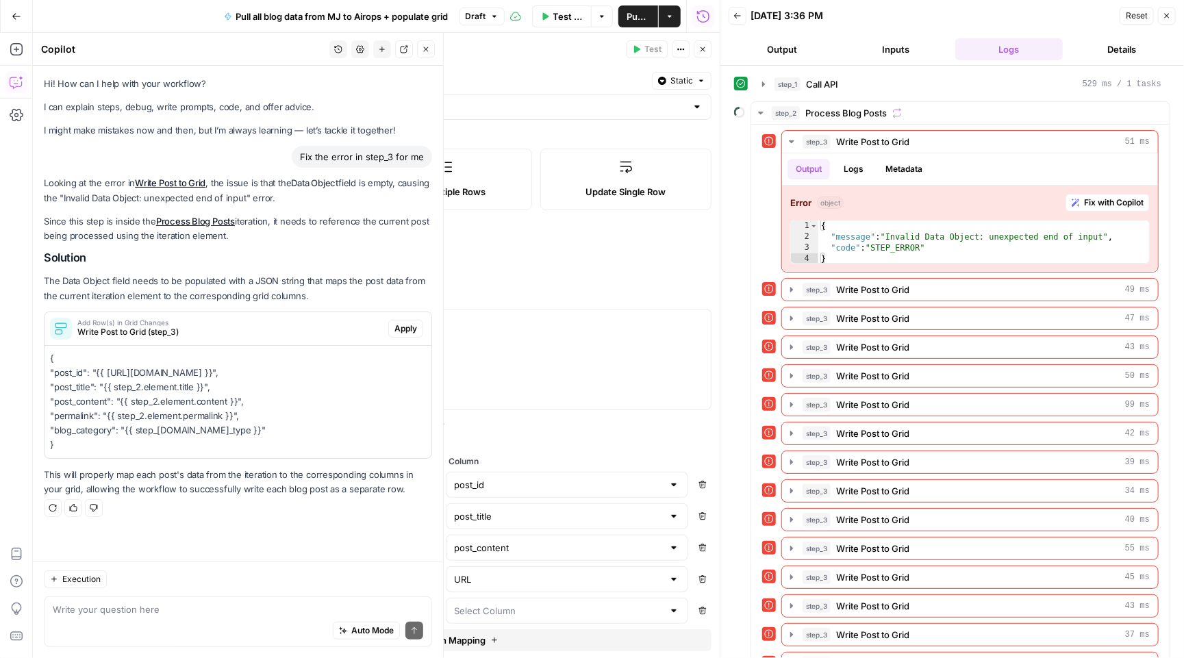
click at [412, 323] on span "Apply" at bounding box center [405, 329] width 23 height 12
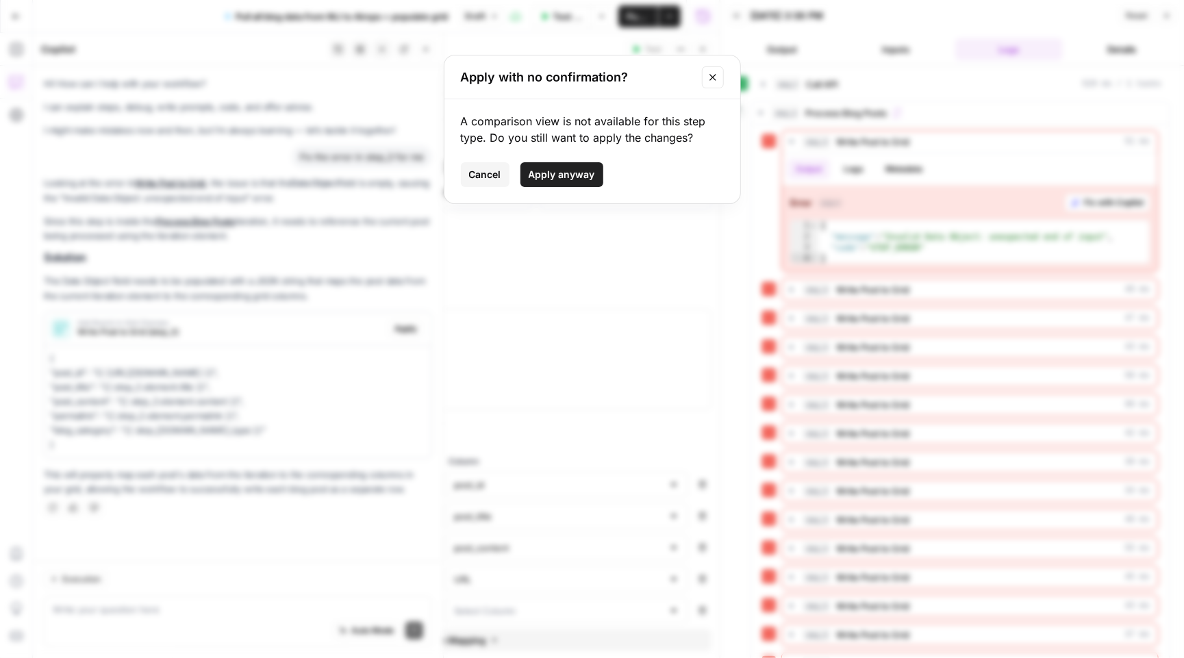
click at [530, 179] on span "Apply anyway" at bounding box center [562, 175] width 66 height 14
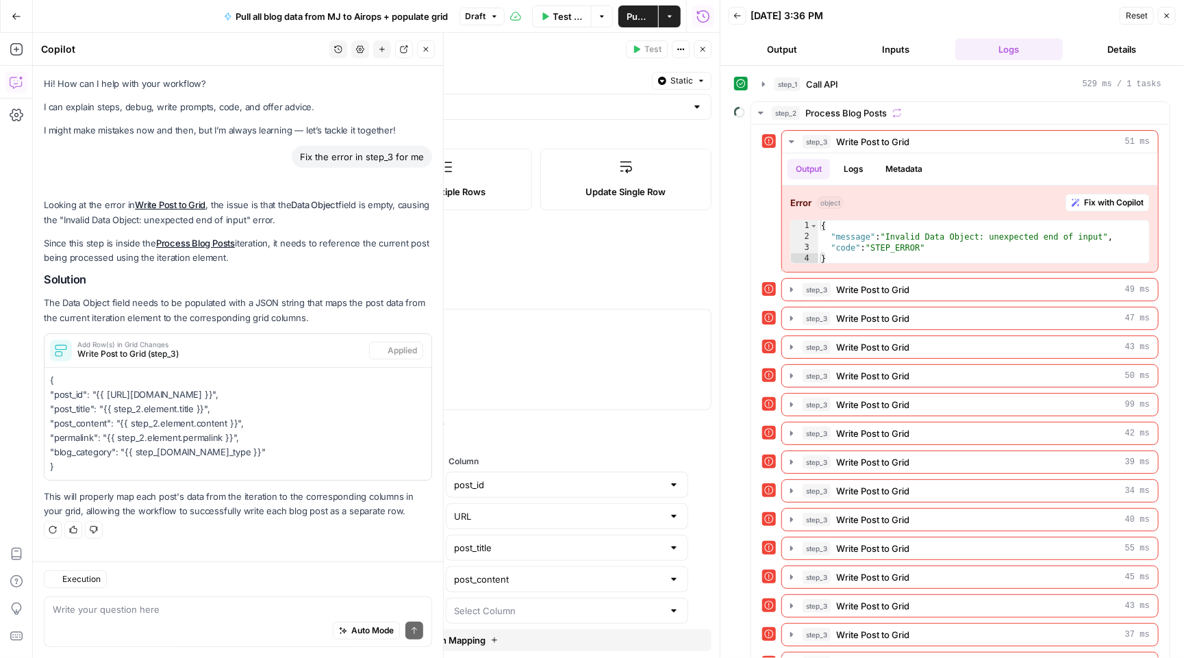
type input "permalink"
type input "URL"
type input "post_title"
type input "post_content"
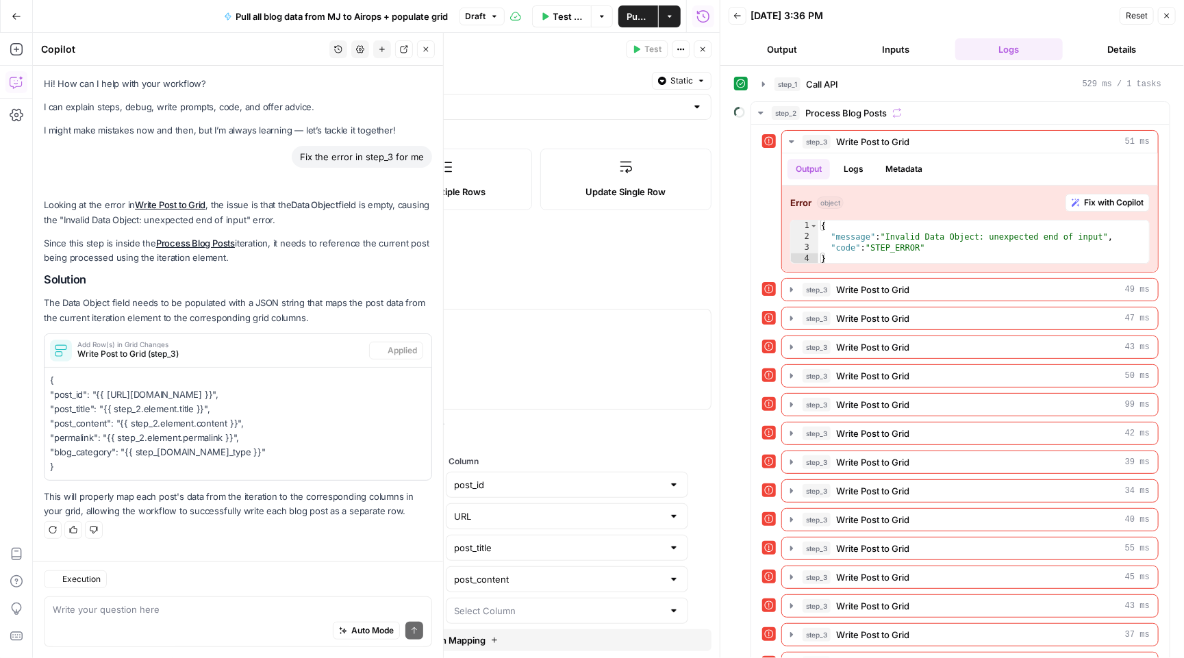
type input "post_content"
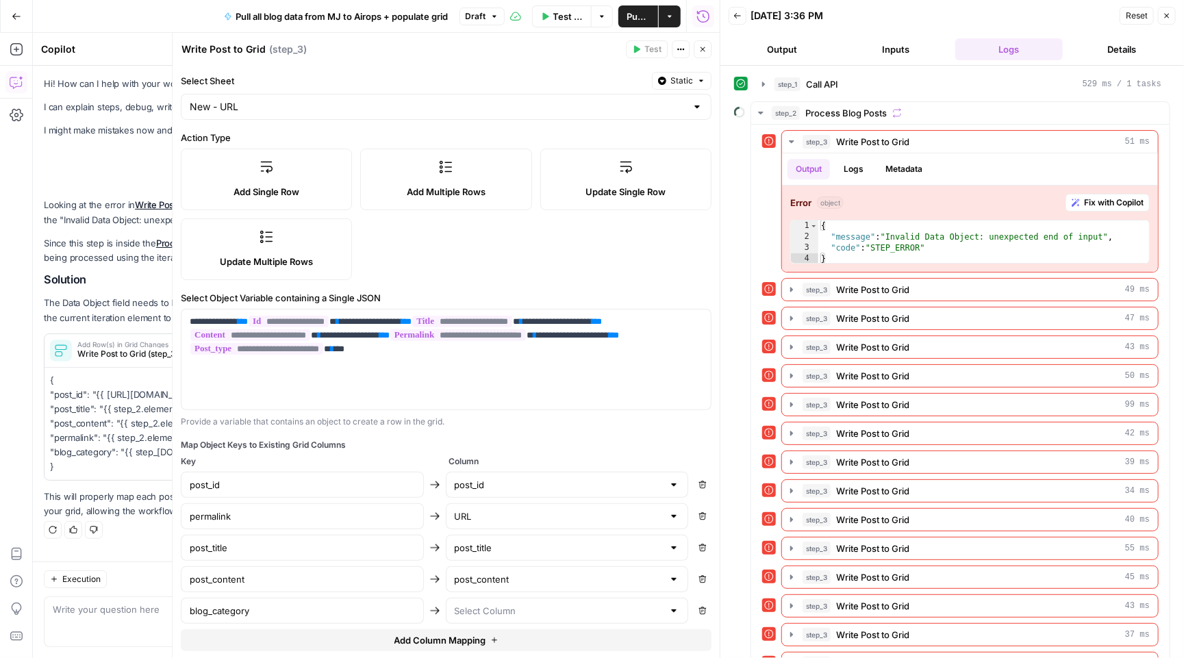
scroll to position [65, 0]
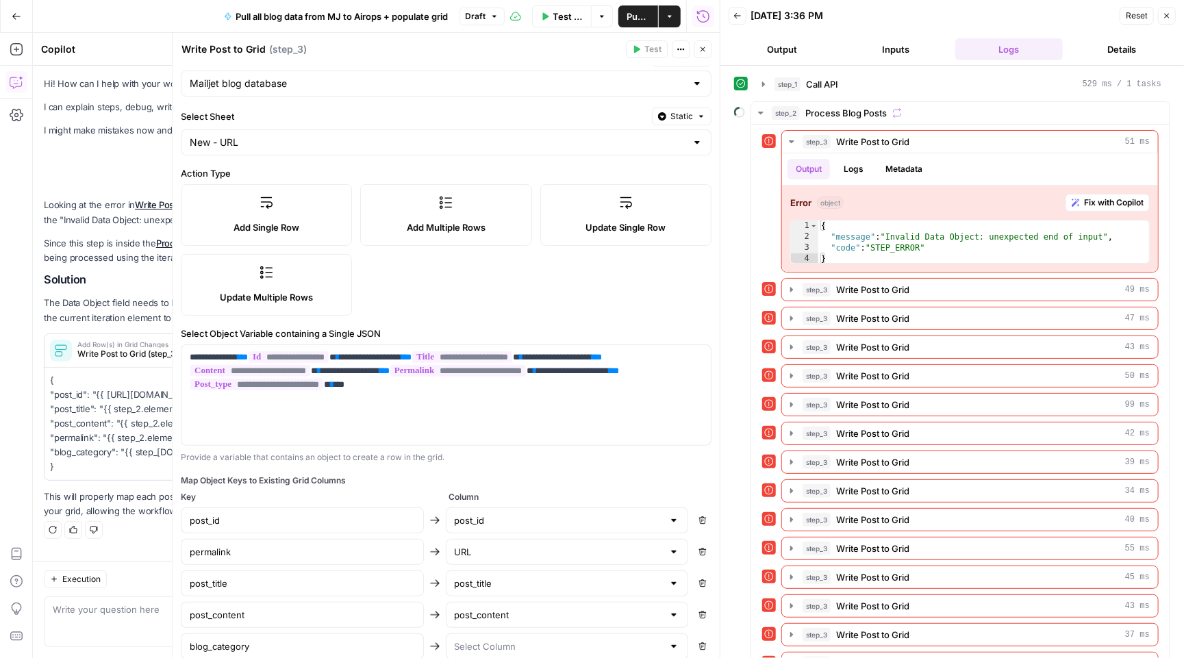
click at [565, 16] on span "Test Data" at bounding box center [568, 17] width 30 height 14
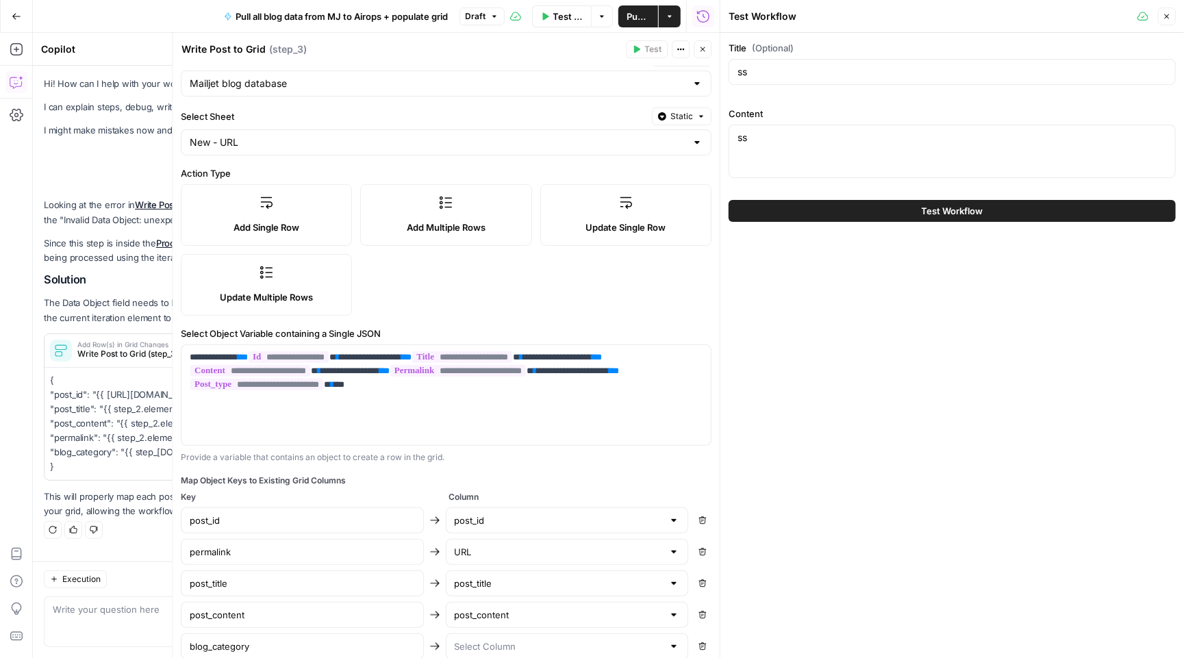
click at [944, 208] on span "Test Workflow" at bounding box center [953, 211] width 62 height 14
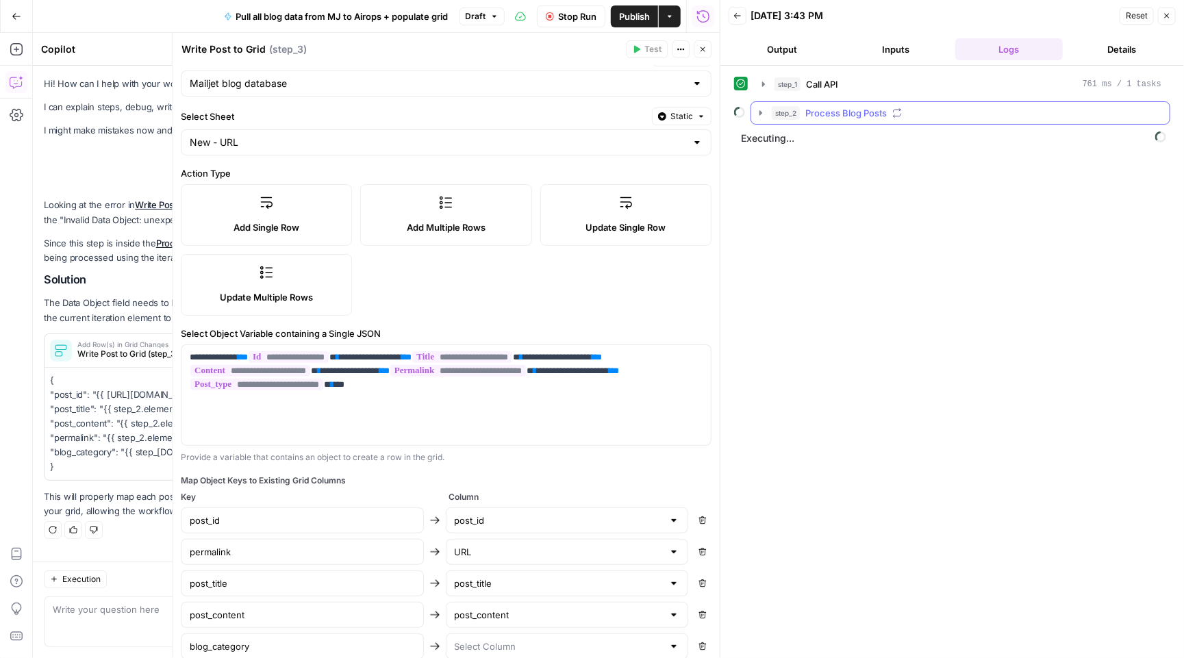
click at [999, 121] on button "step_2 Process Blog Posts" at bounding box center [960, 113] width 418 height 22
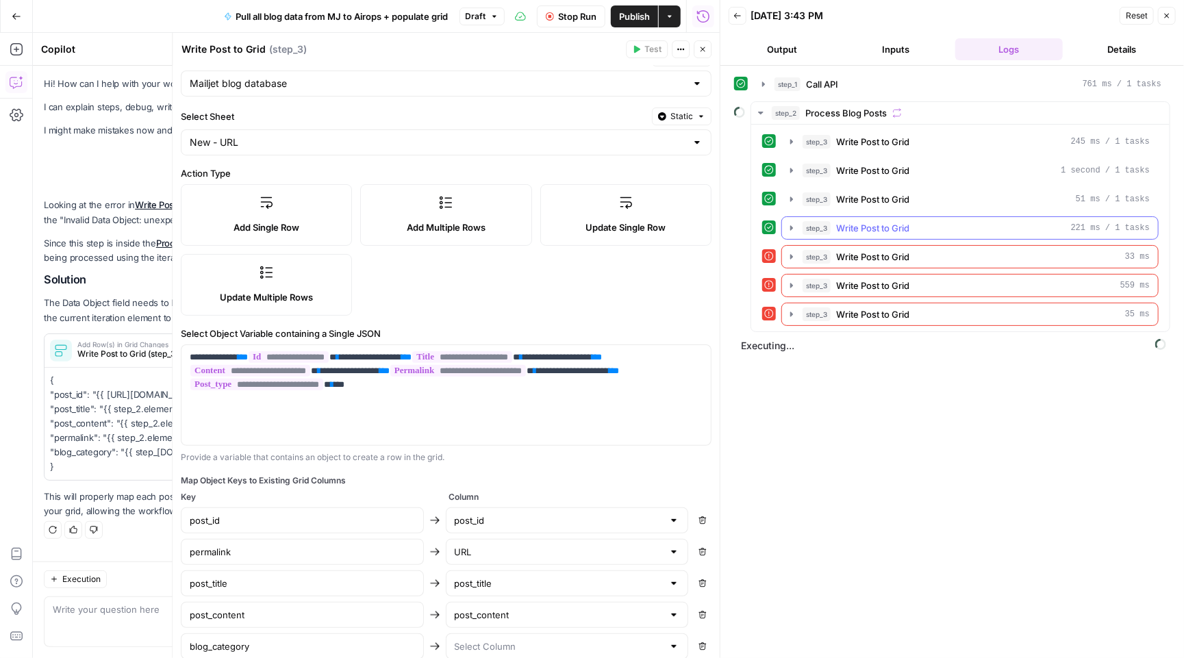
click at [790, 227] on icon "button" at bounding box center [791, 228] width 11 height 11
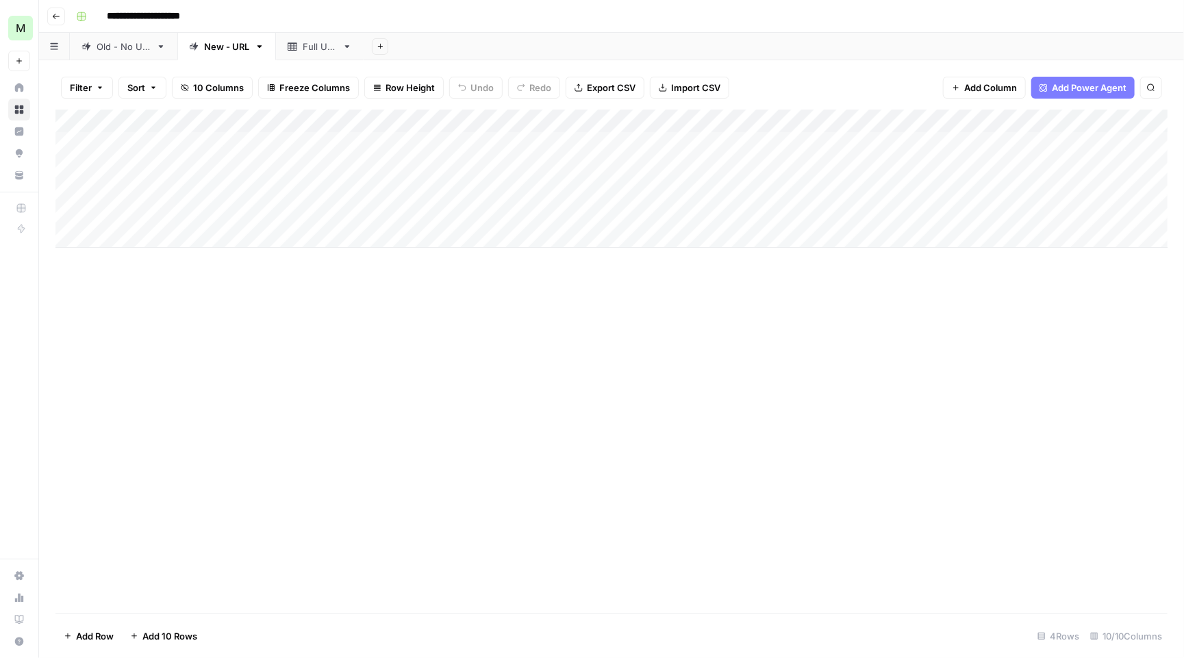
click at [851, 147] on div "Add Column" at bounding box center [611, 179] width 1112 height 138
click at [850, 165] on div "Add Column" at bounding box center [611, 179] width 1112 height 138
click at [835, 216] on div "Add Column" at bounding box center [611, 179] width 1112 height 138
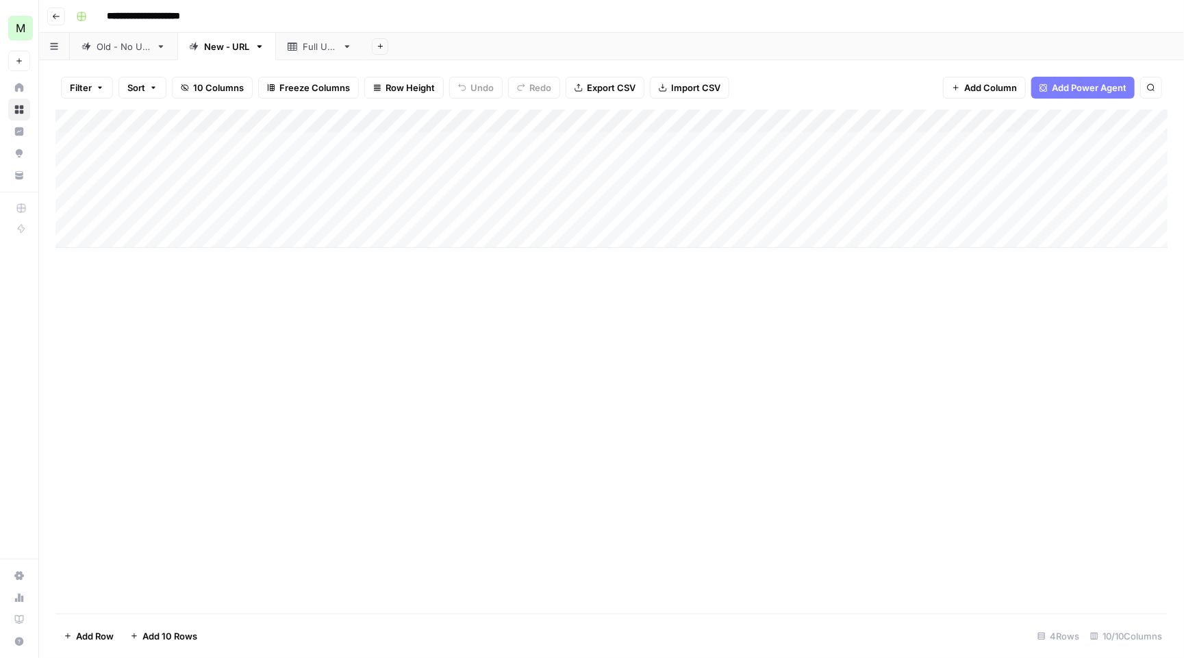
click at [835, 216] on div "Add Column" at bounding box center [611, 179] width 1112 height 138
click at [784, 257] on div "Add Column" at bounding box center [611, 362] width 1112 height 504
